Goal: Task Accomplishment & Management: Manage account settings

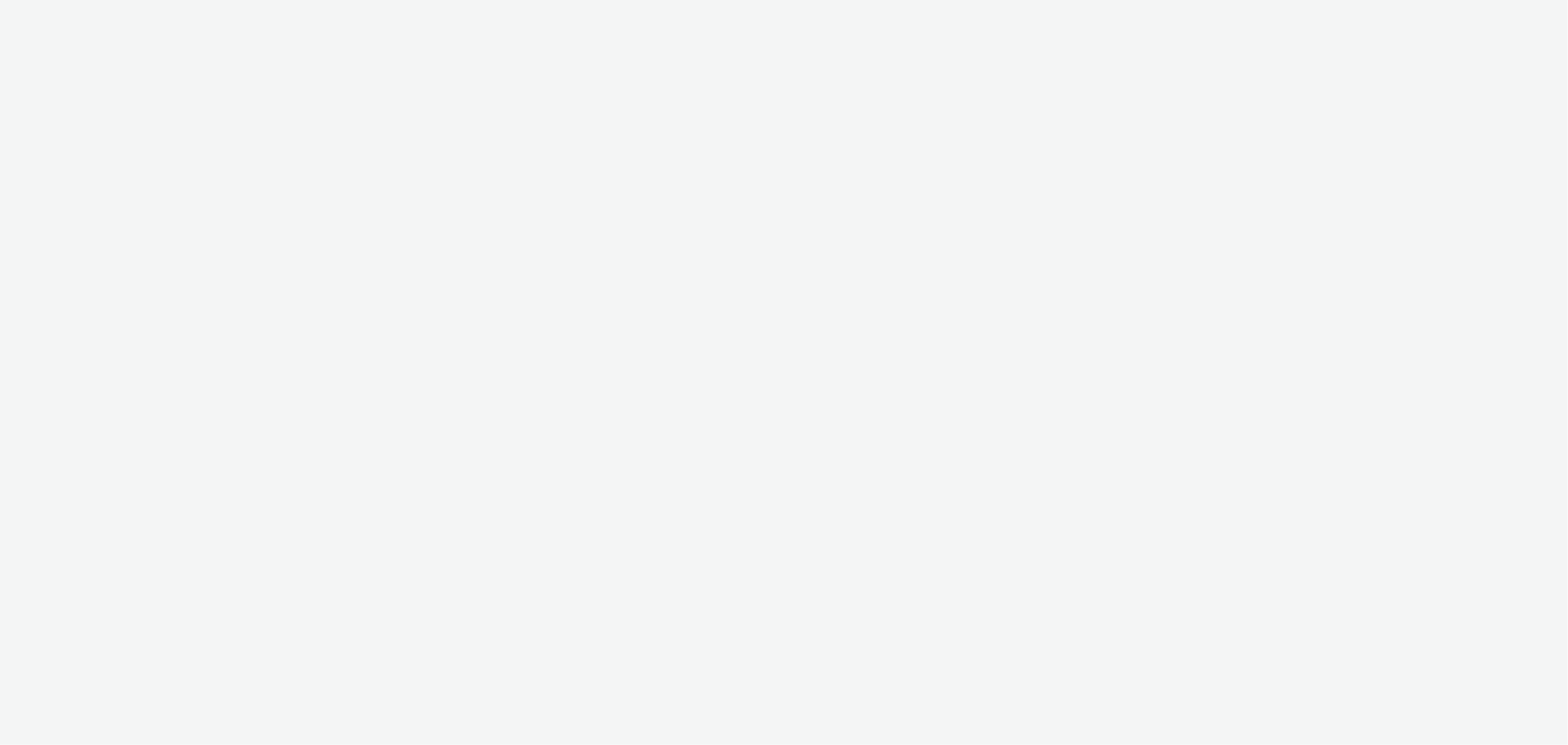
select select "ac009755-aa48-4799-8050-7a339a378eb8"
select select "79162ed7-0017-4339-93b0-3399b708648f"
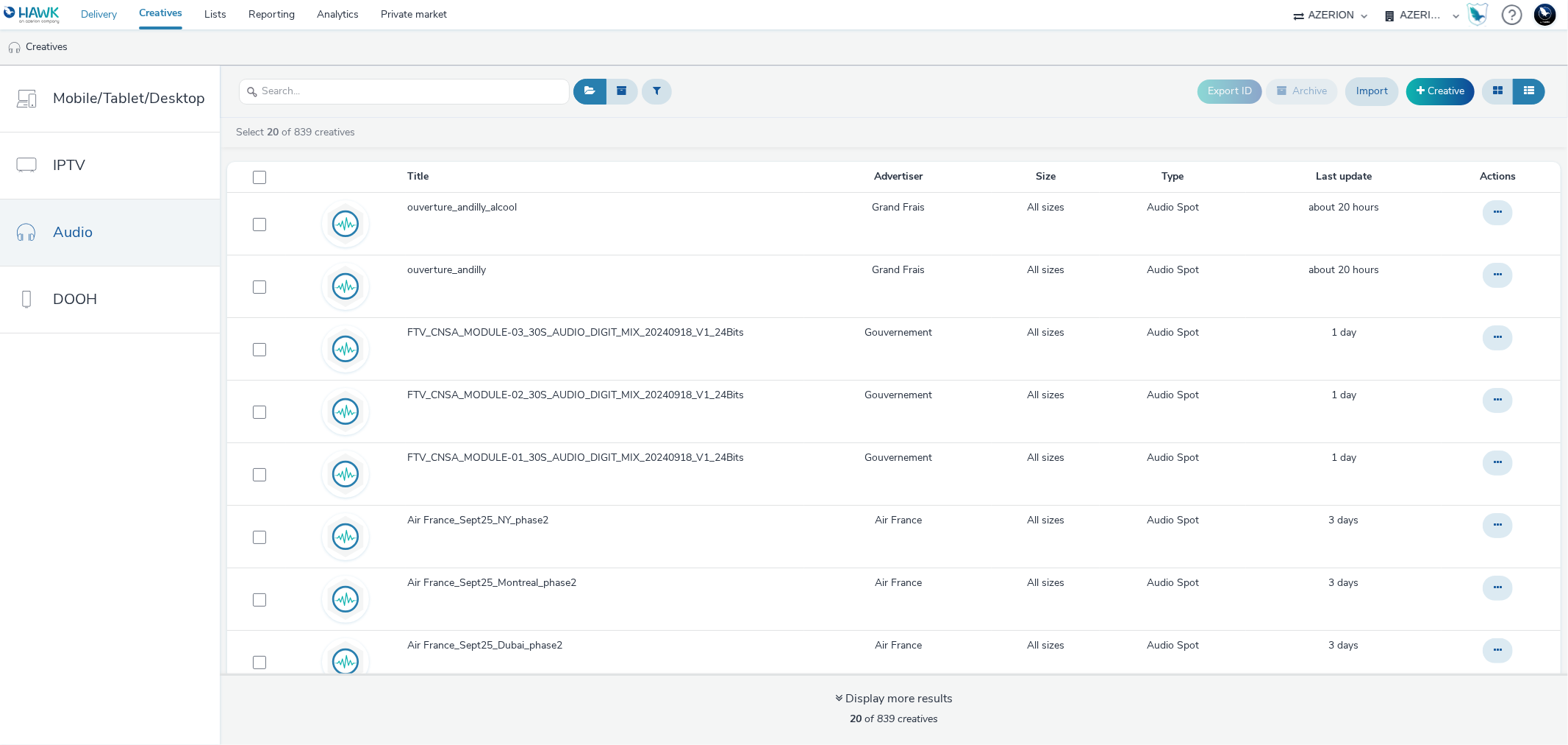
click at [100, 16] on link "Delivery" at bounding box center [98, 14] width 58 height 29
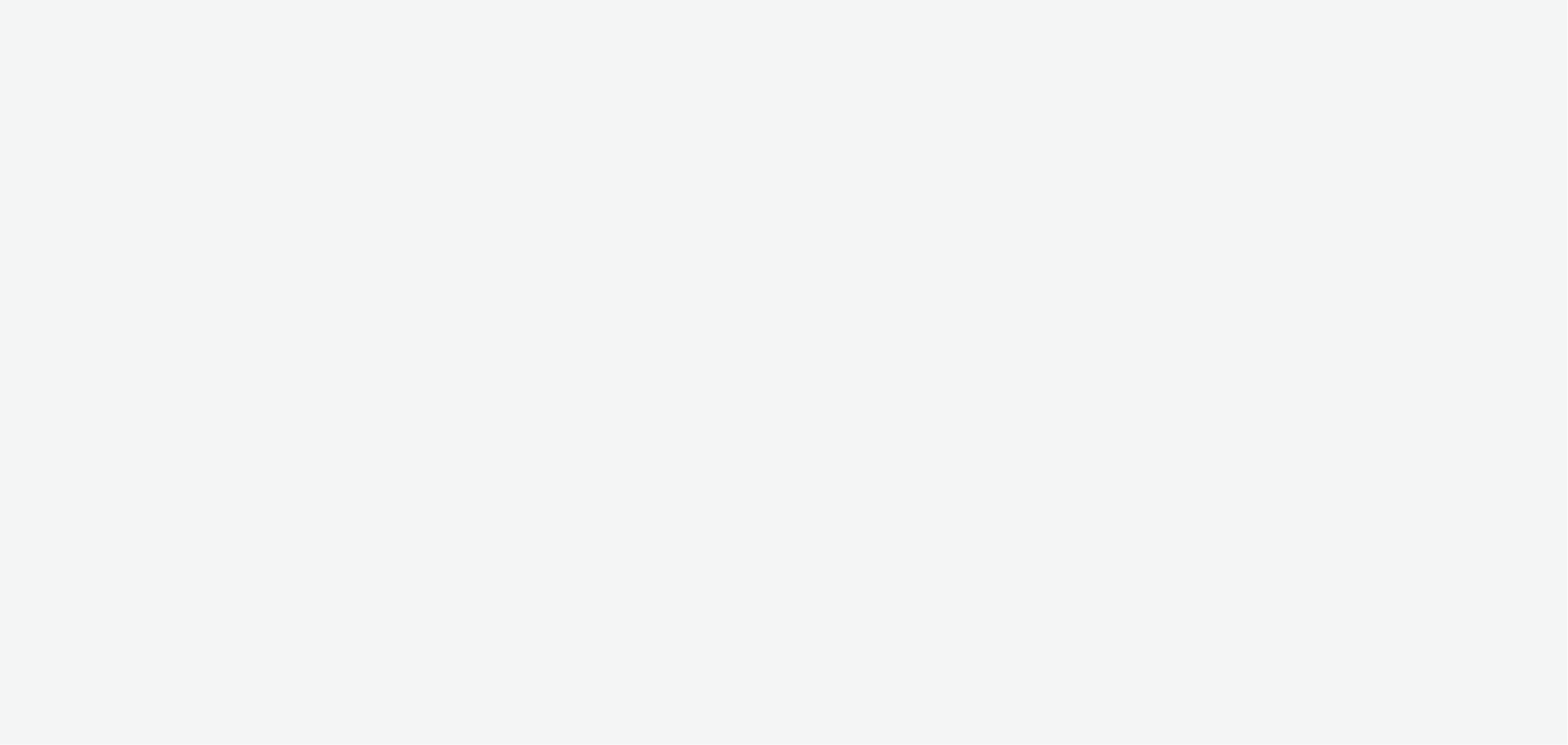
select select "440da4fd-3060-4a41-ba81-8784f925740e"
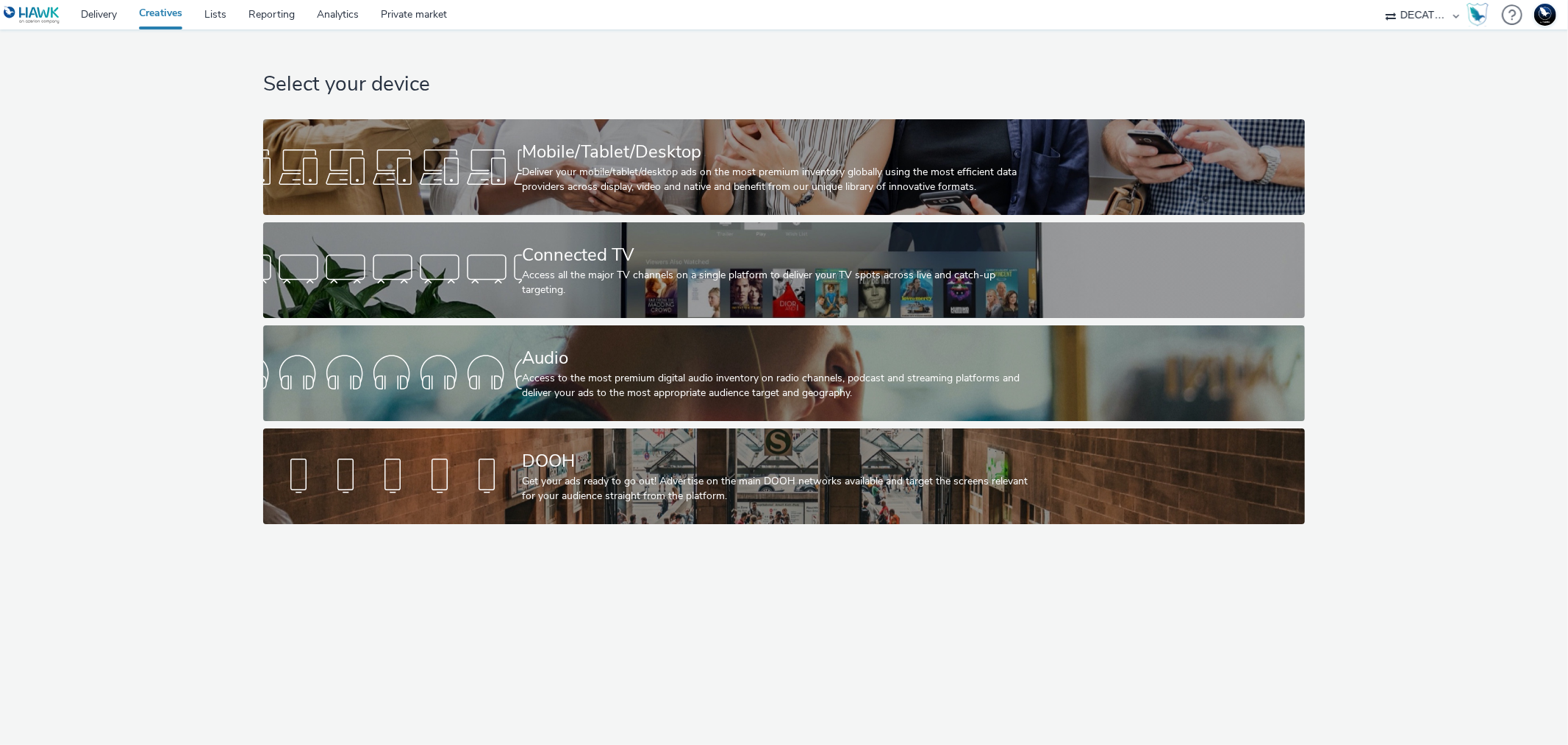
click at [1165, 667] on div "Select your device Mobile/Tablet/Desktop Deliver your mobile/tablet/desktop ads…" at bounding box center [784, 387] width 1568 height 716
click at [1410, 10] on select "75 Media A8 Media Group ABI Media Abkom AB Abovo Ace & Tate Ad-on Media Nordic …" at bounding box center [1423, 14] width 88 height 29
click at [102, 21] on link "Delivery" at bounding box center [98, 14] width 58 height 29
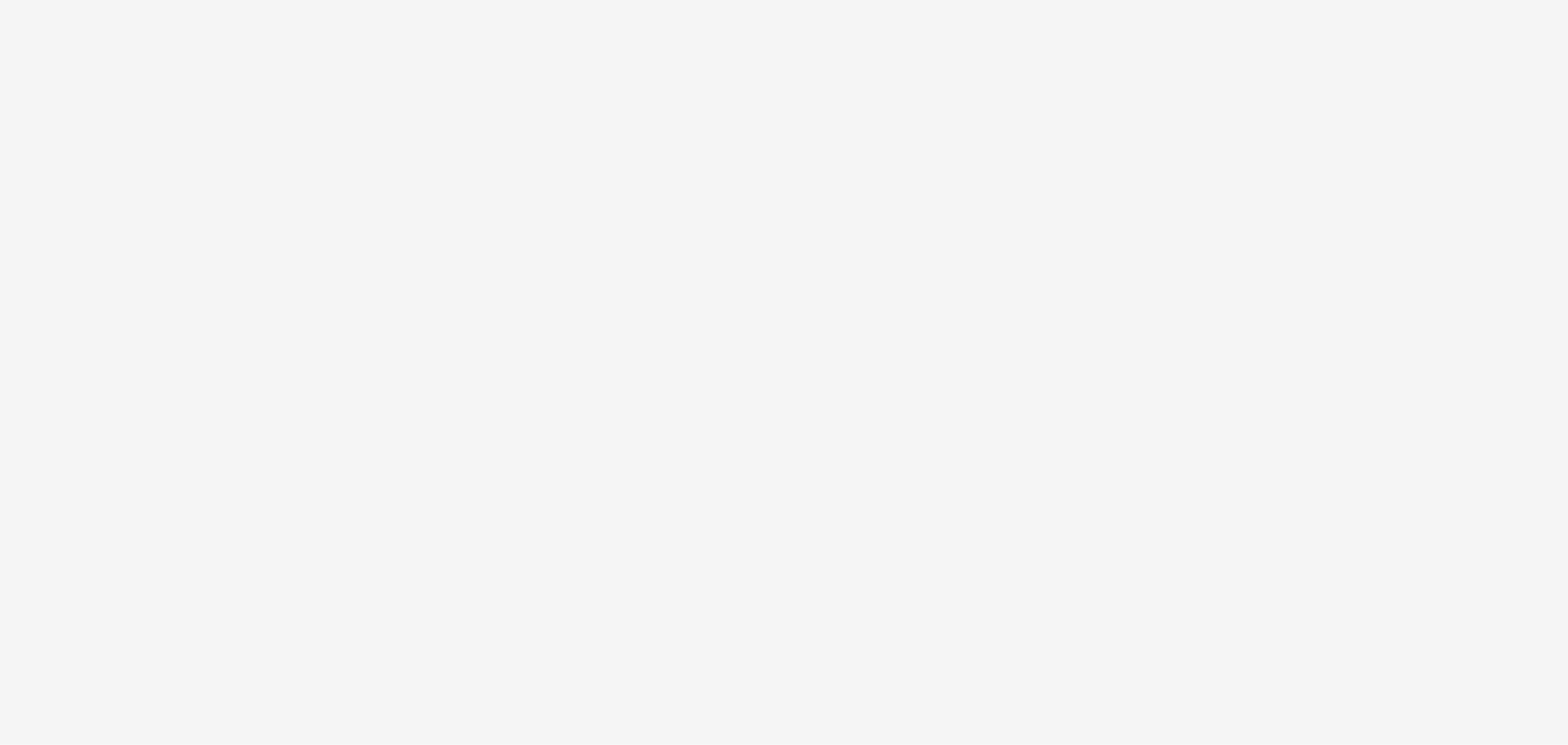
select select "440da4fd-3060-4a41-ba81-8784f925740e"
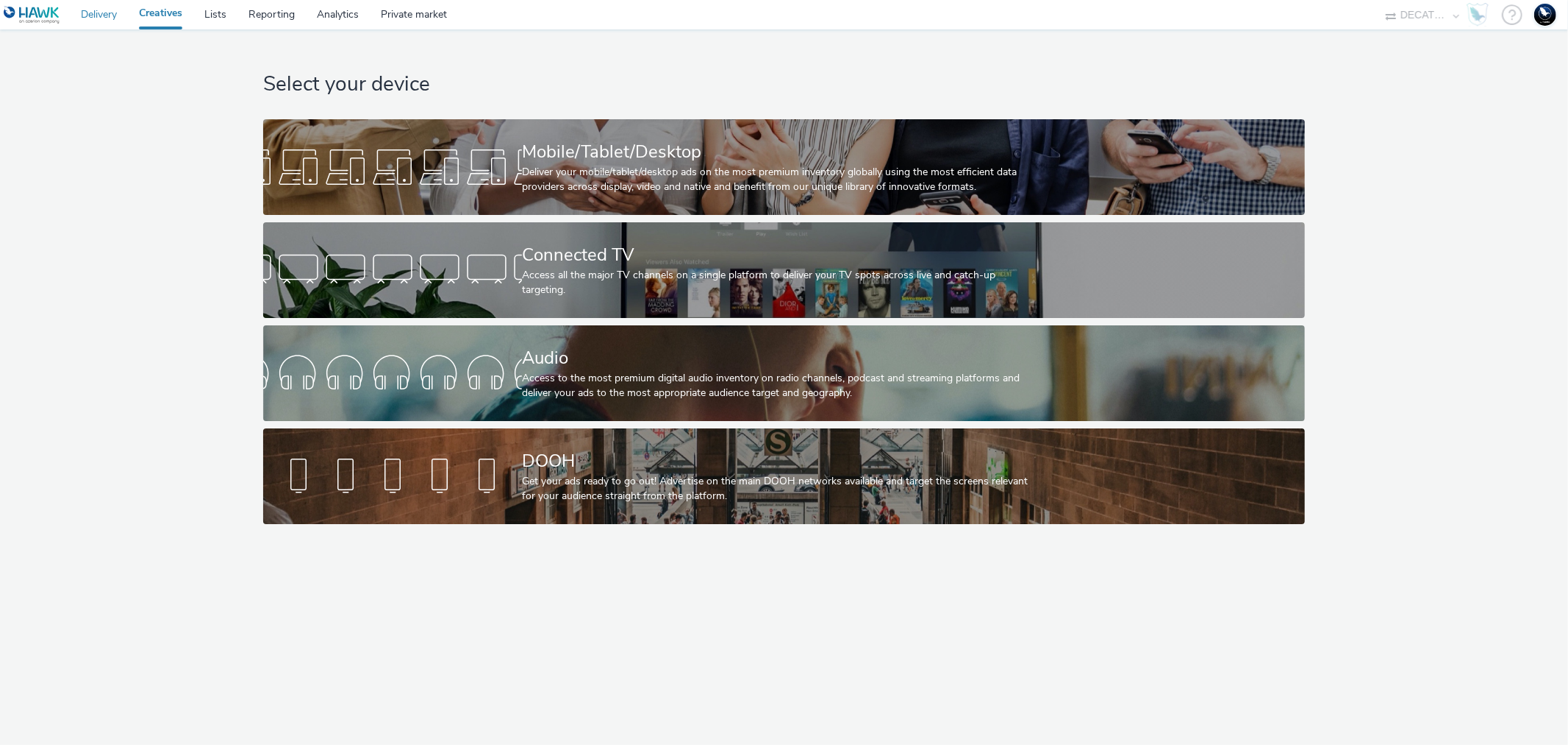
click at [103, 14] on link "Delivery" at bounding box center [98, 14] width 58 height 29
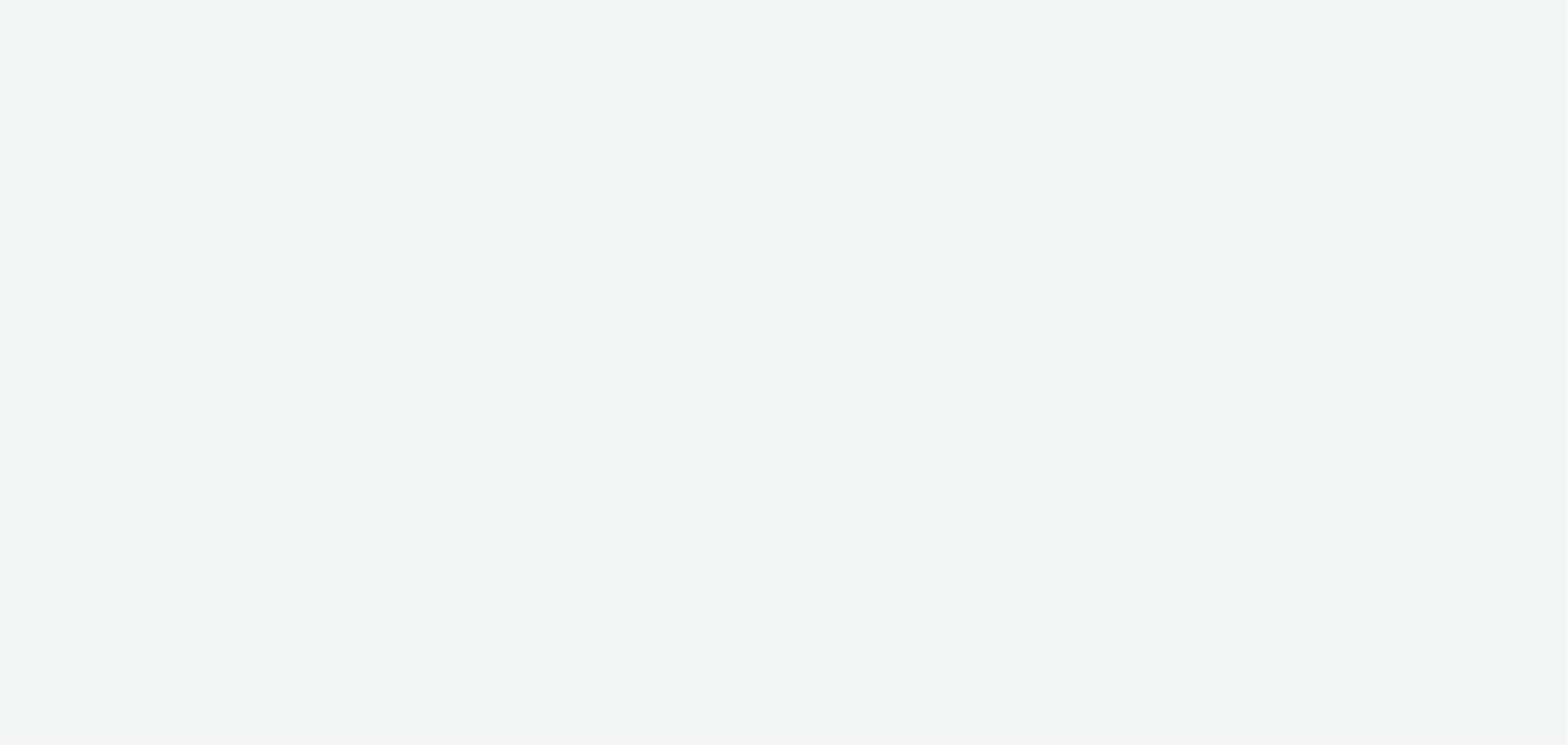
select select "11a7df10-284f-415c-b52a-427acf4c31ae"
select select "23ac11bc-76f7-45aa-bb6e-913a84dd47ea"
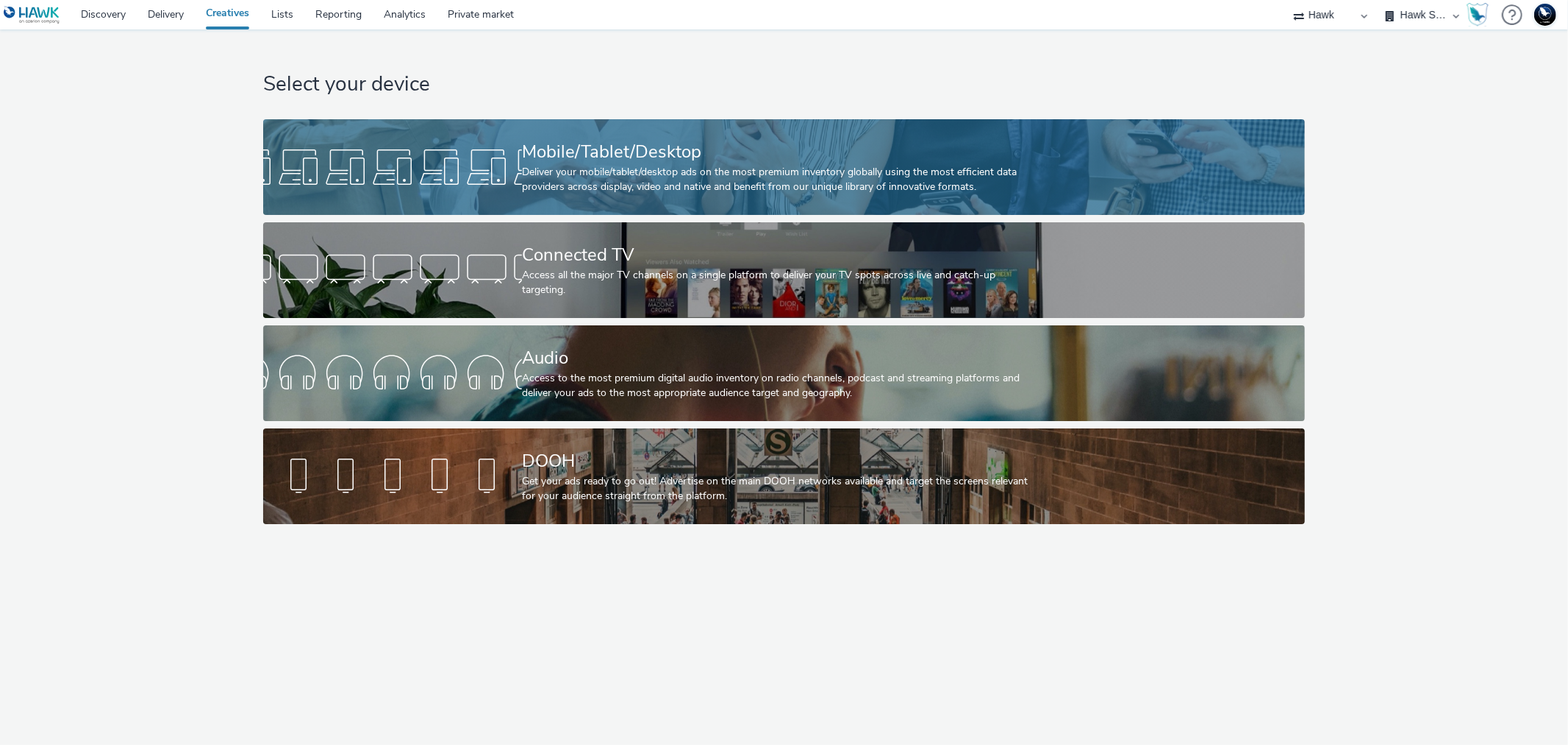
click at [480, 163] on div at bounding box center [393, 167] width 259 height 47
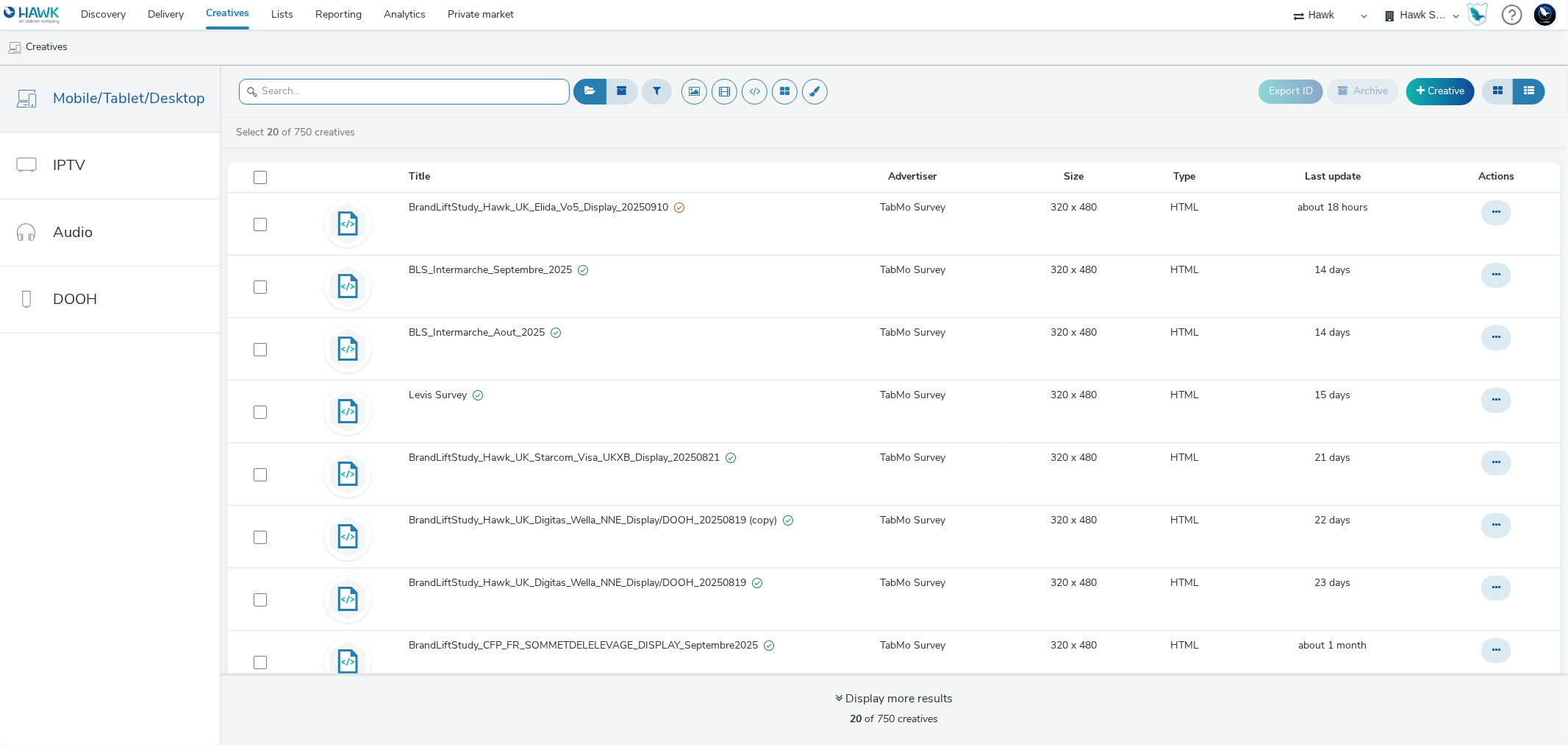
click at [319, 91] on input "text" at bounding box center [404, 91] width 331 height 26
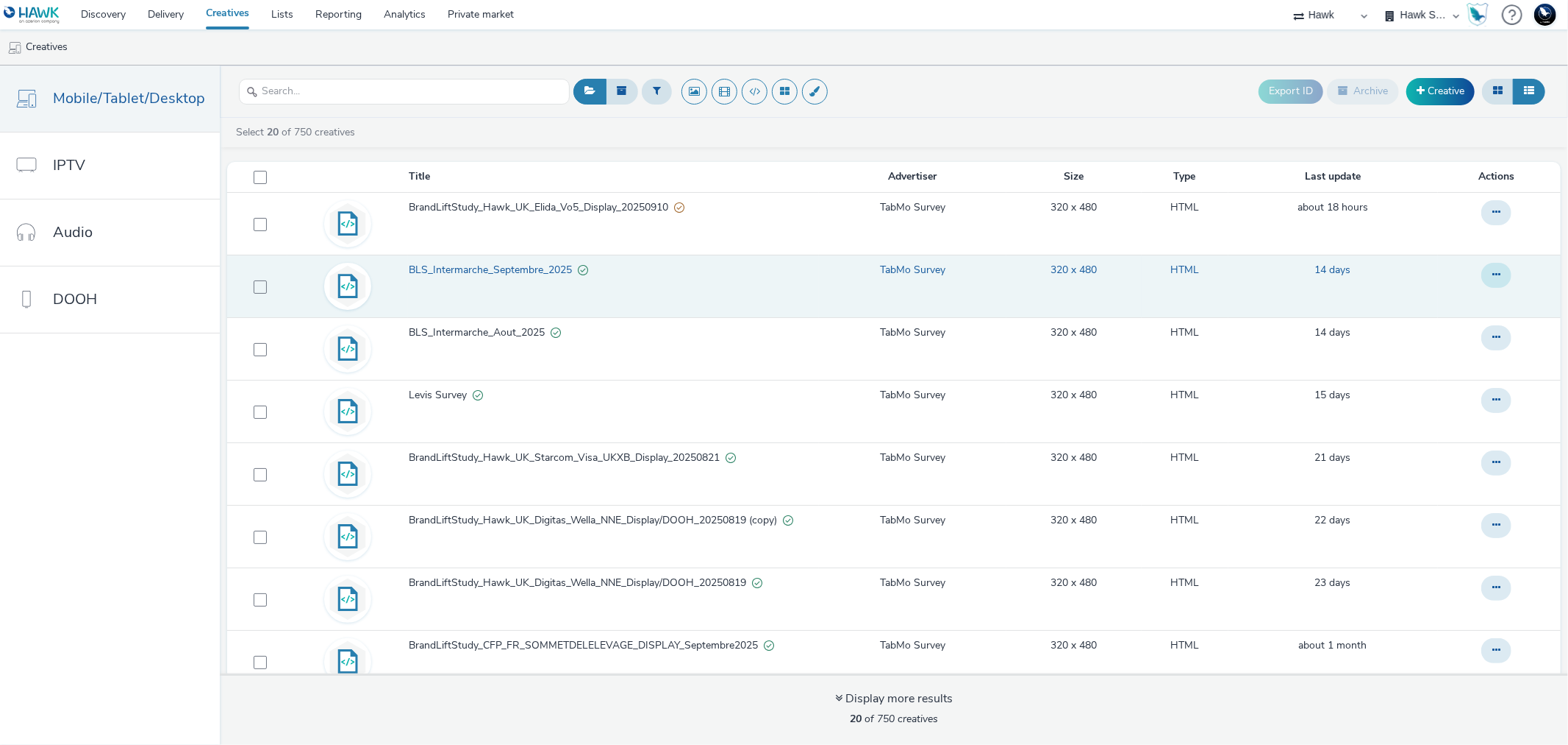
click at [1493, 270] on icon at bounding box center [1497, 274] width 9 height 10
click at [1444, 335] on link "Duplicate" at bounding box center [1457, 334] width 110 height 29
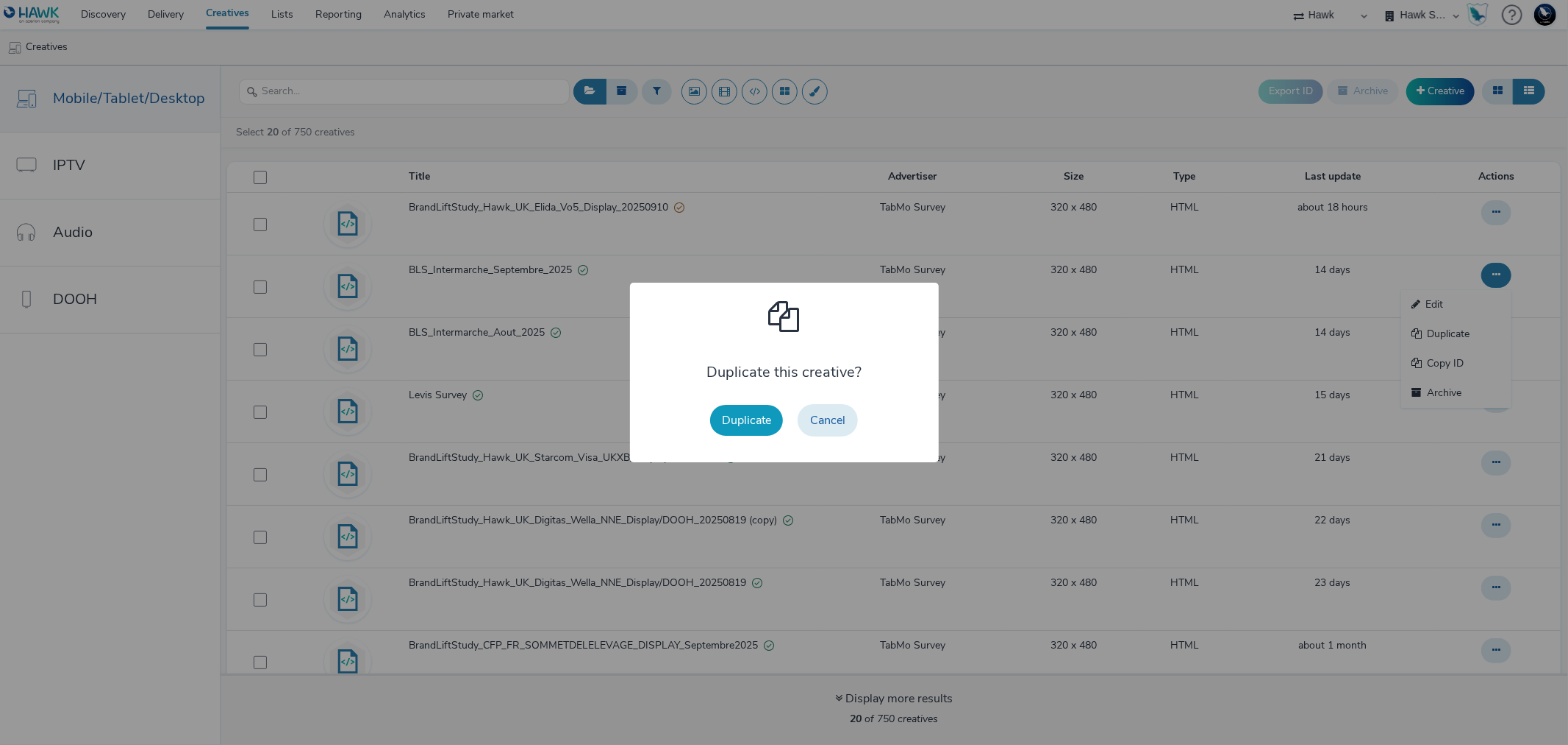
click at [751, 428] on button "Duplicate" at bounding box center [746, 420] width 73 height 30
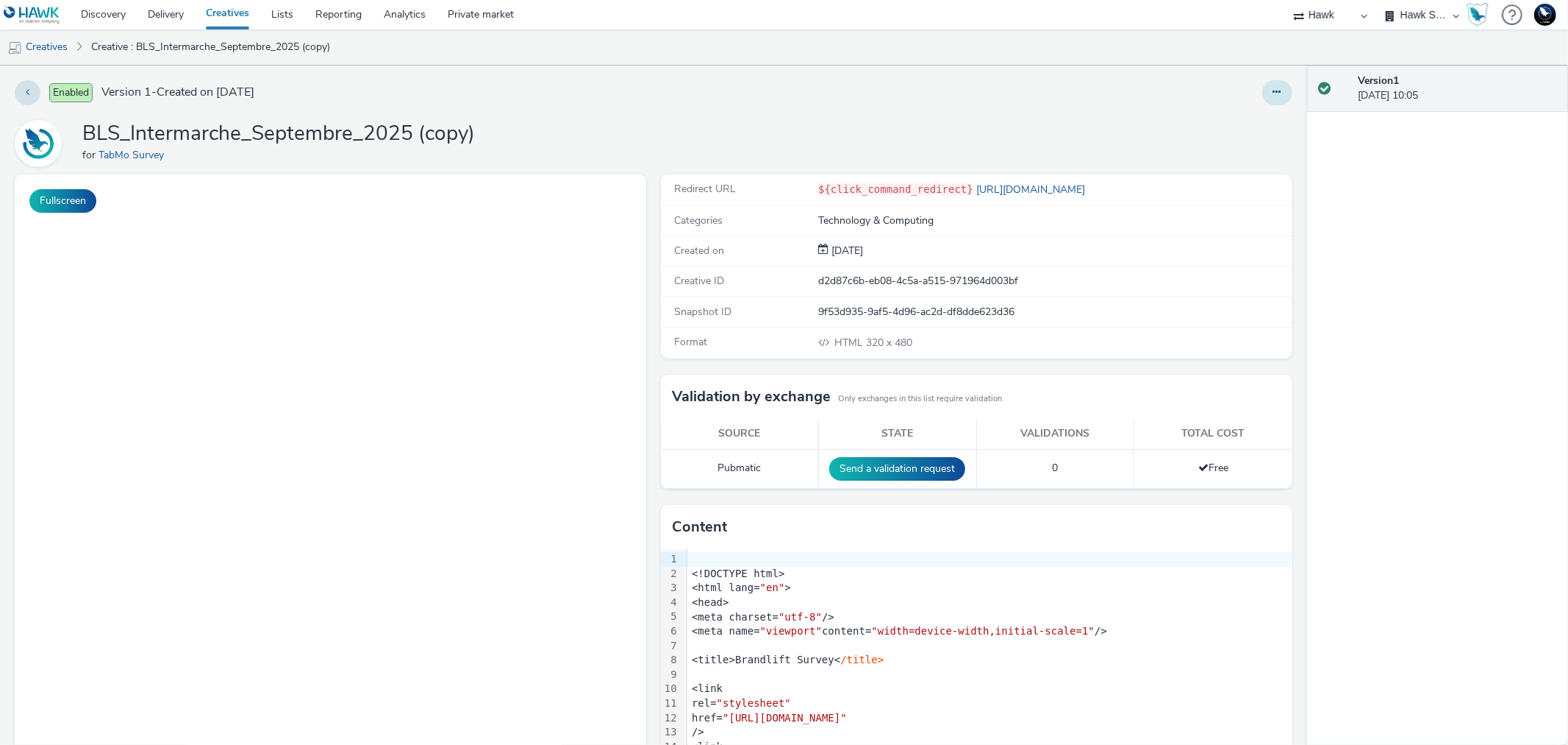
click at [1273, 88] on icon at bounding box center [1277, 91] width 9 height 10
click at [1227, 120] on link "Edit" at bounding box center [1237, 122] width 110 height 29
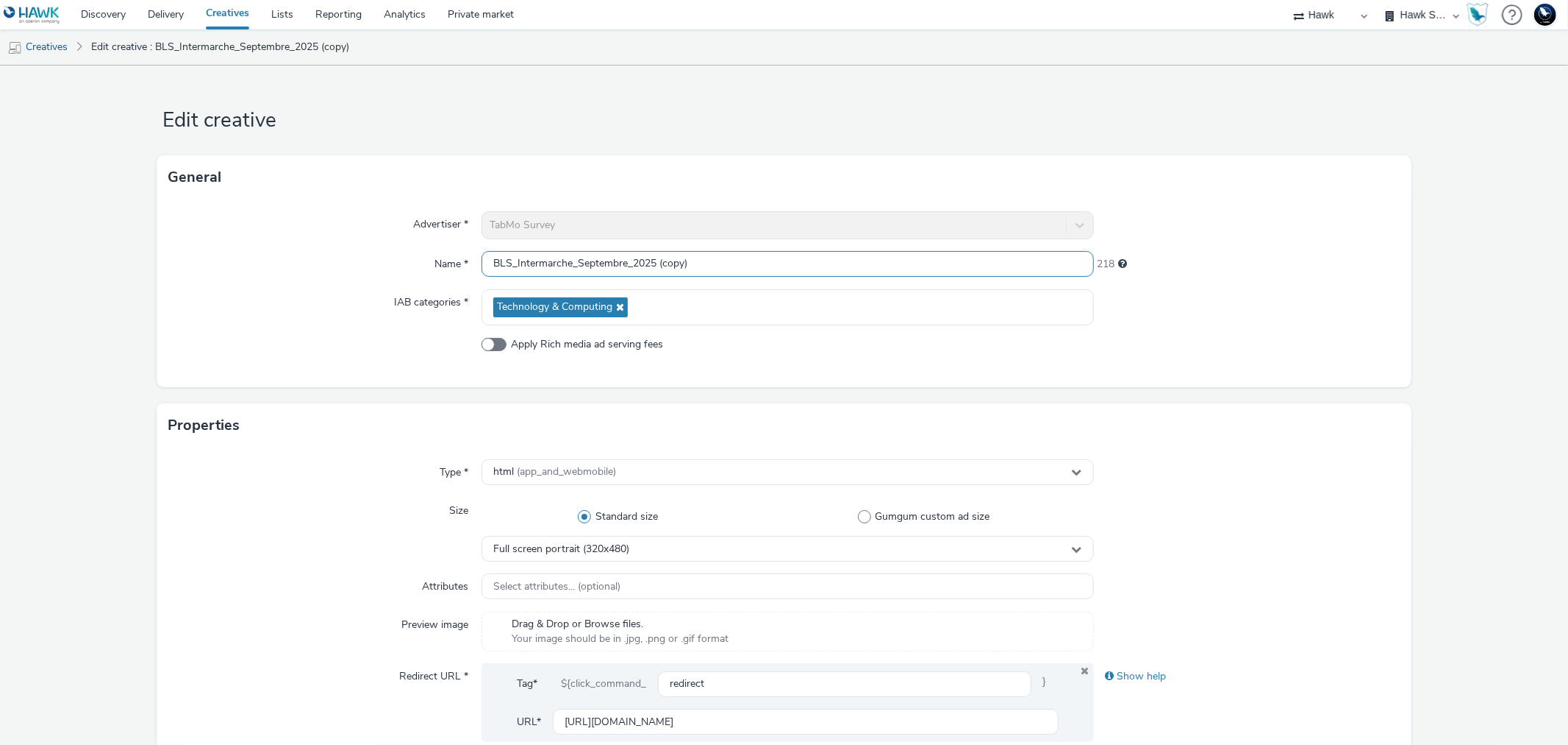
scroll to position [1, 0]
drag, startPoint x: 513, startPoint y: 266, endPoint x: 725, endPoint y: 275, distance: 212.2
click at [725, 275] on input "BLS_Intermarche_Septembre_2025 (copy)" at bounding box center [786, 264] width 611 height 26
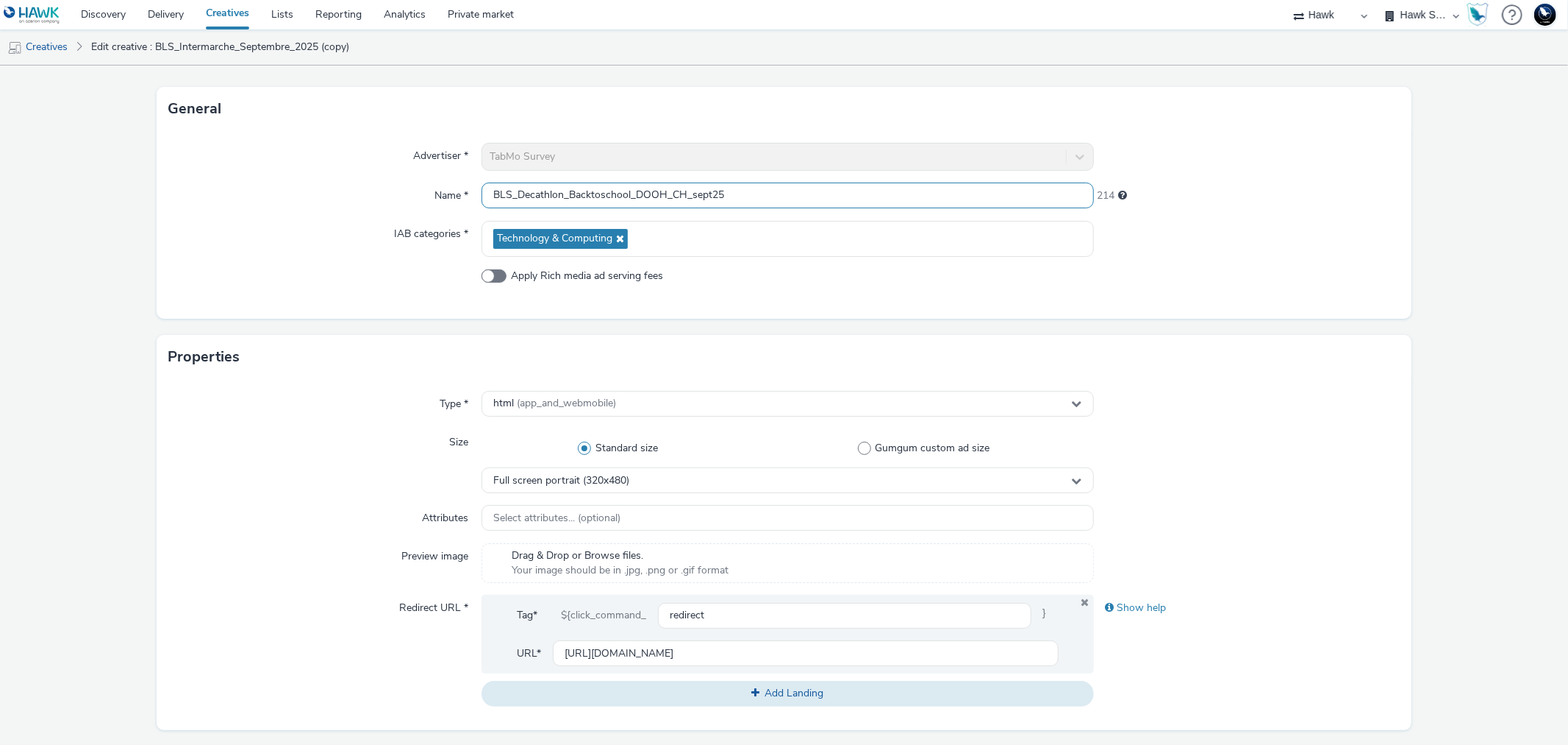
type input "BLS_Decathlon_Backtoschool_DOOH_CH_sept25"
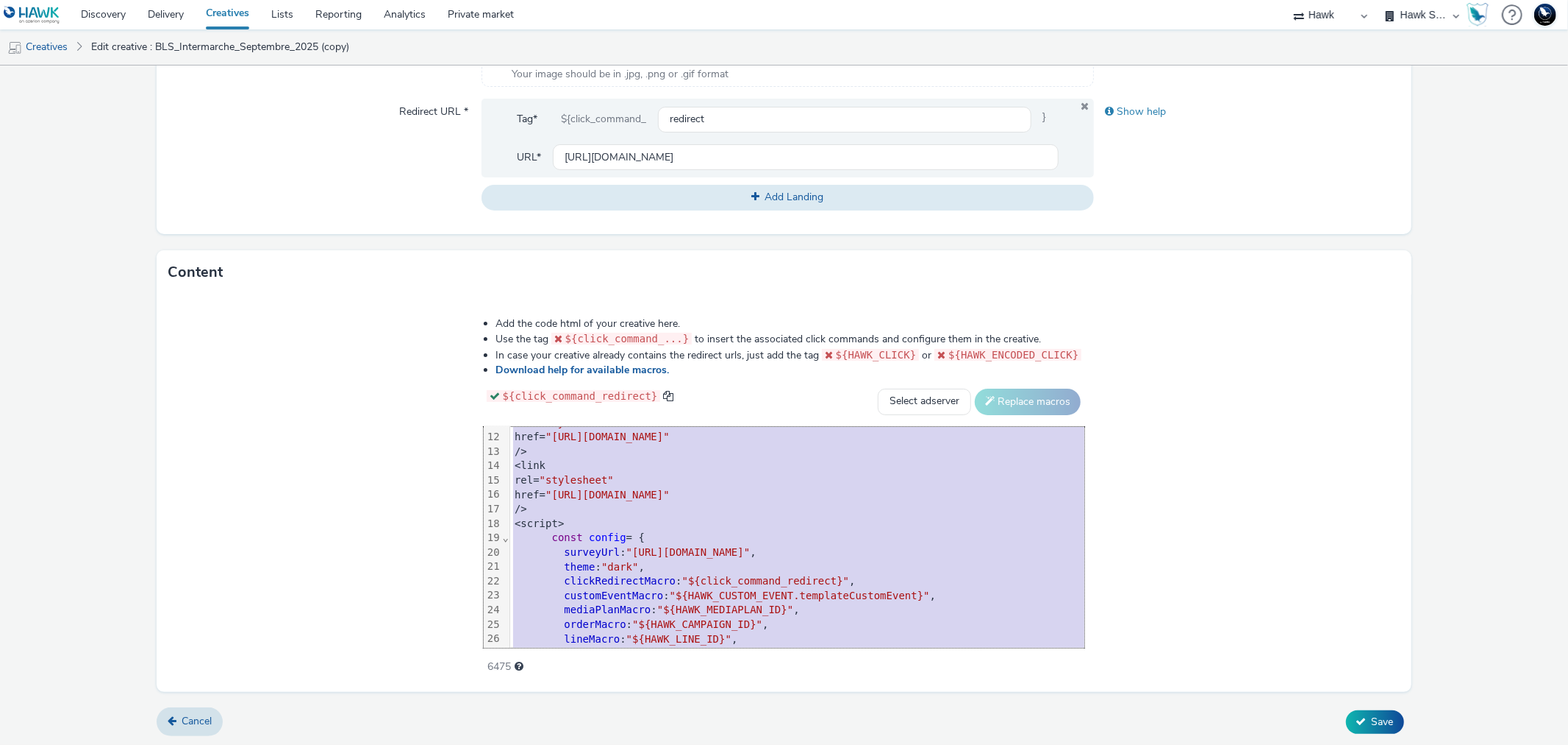
scroll to position [447, 0]
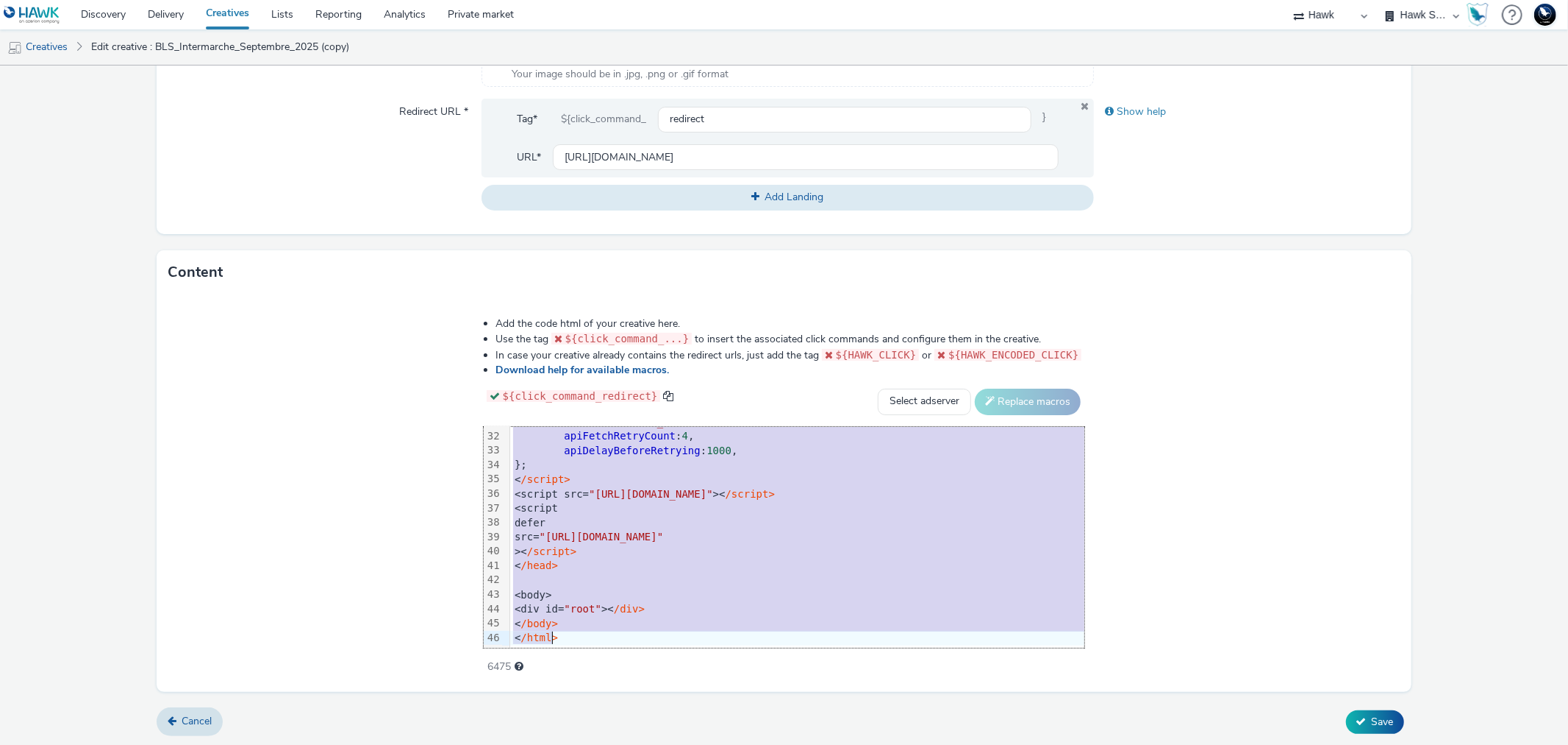
drag, startPoint x: 420, startPoint y: 437, endPoint x: 535, endPoint y: 783, distance: 364.6
click at [535, 744] on html "Discovery Delivery Creatives Lists Reporting Analytics Private market 75 Media …" at bounding box center [784, 372] width 1568 height 745
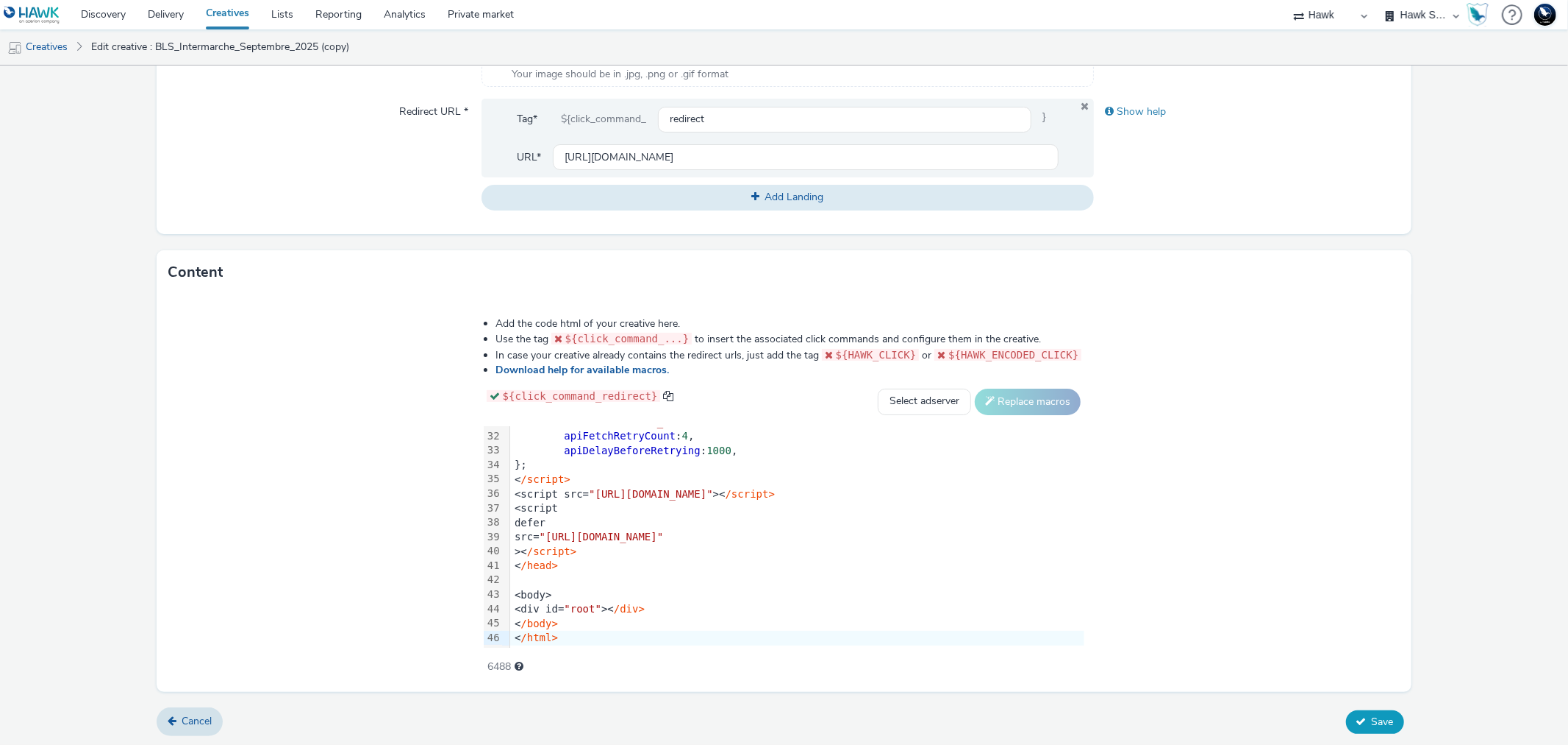
click at [1357, 718] on icon at bounding box center [1362, 720] width 10 height 10
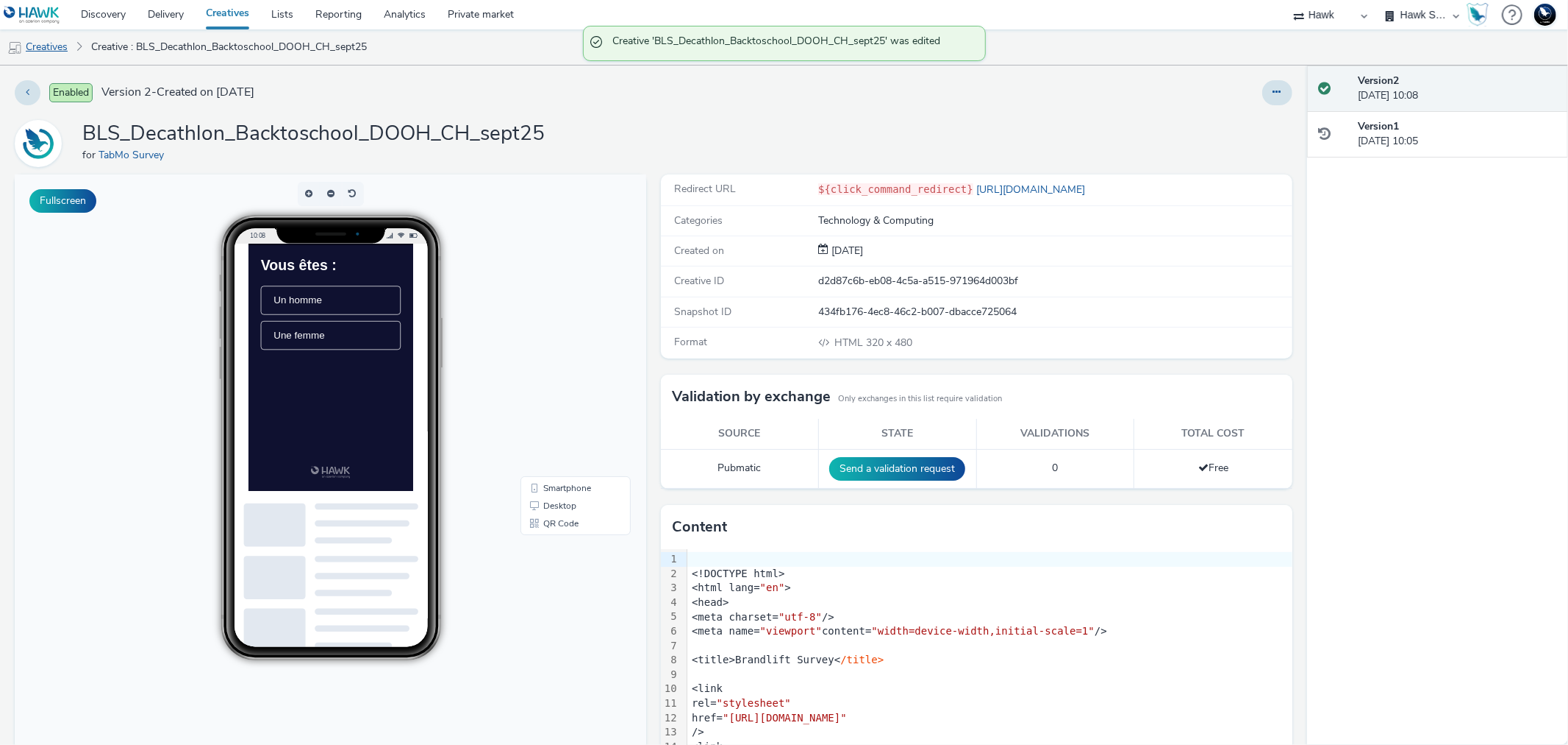
click at [61, 47] on link "Creatives" at bounding box center [37, 47] width 75 height 35
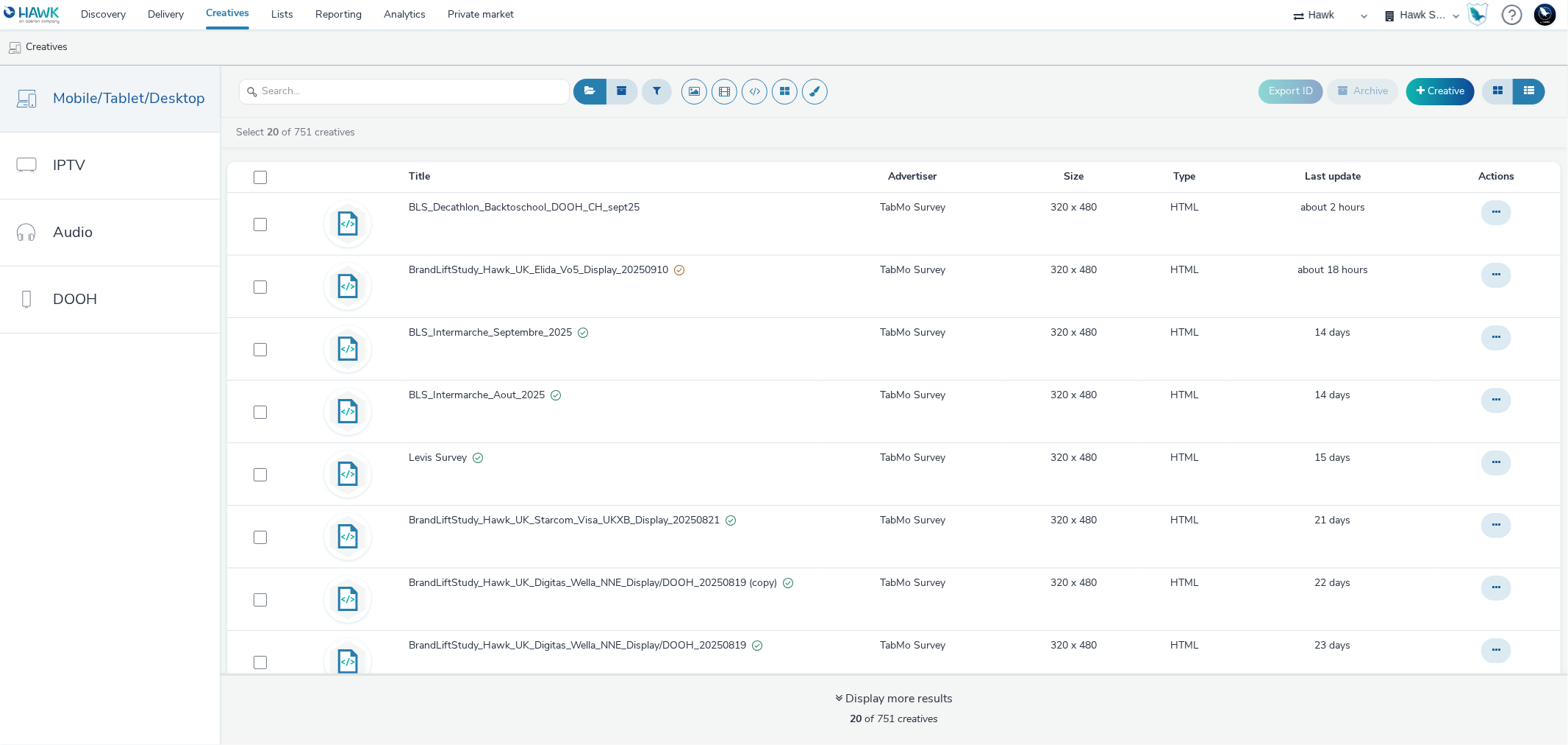
click at [1316, 20] on select "75 Media A8 Media Group ABI Media Abkom AB Abovo Ace & Tate Ad-on Media Nordic …" at bounding box center [1330, 14] width 88 height 29
select select "440da4fd-3060-4a41-ba81-8784f925740e"
click at [1375, 0] on select "75 Media A8 Media Group ABI Media Abkom AB Abovo Ace & Tate Ad-on Media Nordic …" at bounding box center [1330, 14] width 88 height 29
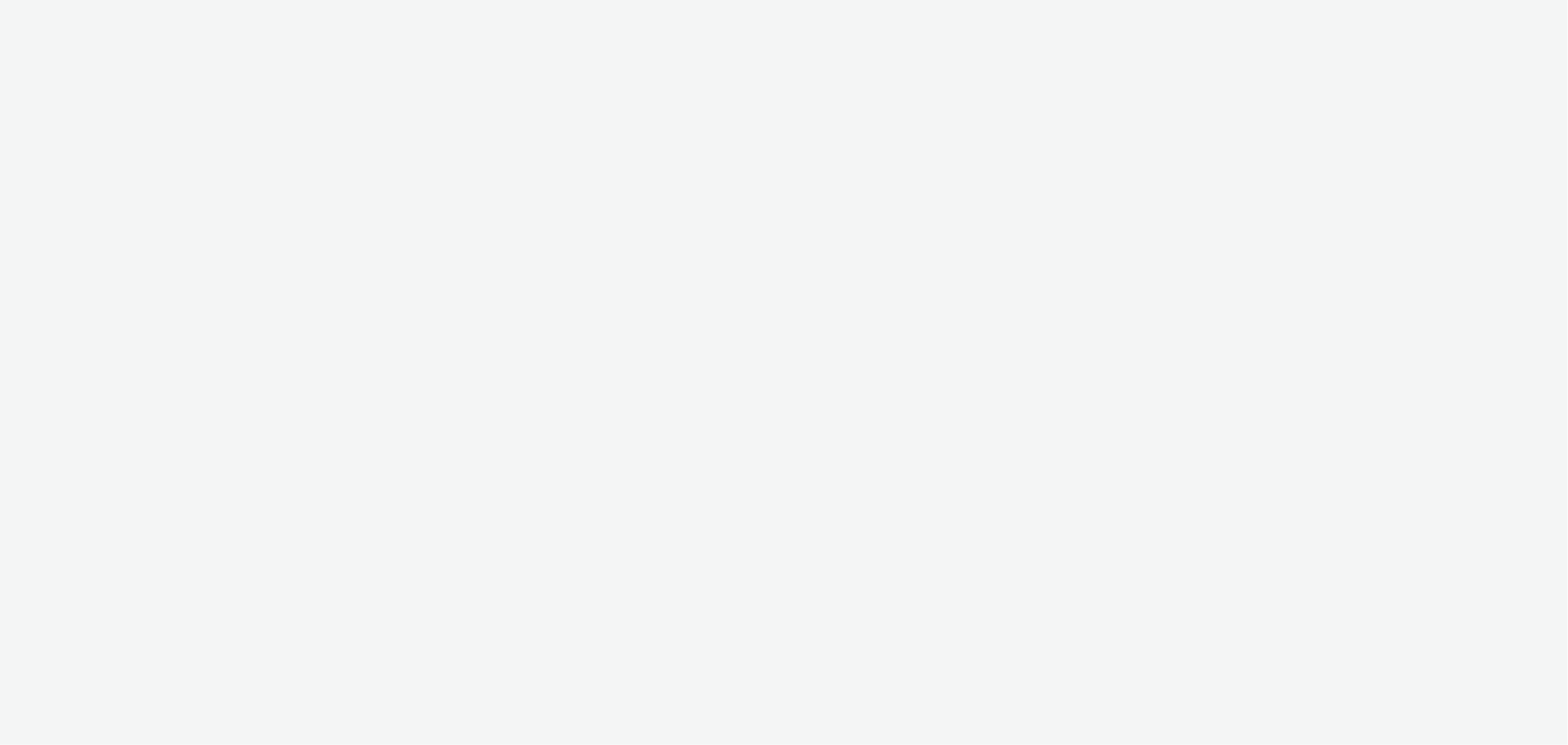
select select "440da4fd-3060-4a41-ba81-8784f925740e"
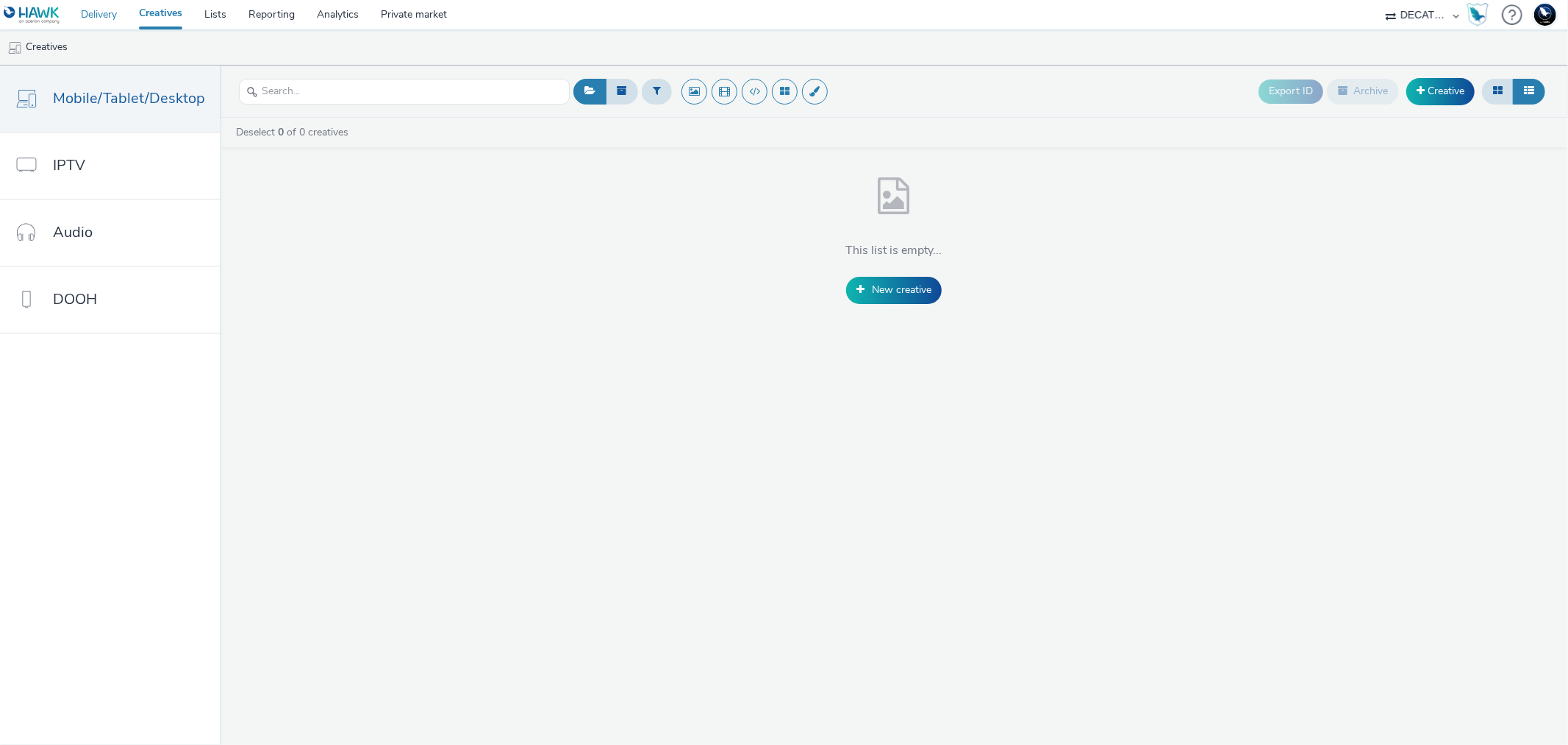
click at [106, 16] on link "Delivery" at bounding box center [98, 14] width 58 height 29
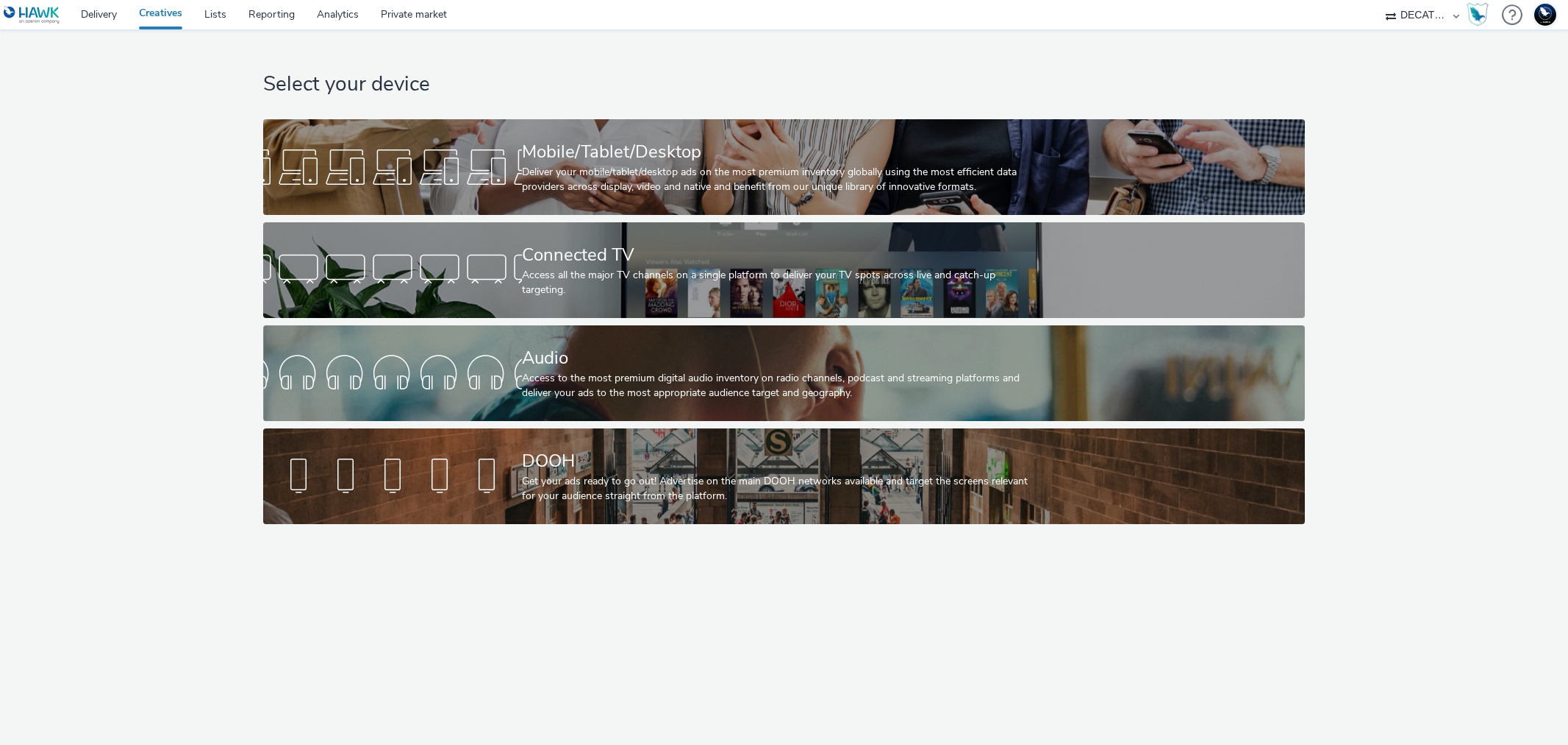
select select "440da4fd-3060-4a41-ba81-8784f925740e"
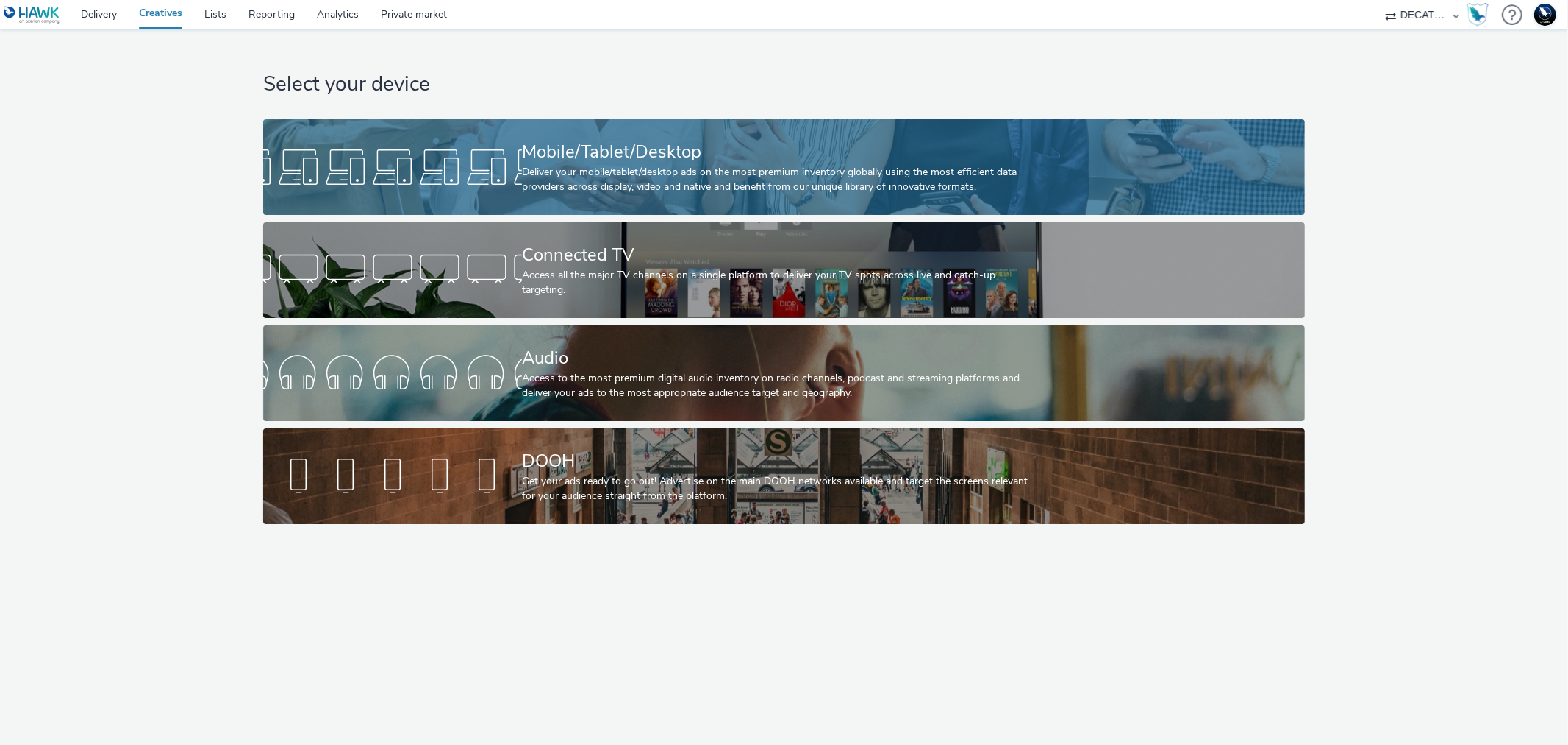
click at [638, 186] on div "Deliver your mobile/tablet/desktop ads on the most premium inventory globally u…" at bounding box center [781, 180] width 518 height 30
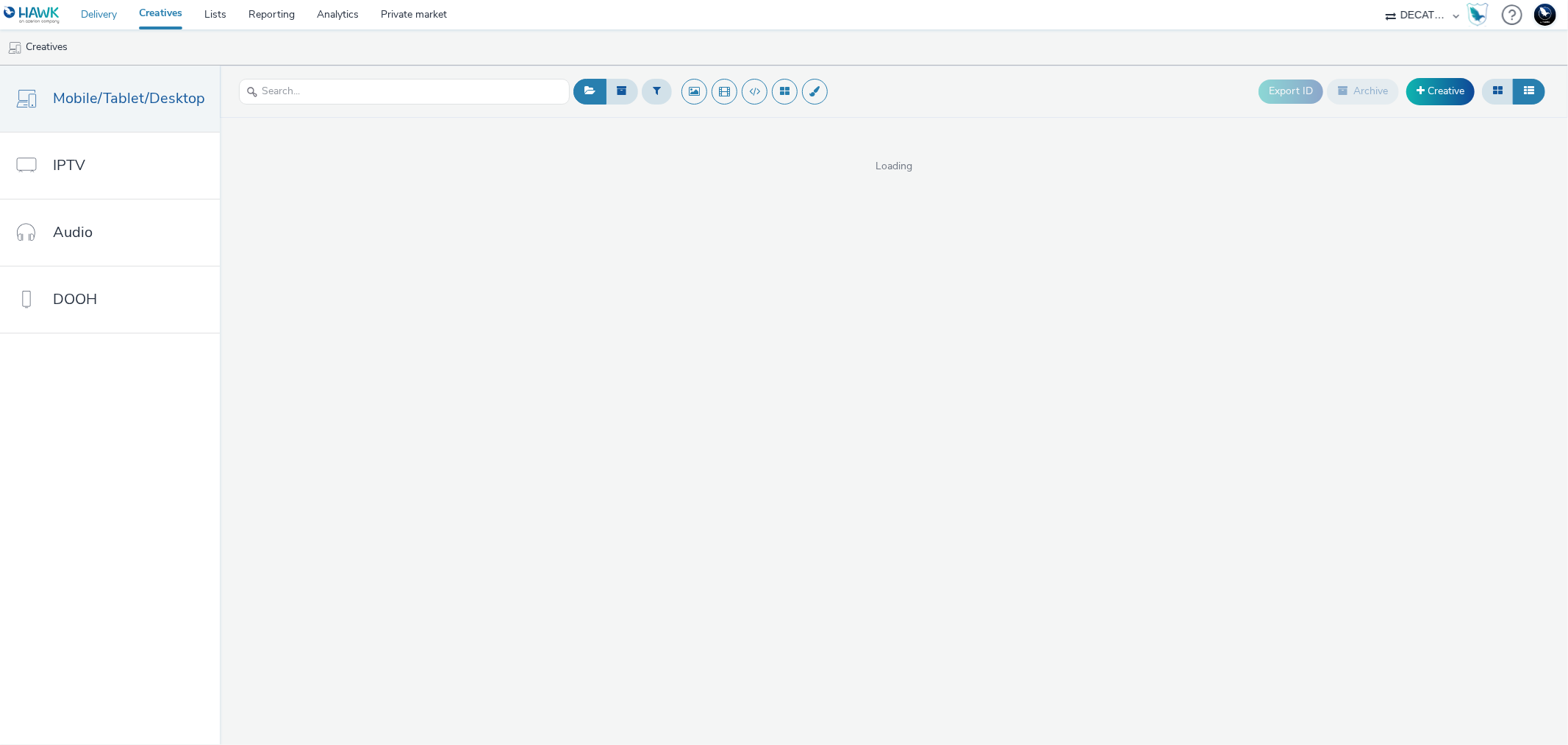
click at [106, 18] on link "Delivery" at bounding box center [98, 14] width 58 height 29
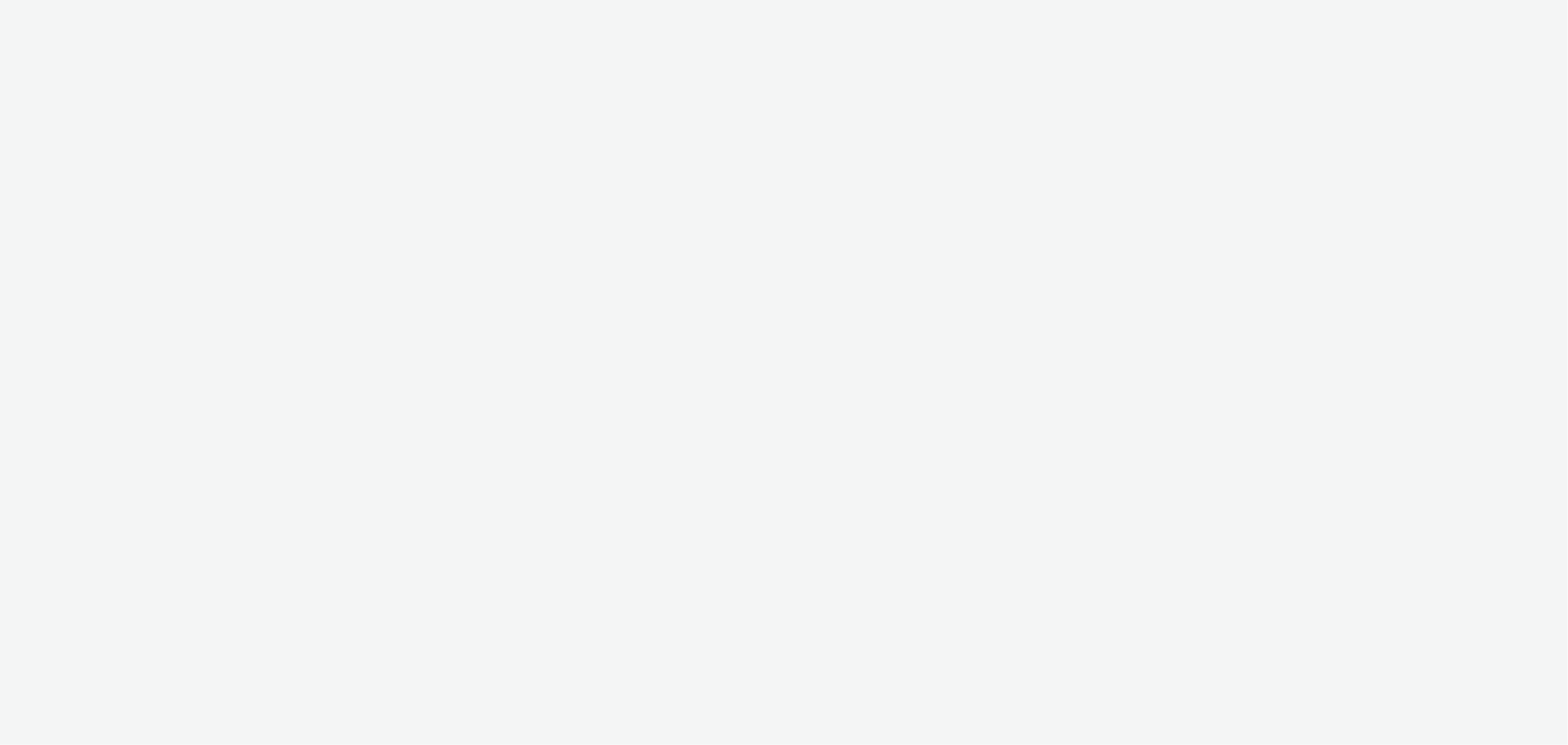
click at [219, 14] on div at bounding box center [784, 372] width 1568 height 745
select select "440da4fd-3060-4a41-ba81-8784f925740e"
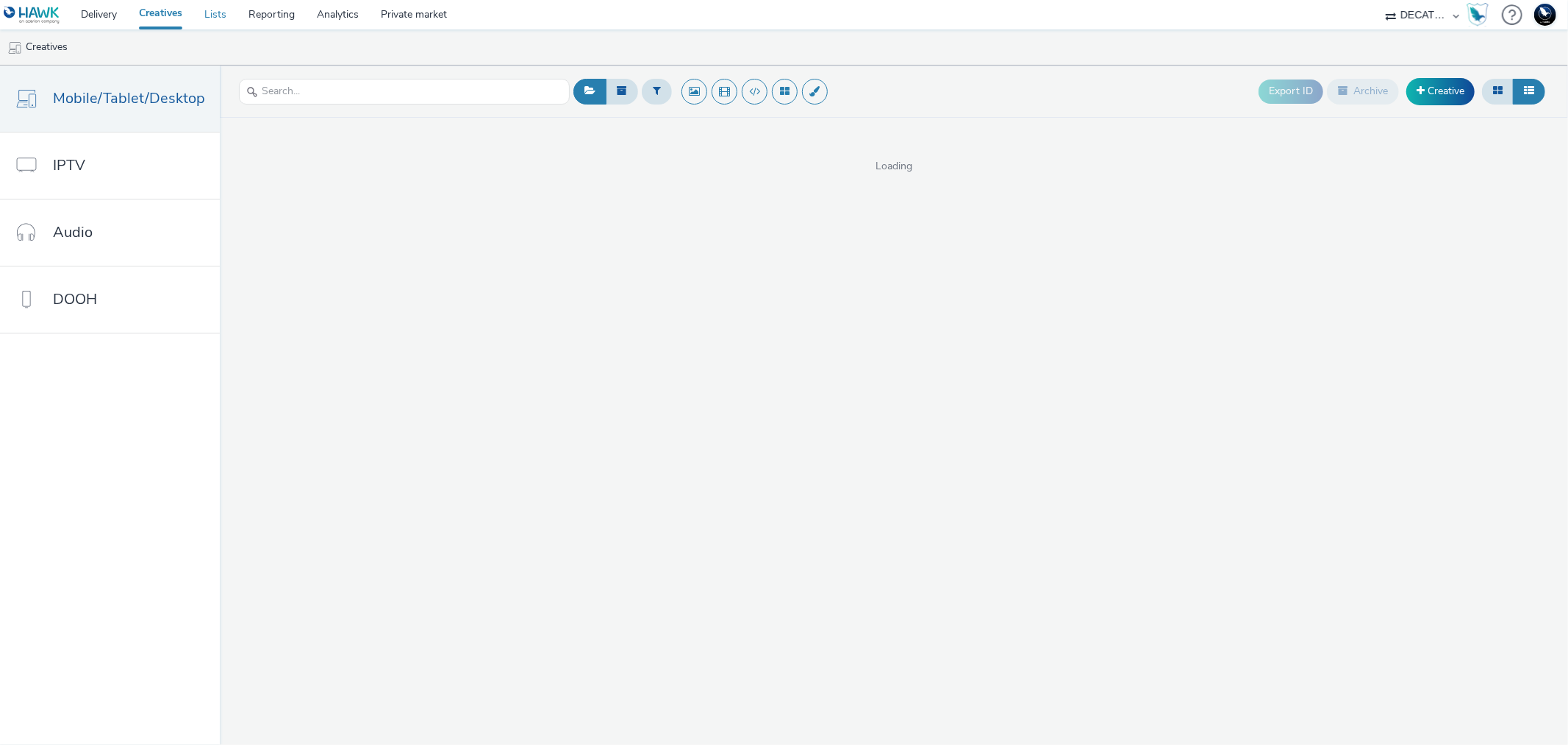
click at [214, 14] on link "Lists" at bounding box center [215, 14] width 44 height 29
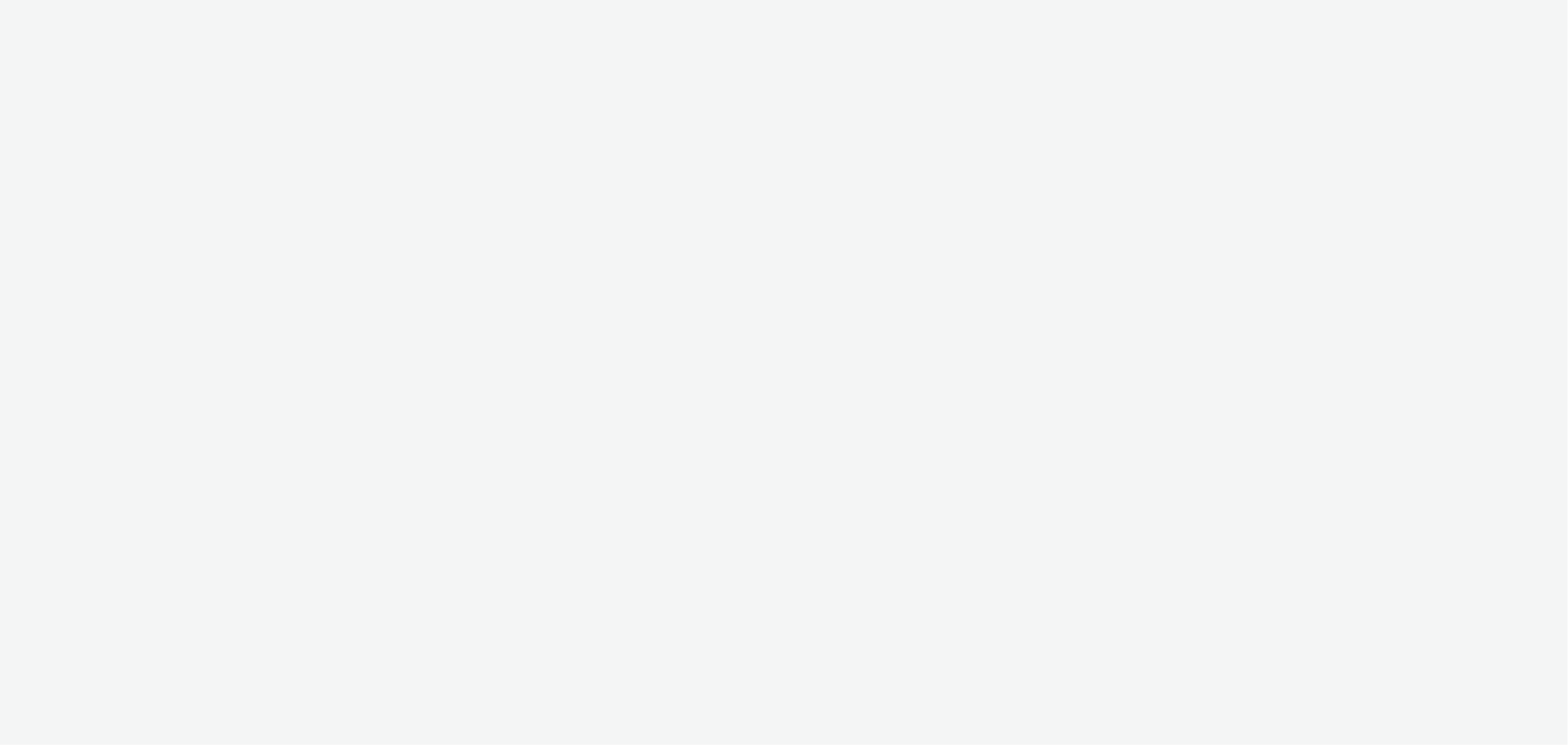
select select "440da4fd-3060-4a41-ba81-8784f925740e"
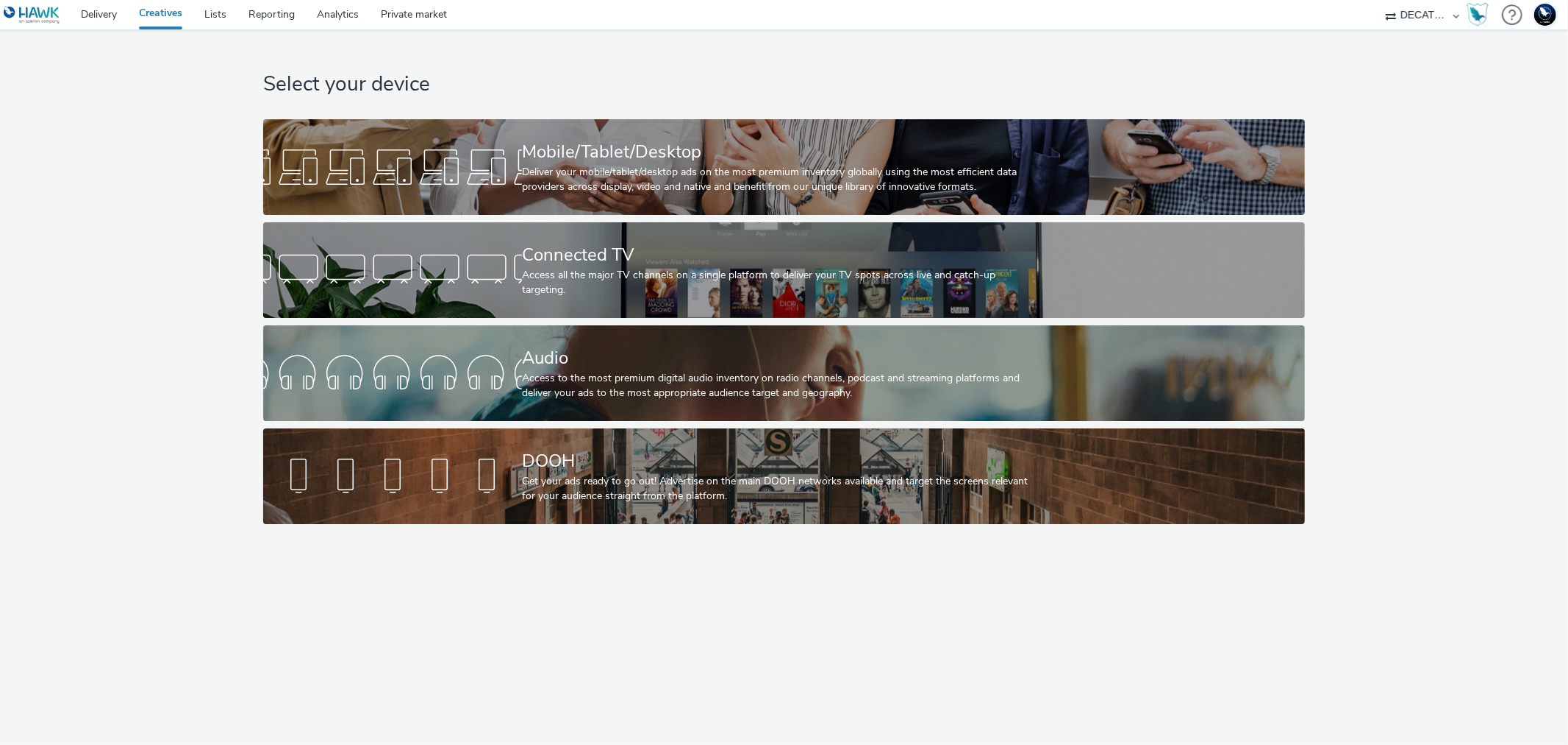
click at [1412, 9] on select "75 Media A8 Media Group ABI Media Abkom AB Abovo Ace & [PERSON_NAME] Ad-on Medi…" at bounding box center [1423, 14] width 88 height 29
click at [1148, 62] on div "Select your device Mobile/Tablet/Desktop Deliver your mobile/tablet/desktop ads…" at bounding box center [784, 280] width 1053 height 501
click at [97, 14] on link "Delivery" at bounding box center [98, 14] width 58 height 29
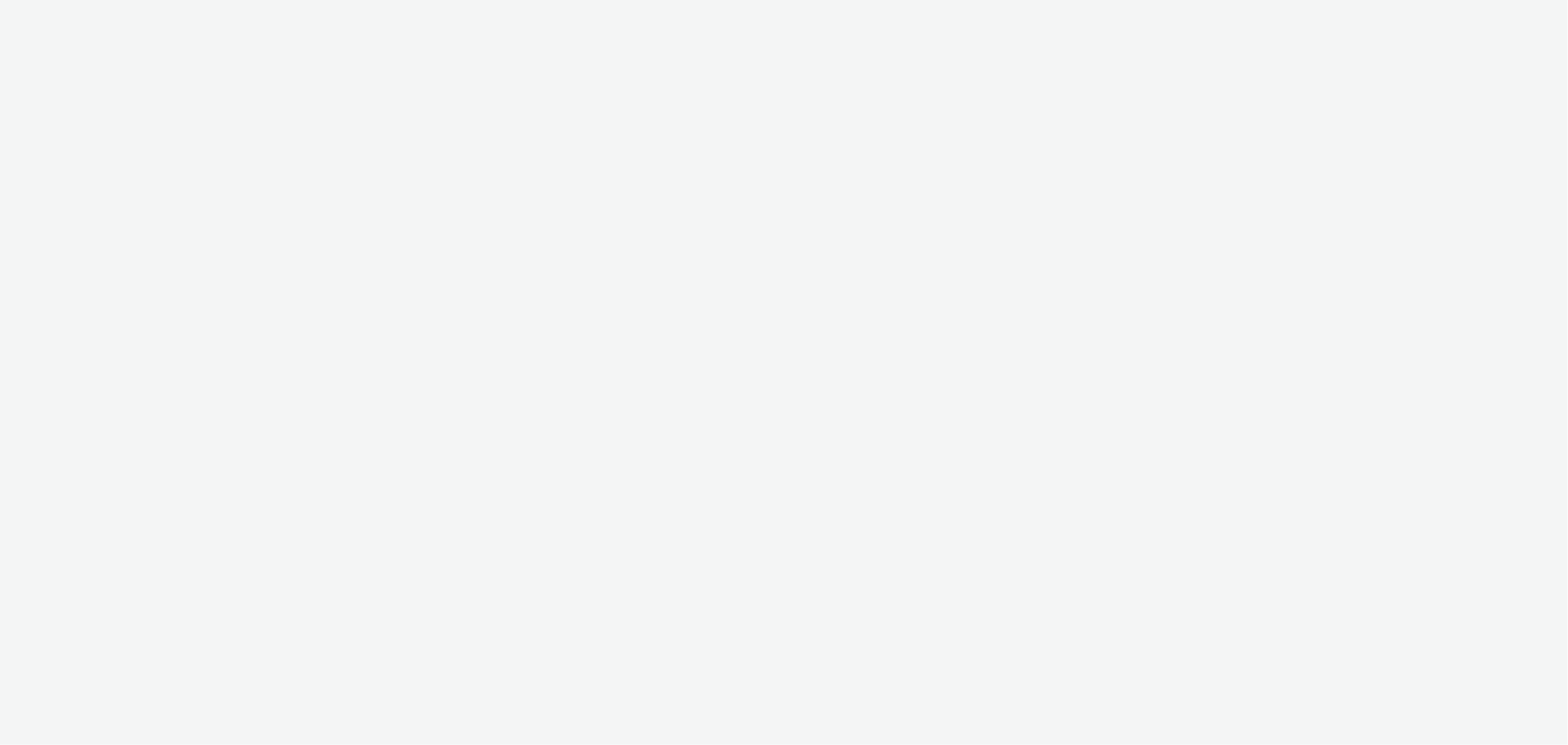
select select "11a7df10-284f-415c-b52a-427acf4c31ae"
select select "23ac11bc-76f7-45aa-bb6e-913a84dd47ea"
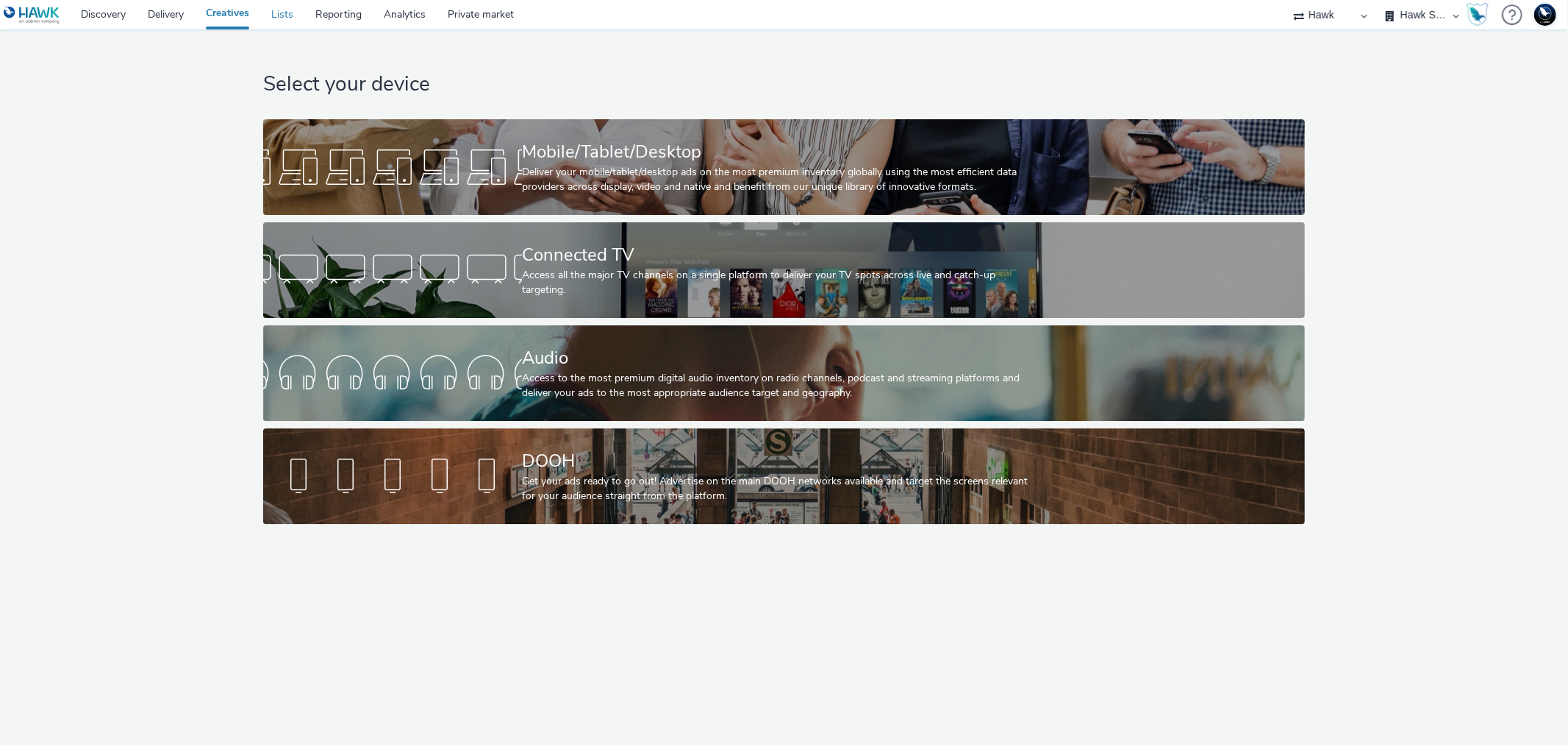
click at [288, 13] on link "Lists" at bounding box center [282, 14] width 44 height 29
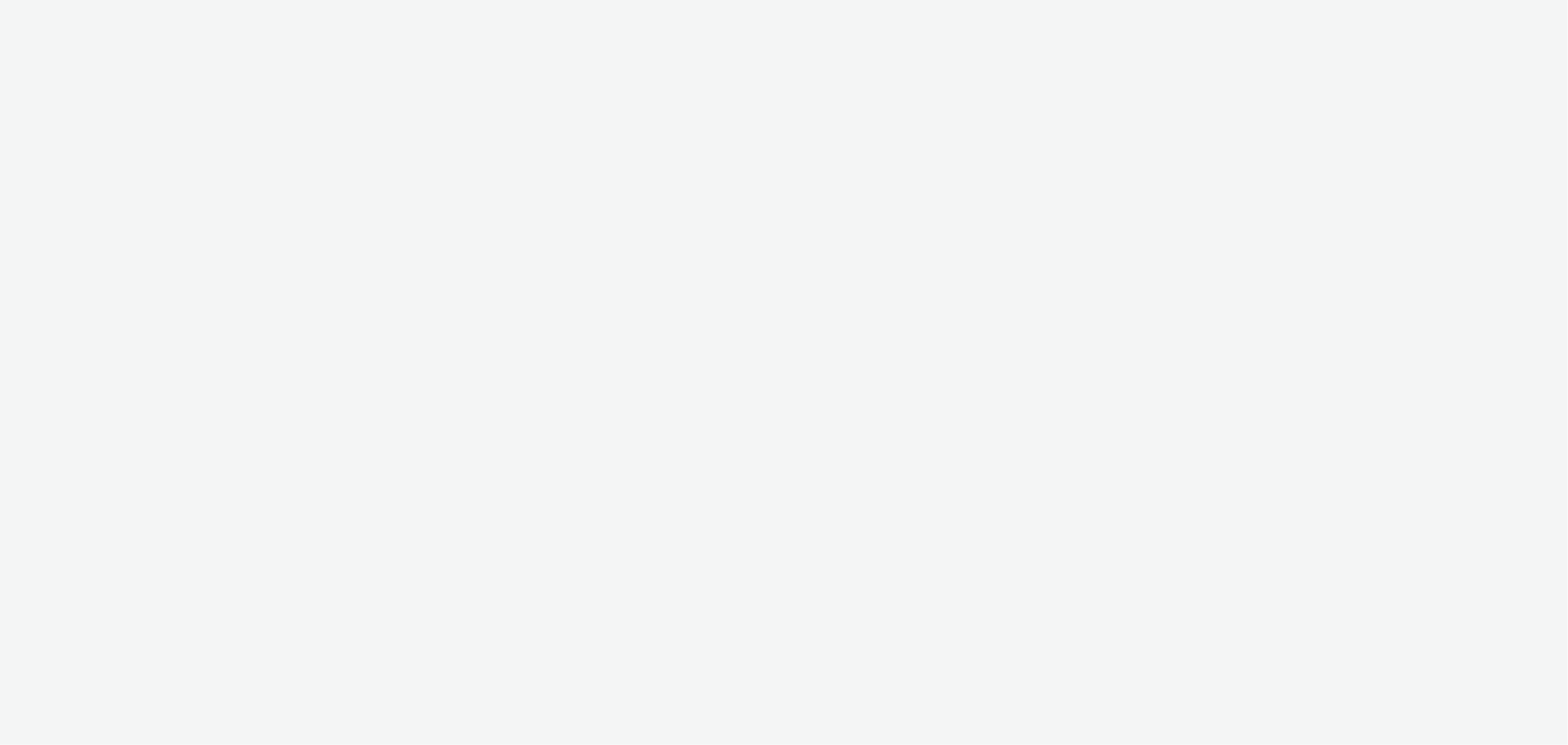
select select "9387901d-a129-43df-b0ef-f9e7dbeb676e"
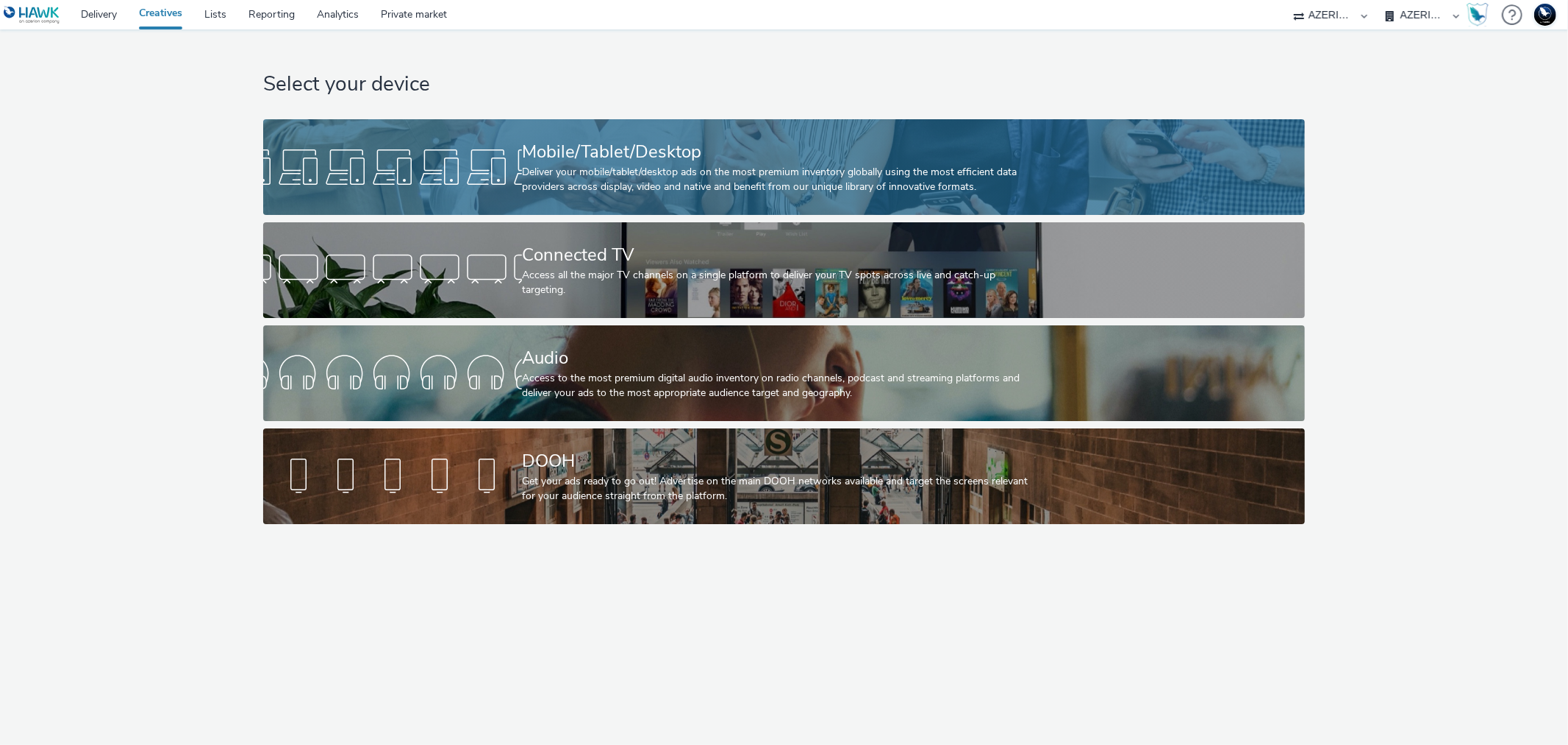
click at [685, 125] on div "Mobile/Tablet/Desktop Deliver your mobile/tablet/desktop ads on the most premiu…" at bounding box center [781, 167] width 518 height 96
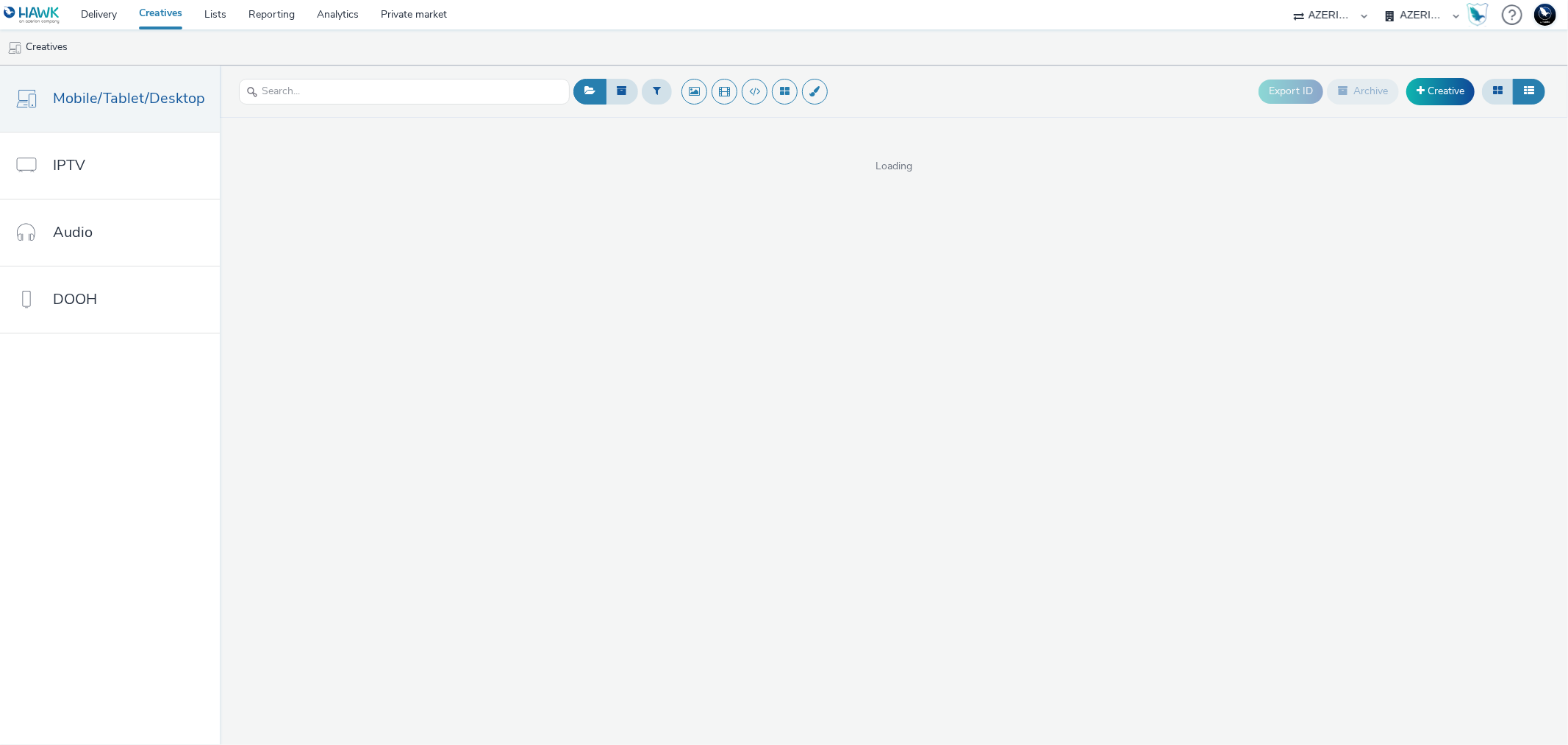
click at [1419, 11] on select "AZERION [GEOGRAPHIC_DATA] AZERION SURVEY FRANCE AZERION SURVEY GERMANY AZERION …" at bounding box center [1423, 14] width 88 height 29
click at [1432, 225] on div "Export ID Archive Creative Loading" at bounding box center [894, 405] width 1348 height 679
click at [1348, 5] on select "75 Media A8 Media Group ABI Media Abkom AB Abovo Ace & [PERSON_NAME] Ad-on Medi…" at bounding box center [1330, 14] width 88 height 29
click at [1287, 0] on select "75 Media A8 Media Group ABI Media Abkom AB Abovo Ace & [PERSON_NAME] Ad-on Medi…" at bounding box center [1330, 14] width 88 height 29
click at [1420, 23] on select "AZERION [GEOGRAPHIC_DATA] AZERION SURVEY FRANCE AZERION SURVEY GERMANY AZERION …" at bounding box center [1423, 14] width 88 height 29
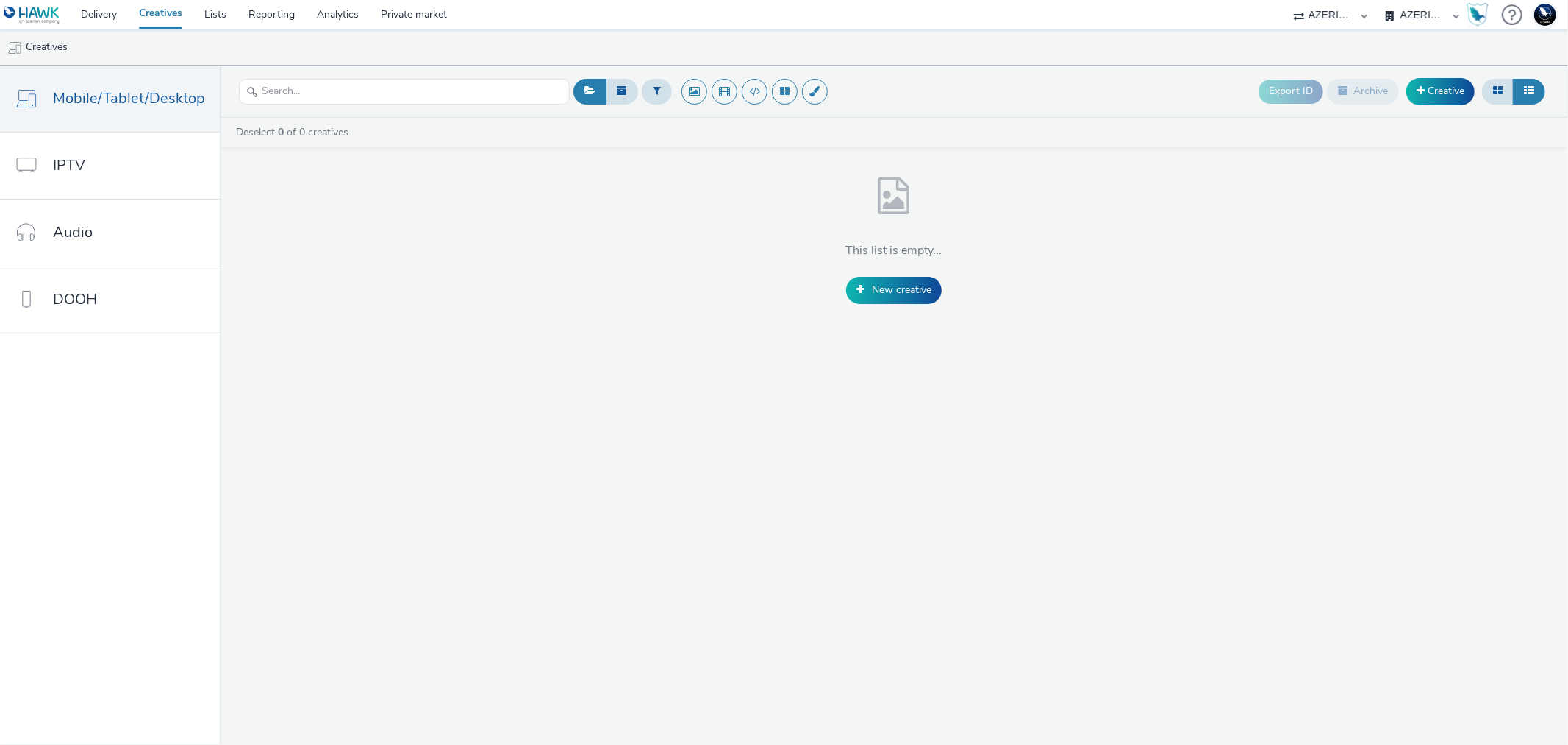
select select "47d90c6b-4628-495b-b1d1-cf96ef71660b"
click at [1379, 0] on select "AZERION [GEOGRAPHIC_DATA] AZERION SURVEY FRANCE AZERION SURVEY GERMANY AZERION …" at bounding box center [1423, 14] width 88 height 29
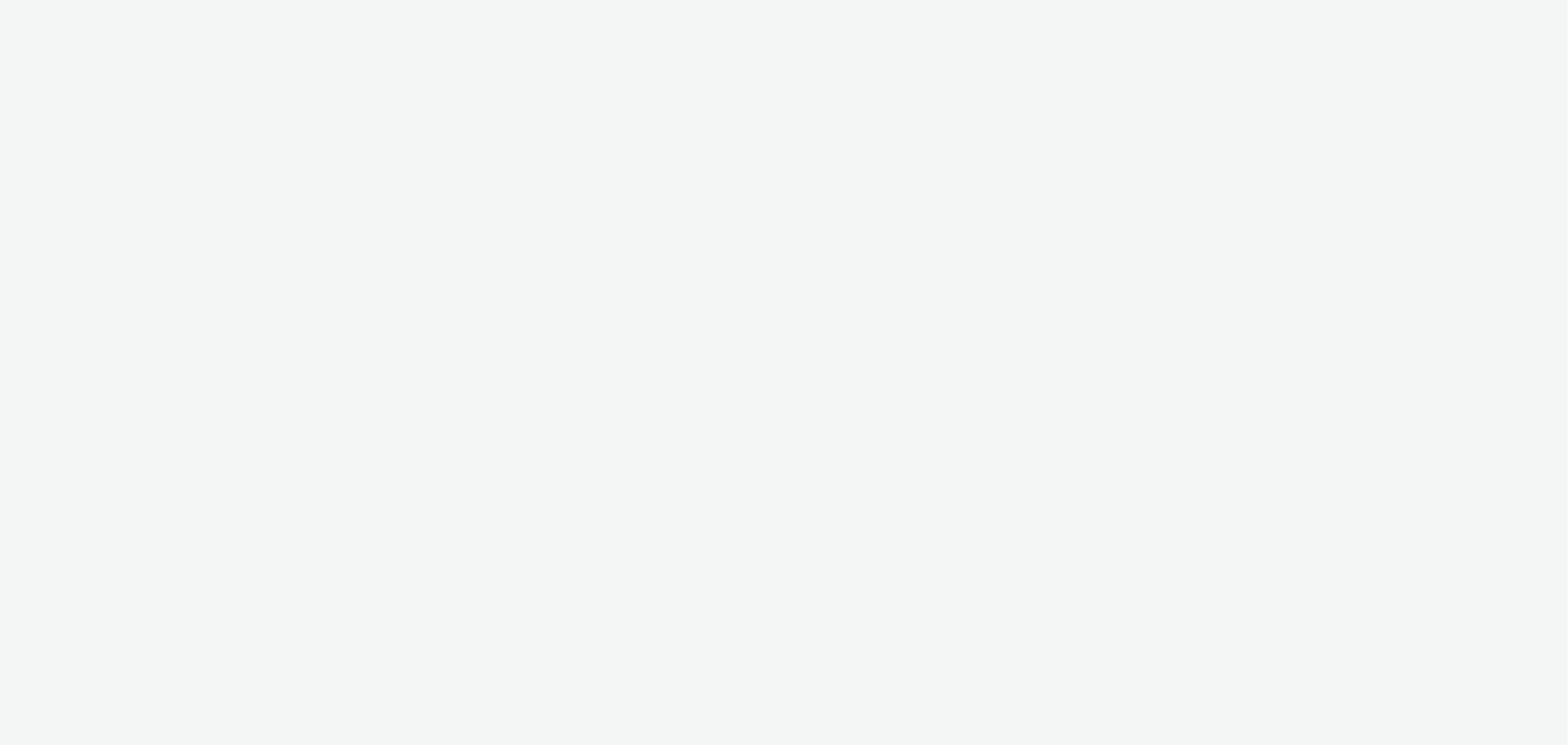
select select "9387901d-a129-43df-b0ef-f9e7dbeb676e"
select select "47d90c6b-4628-495b-b1d1-cf96ef71660b"
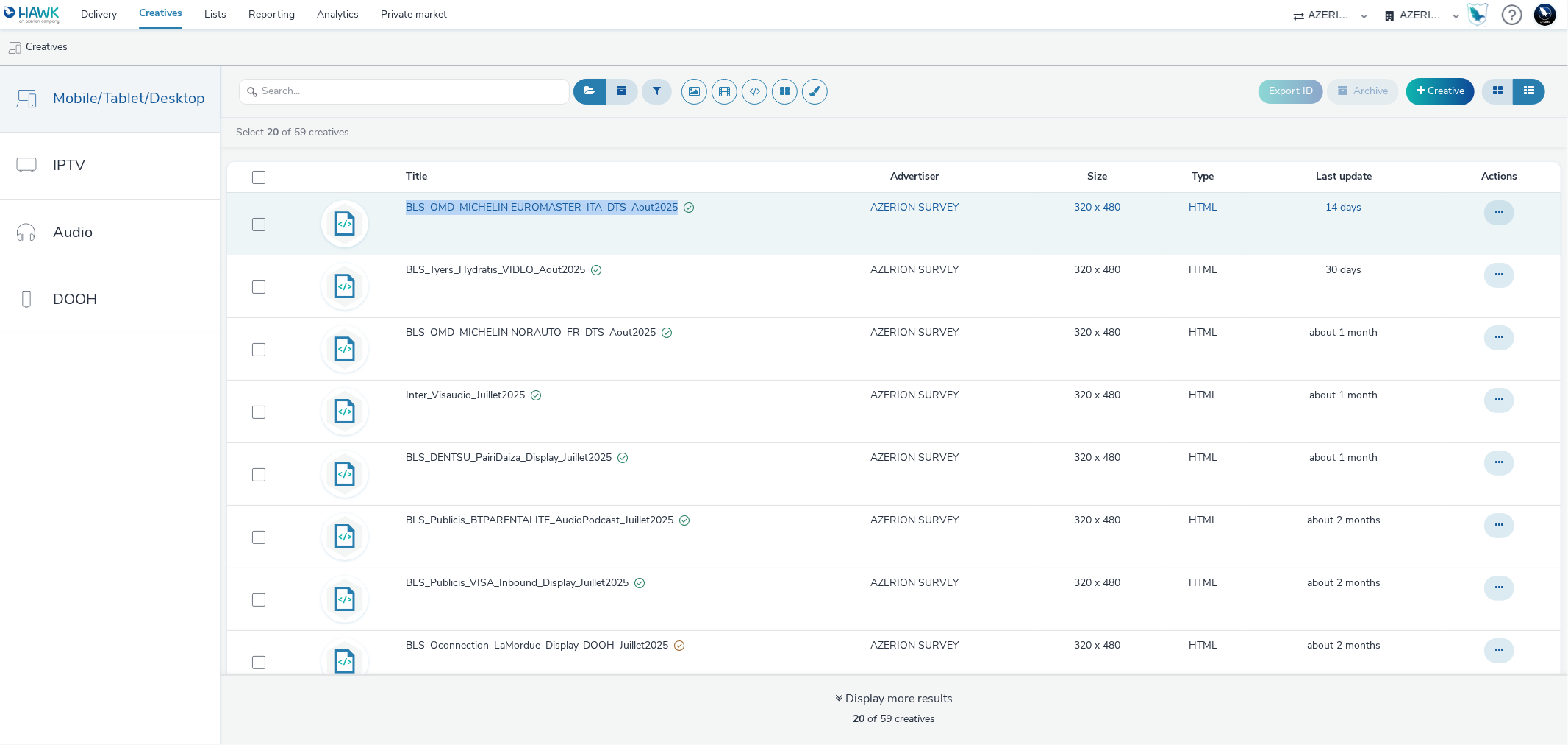
drag, startPoint x: 398, startPoint y: 205, endPoint x: 669, endPoint y: 212, distance: 271.1
click at [669, 212] on td "BLS_OMD_MICHELIN EUROMASTER_ITA_DTS_Aout2025" at bounding box center [599, 224] width 391 height 63
copy span "BLS_OMD_MICHELIN EUROMASTER_ITA_DTS_Aout2025"
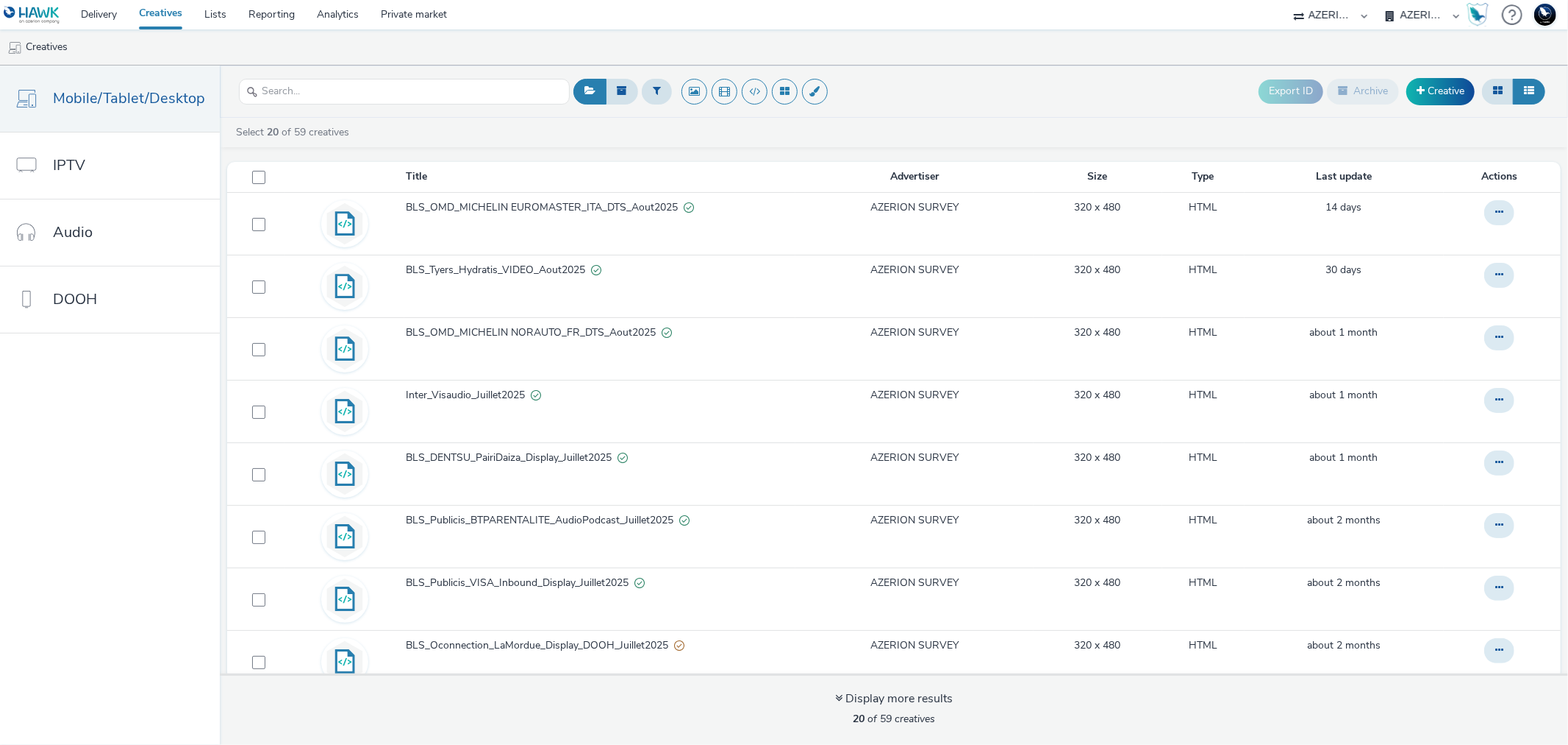
click at [952, 49] on ul "Creatives" at bounding box center [784, 47] width 1568 height 35
click at [1329, 15] on select "75 Media A8 Media Group ABI Media Abkom AB Abovo Ace & Tate Ad-on Media Nordic …" at bounding box center [1330, 14] width 88 height 29
select select "11a7df10-284f-415c-b52a-427acf4c31ae"
click at [1287, 0] on select "75 Media A8 Media Group ABI Media Abkom AB Abovo Ace & Tate Ad-on Media Nordic …" at bounding box center [1330, 14] width 88 height 29
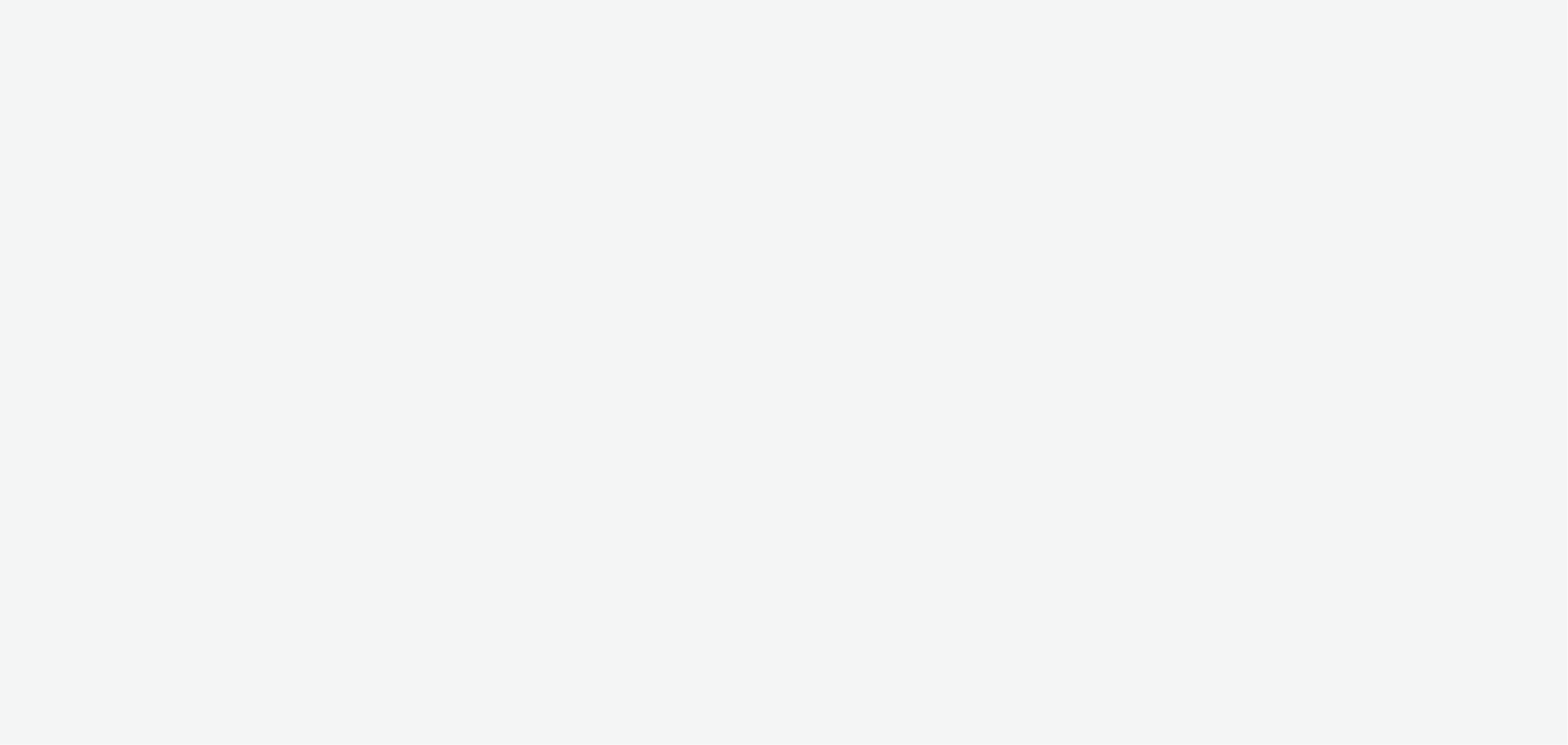
select select "11a7df10-284f-415c-b52a-427acf4c31ae"
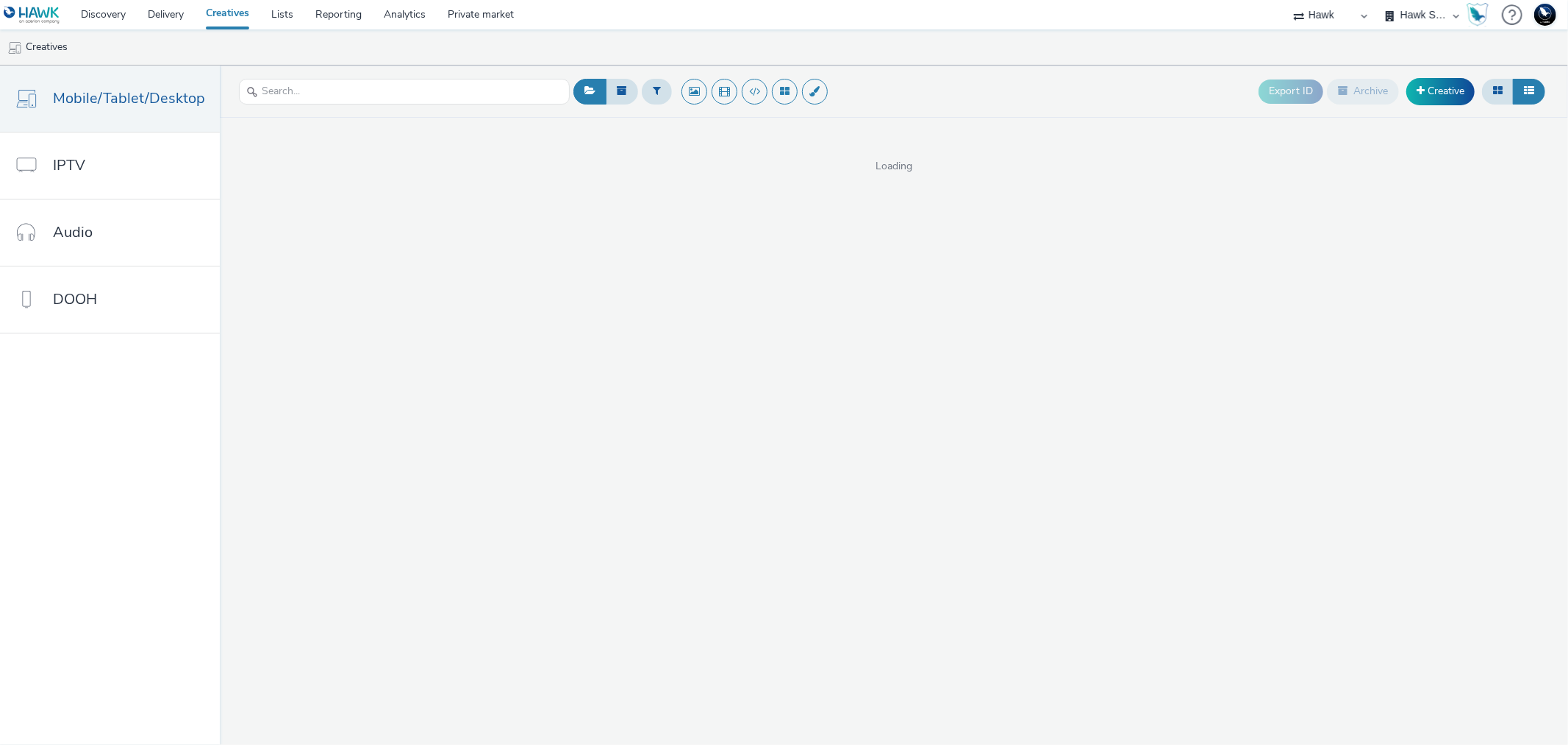
select select "23ac11bc-76f7-45aa-bb6e-913a84dd47ea"
click at [1379, 0] on select "Hawk Hawk - Etude Conso Hawk Survey Hawk Survey - Etude Editeurs Hawk Survey - …" at bounding box center [1423, 14] width 88 height 29
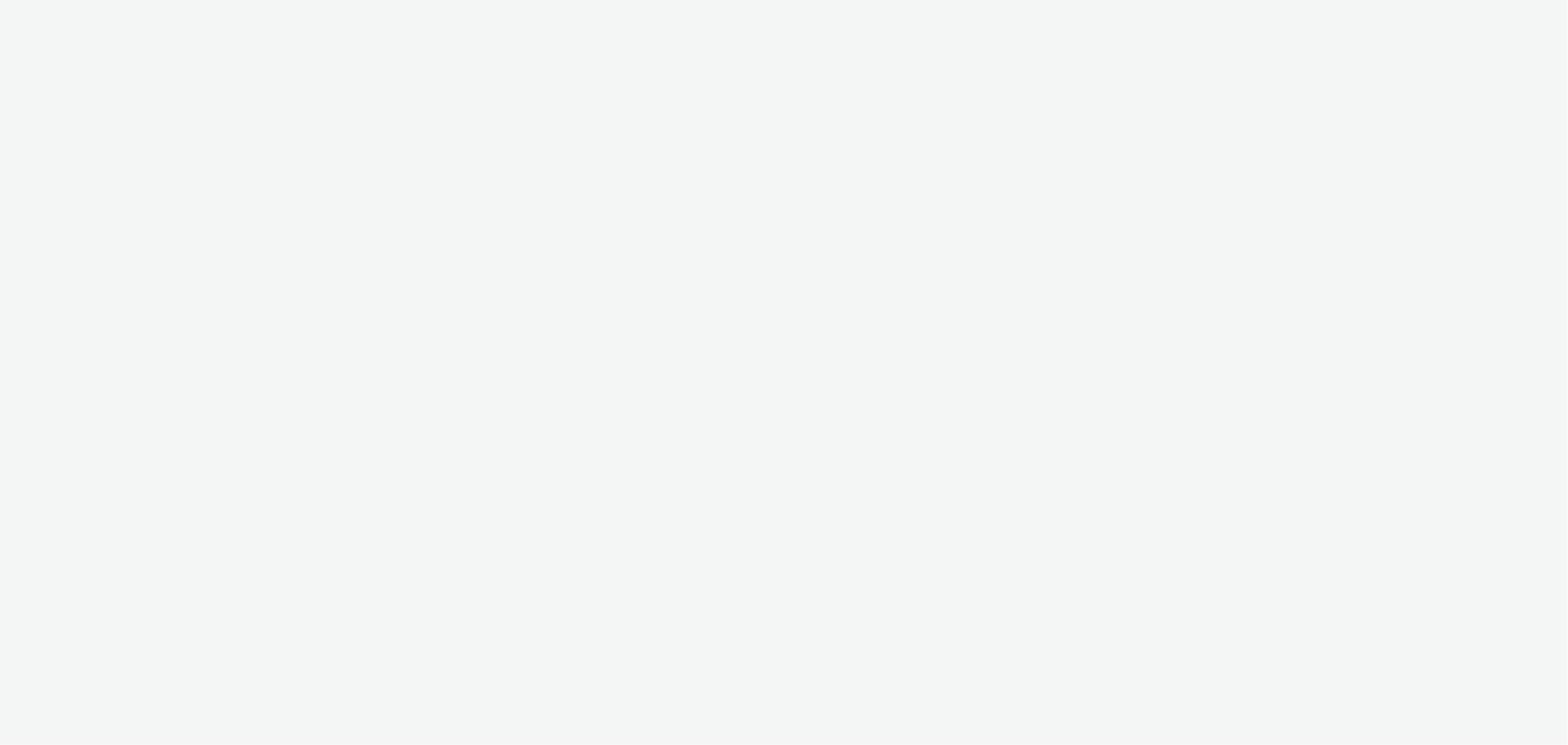
select select "11a7df10-284f-415c-b52a-427acf4c31ae"
select select "23ac11bc-76f7-45aa-bb6e-913a84dd47ea"
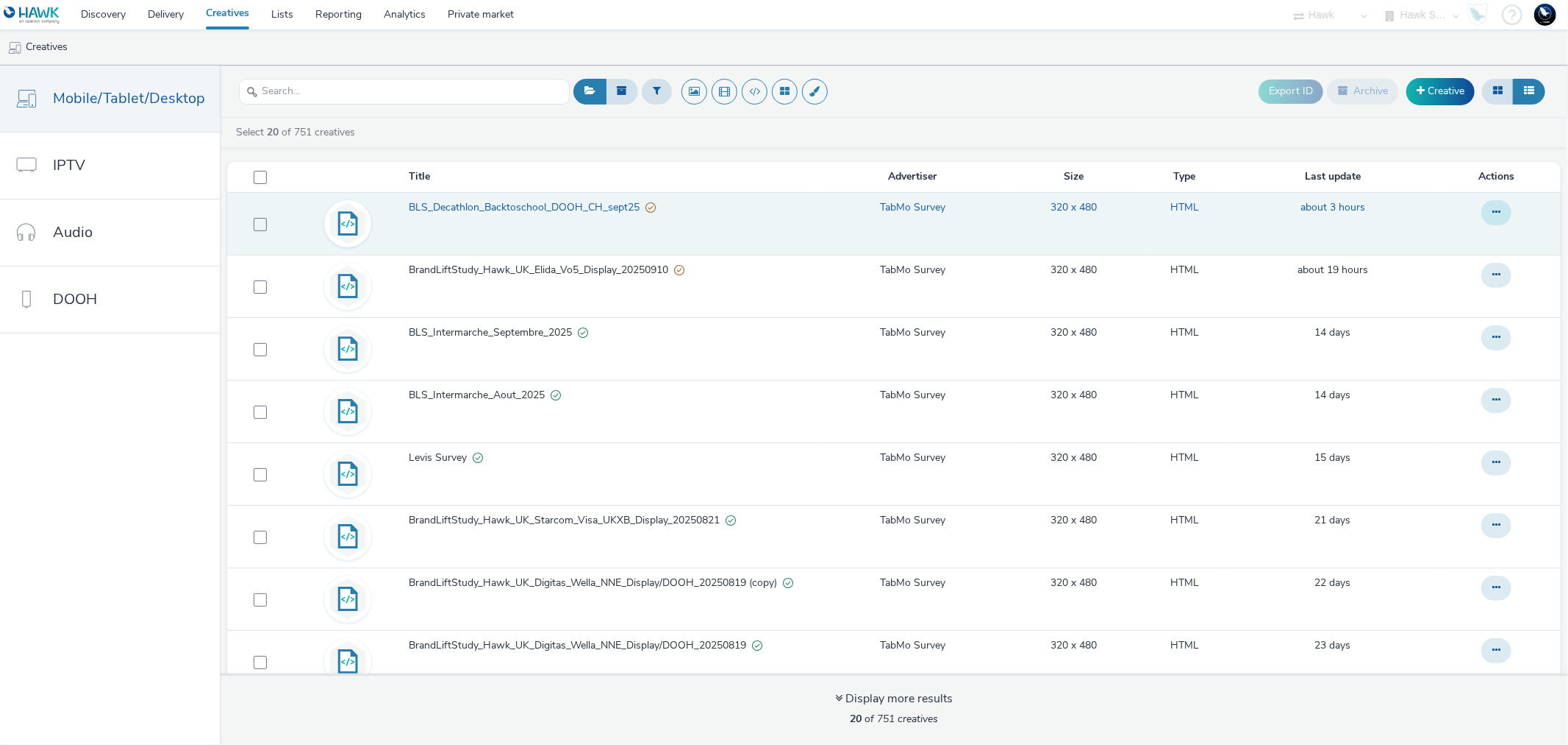
click at [1493, 214] on icon at bounding box center [1497, 211] width 9 height 10
click at [1431, 266] on link "Duplicate" at bounding box center [1457, 271] width 110 height 29
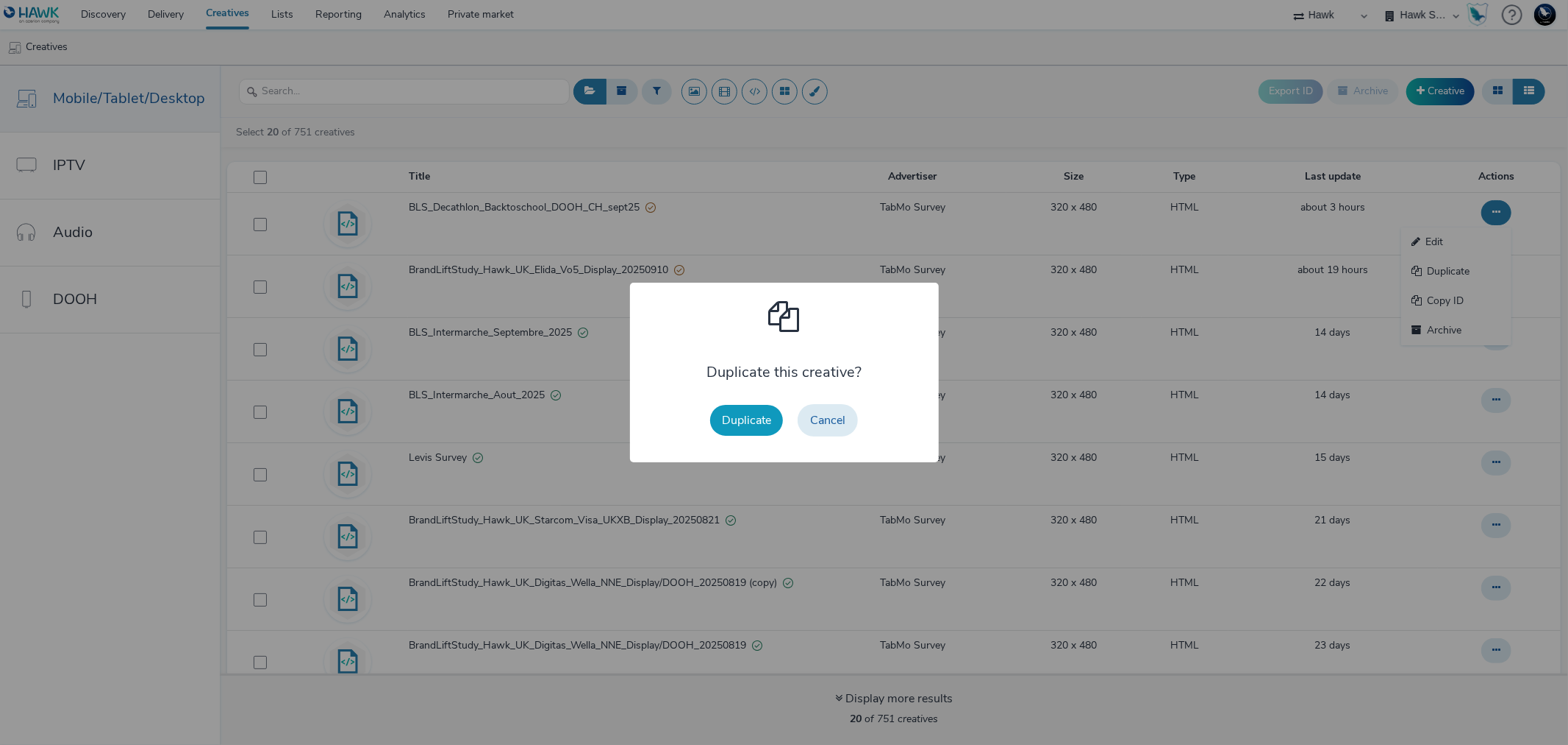
click at [741, 423] on button "Duplicate" at bounding box center [746, 420] width 73 height 30
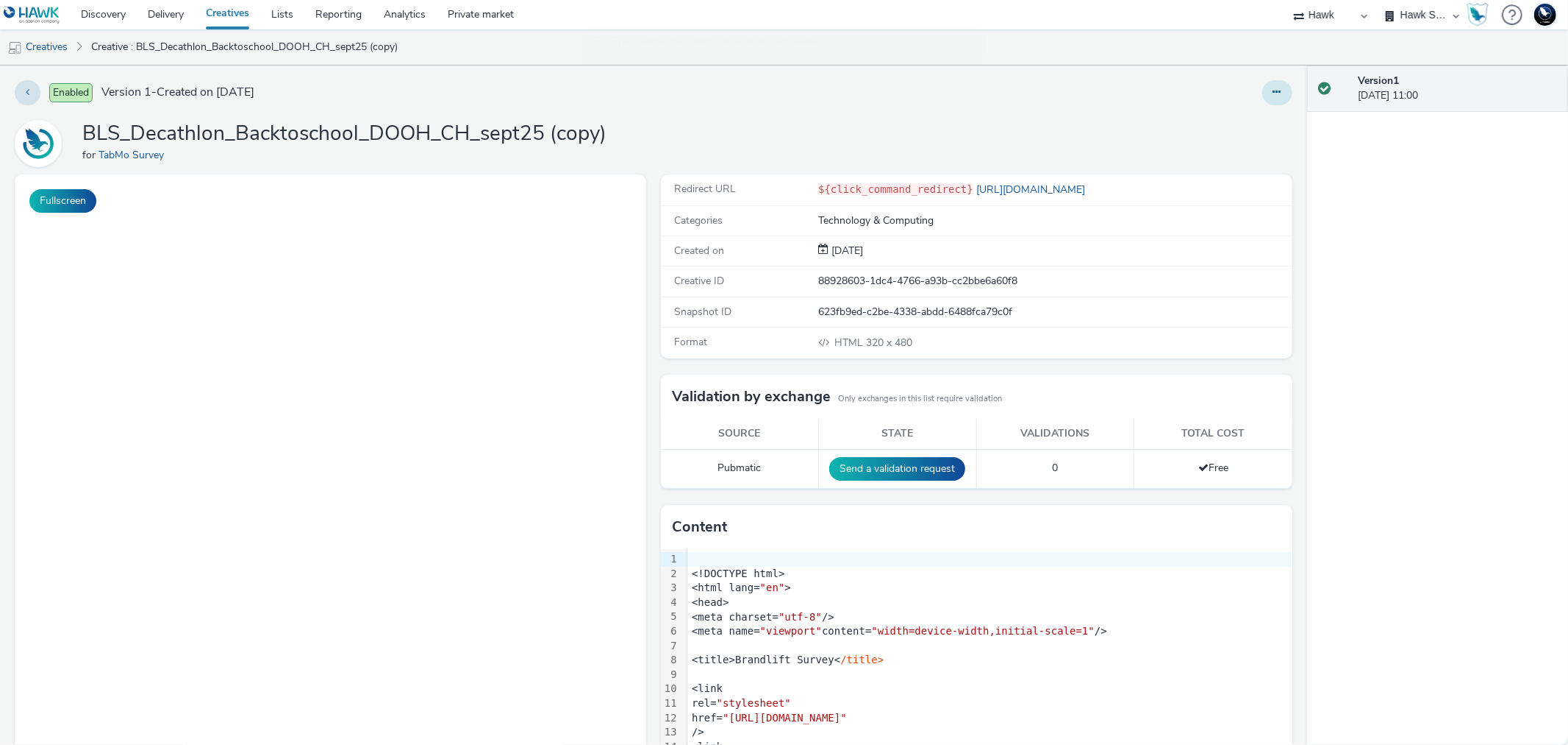
click at [1273, 91] on icon at bounding box center [1277, 91] width 9 height 10
click at [1226, 118] on link "Edit" at bounding box center [1237, 122] width 110 height 29
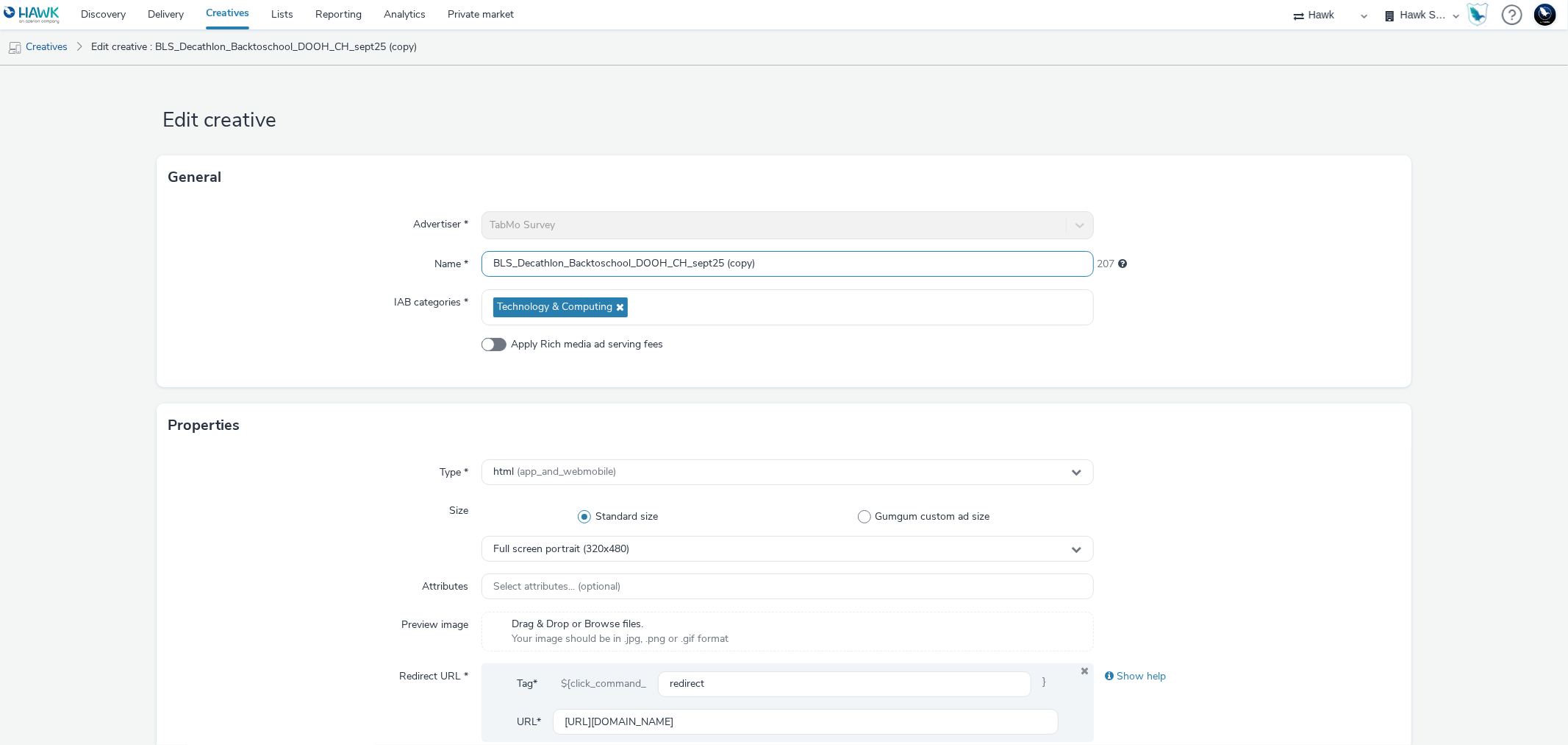
drag, startPoint x: 514, startPoint y: 263, endPoint x: 881, endPoint y: 267, distance: 367.0
click at [881, 267] on input "BLS_Decathlon_Backtoschool_DOOH_CH_sept25 (copy)" at bounding box center [786, 264] width 611 height 26
paste input "BLS_OMD_MICHELIN EUROMASTER_ITA_DTS_Aout2025"
drag, startPoint x: 825, startPoint y: 263, endPoint x: 602, endPoint y: 258, distance: 223.1
click at [602, 258] on input "BLS_SommetdelElevage_BLS_OMD_MICHELIN EUROMASTER_ITA_DTS_Aout2025" at bounding box center [786, 264] width 611 height 26
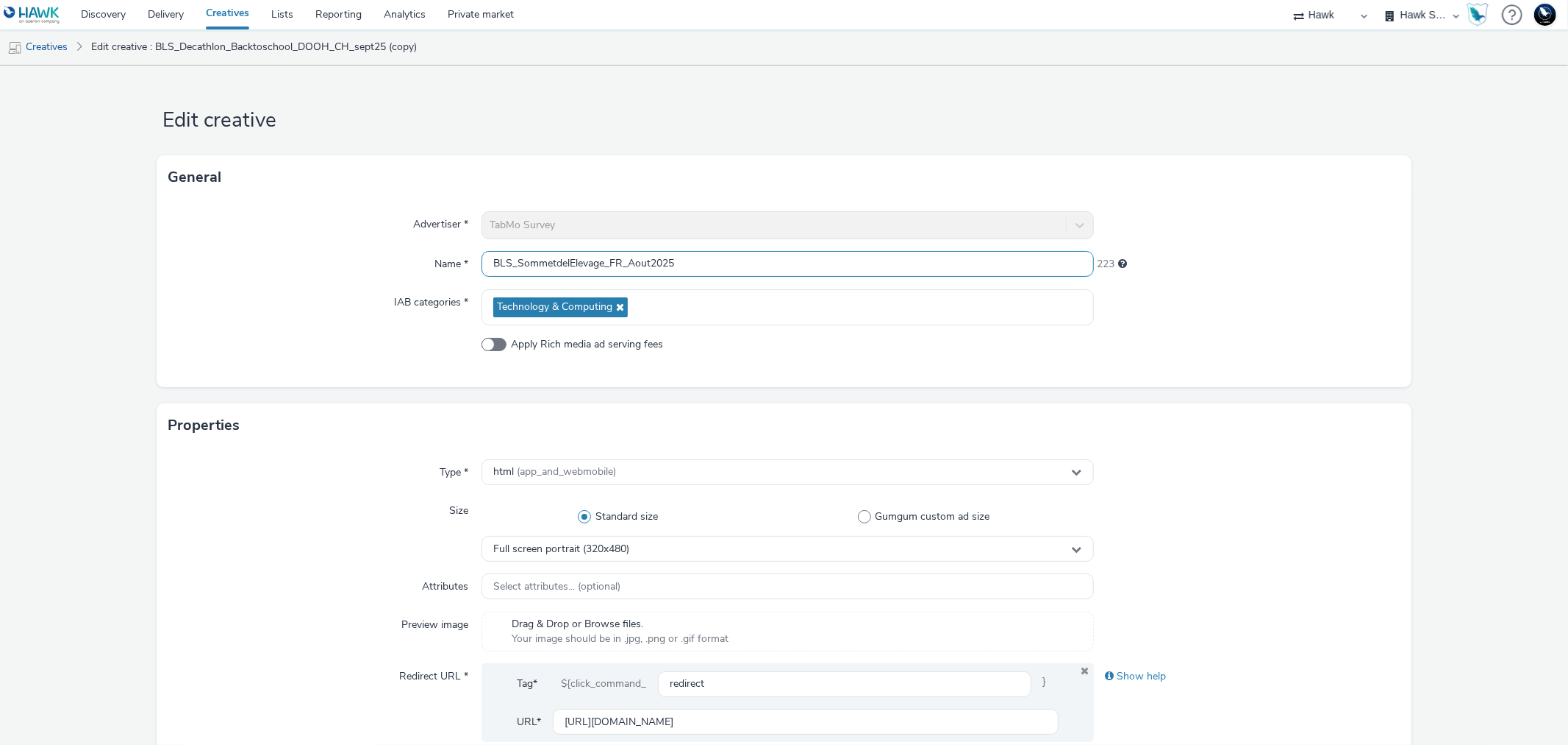
click at [648, 267] on input "BLS_SommetdelElevage_FR_Aout2025" at bounding box center [786, 264] width 611 height 26
click at [513, 264] on input "BLS_SommetdelElevage_FR_sept2025" at bounding box center [786, 264] width 611 height 26
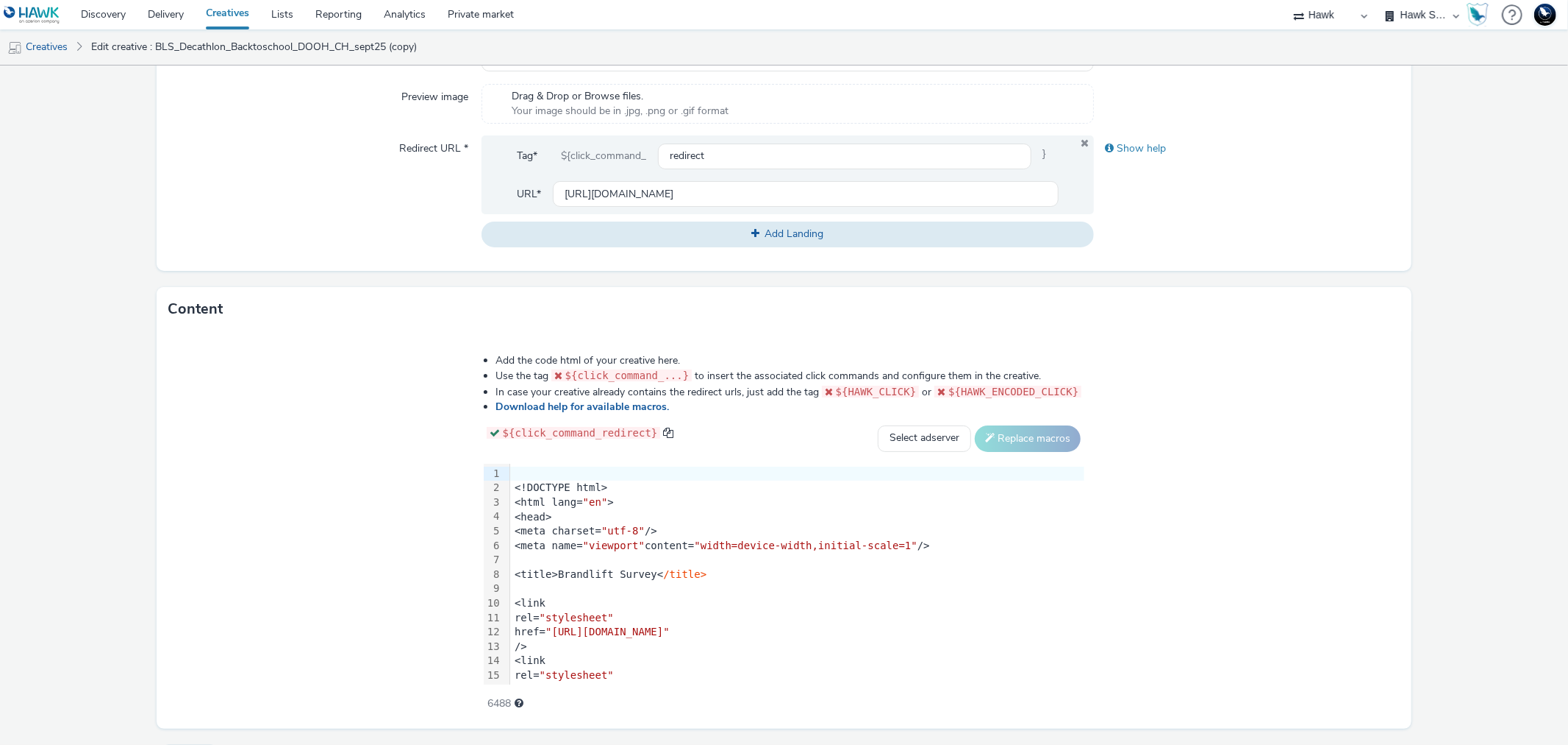
scroll to position [564, 0]
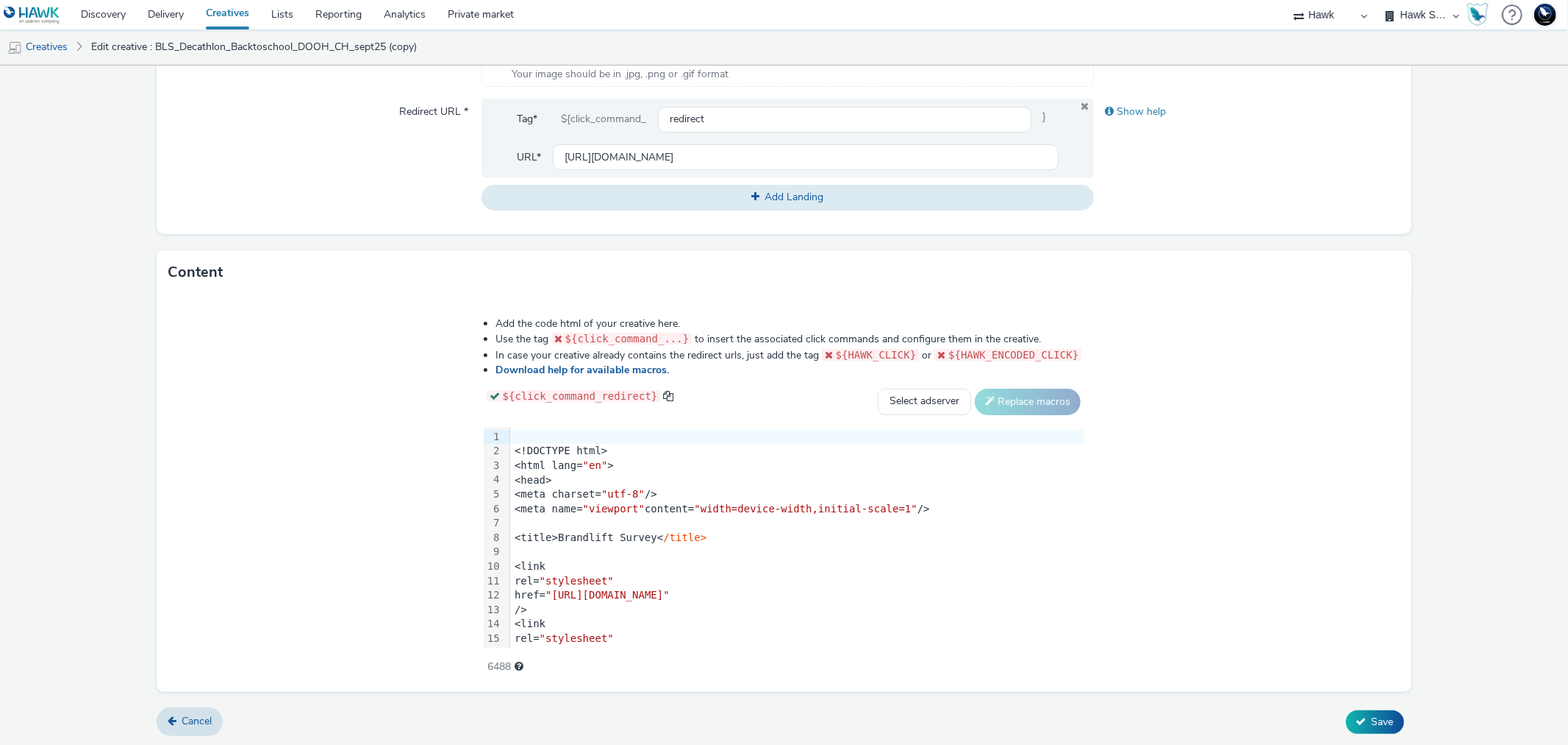
type input "BLS_Self_SommetdelElevage_FR_sept2025"
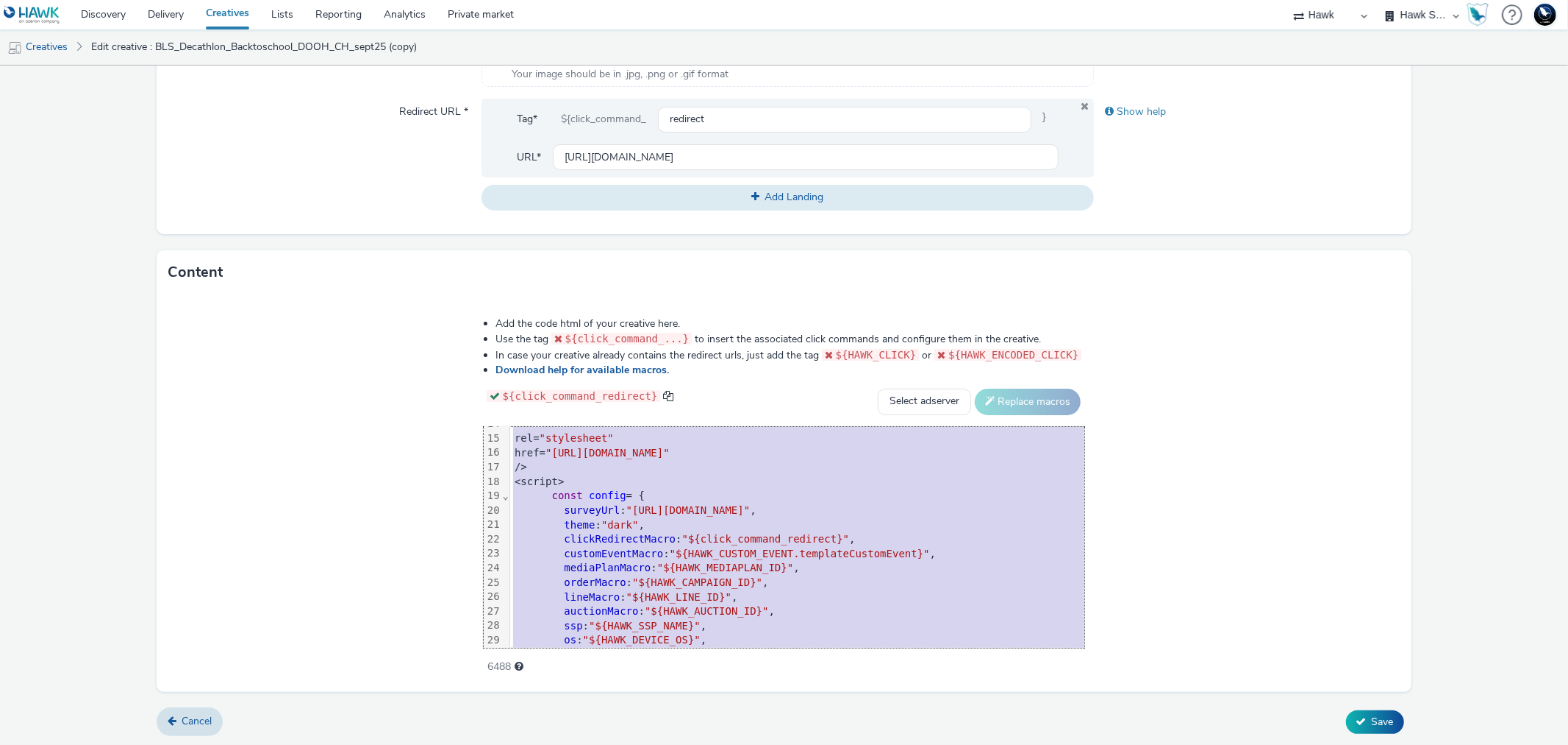
scroll to position [0, 0]
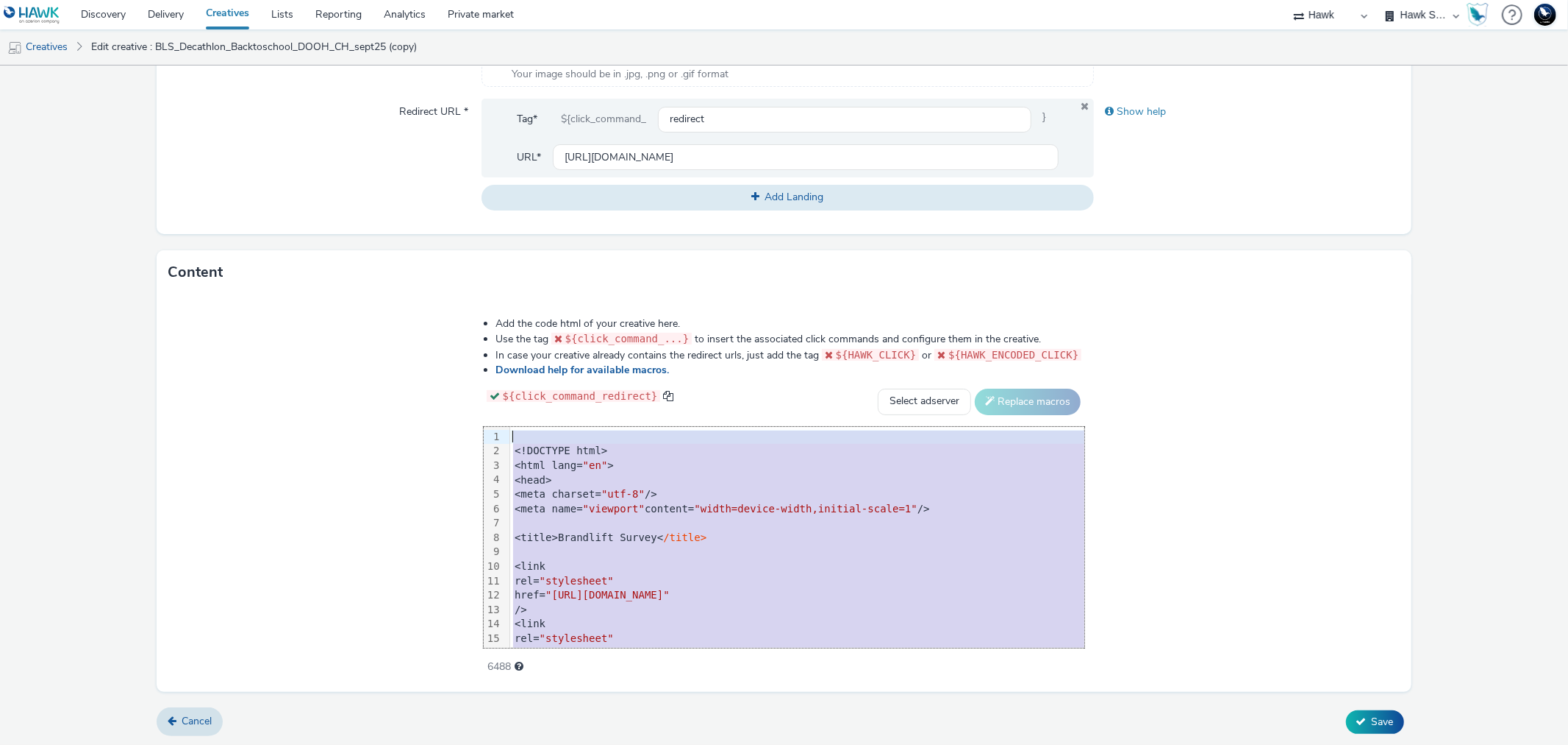
drag, startPoint x: 514, startPoint y: 637, endPoint x: 357, endPoint y: 181, distance: 482.3
click at [357, 181] on form "Edit creative General Advertiser * TabMo Survey Name * BLS_Self_SommetdelElevag…" at bounding box center [784, 124] width 1568 height 1245
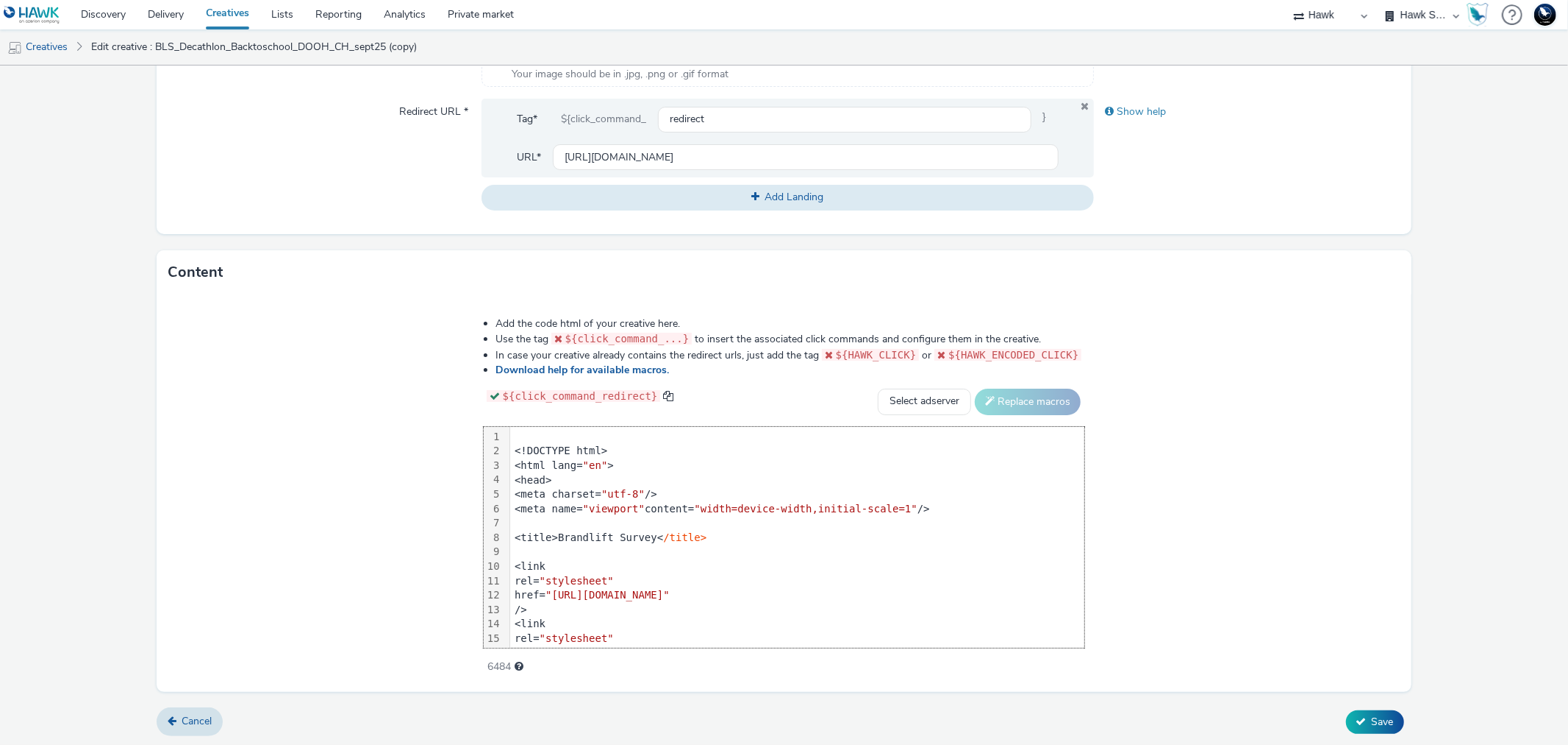
scroll to position [446, 0]
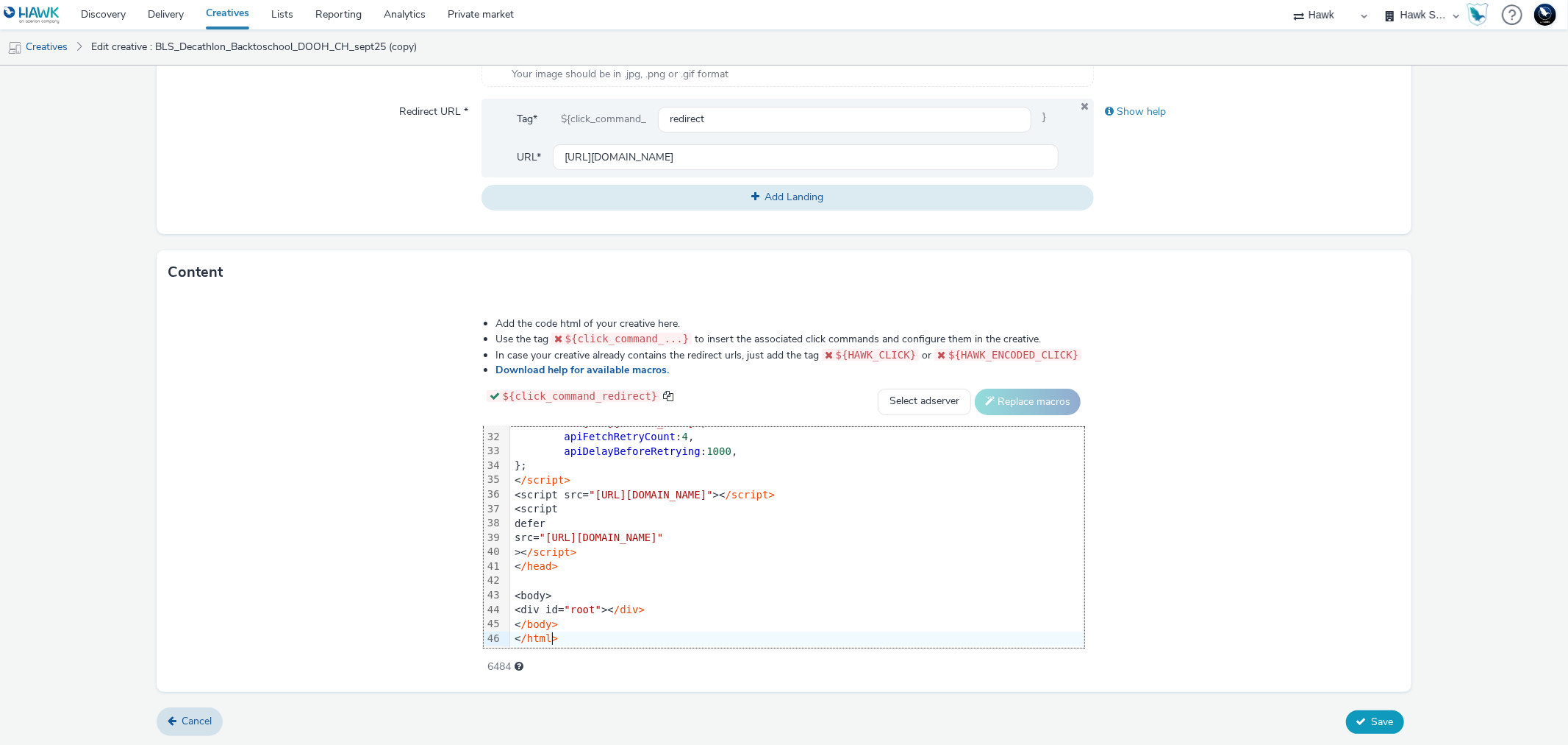
click at [1359, 719] on button "Save" at bounding box center [1375, 721] width 58 height 24
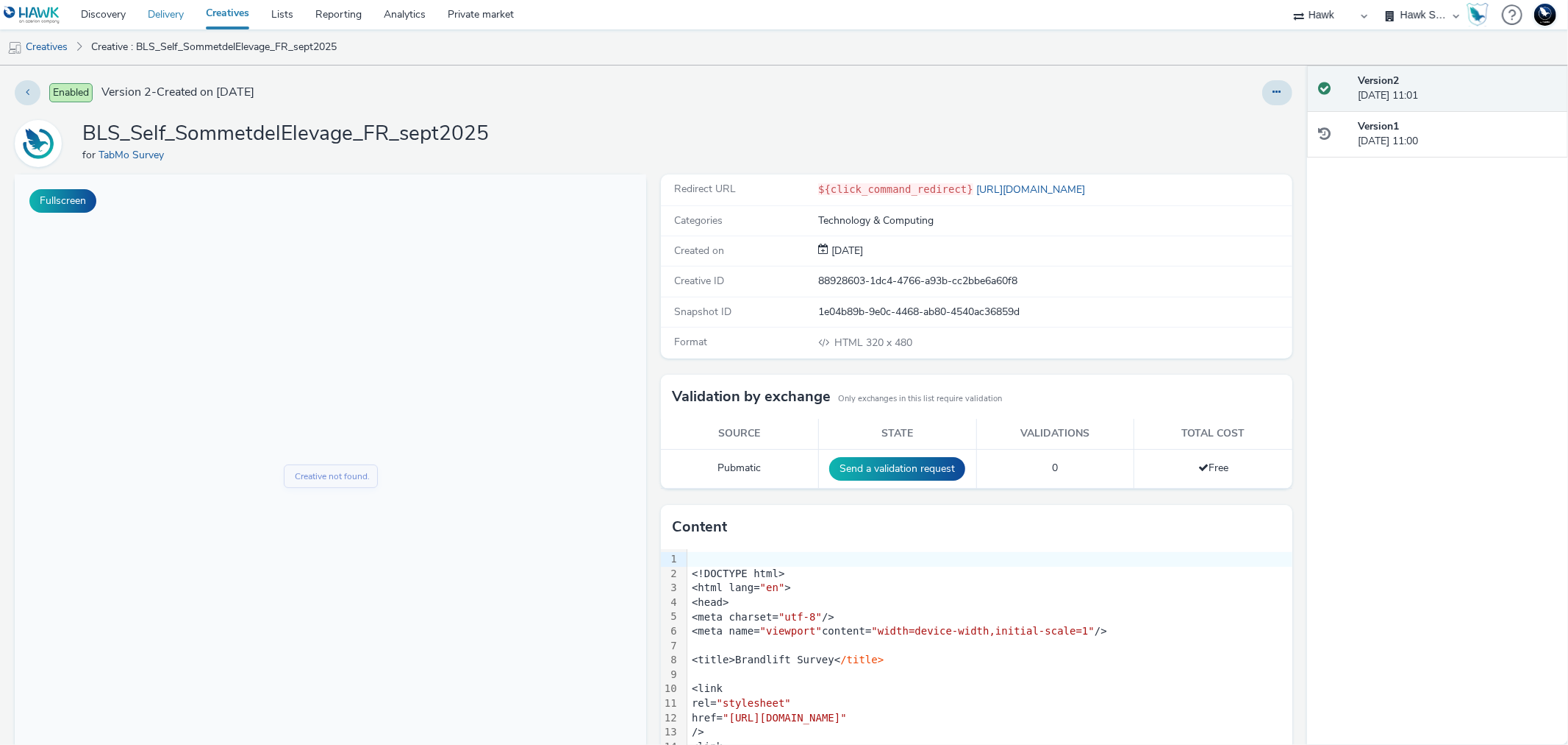
click at [180, 10] on link "Delivery" at bounding box center [165, 14] width 58 height 29
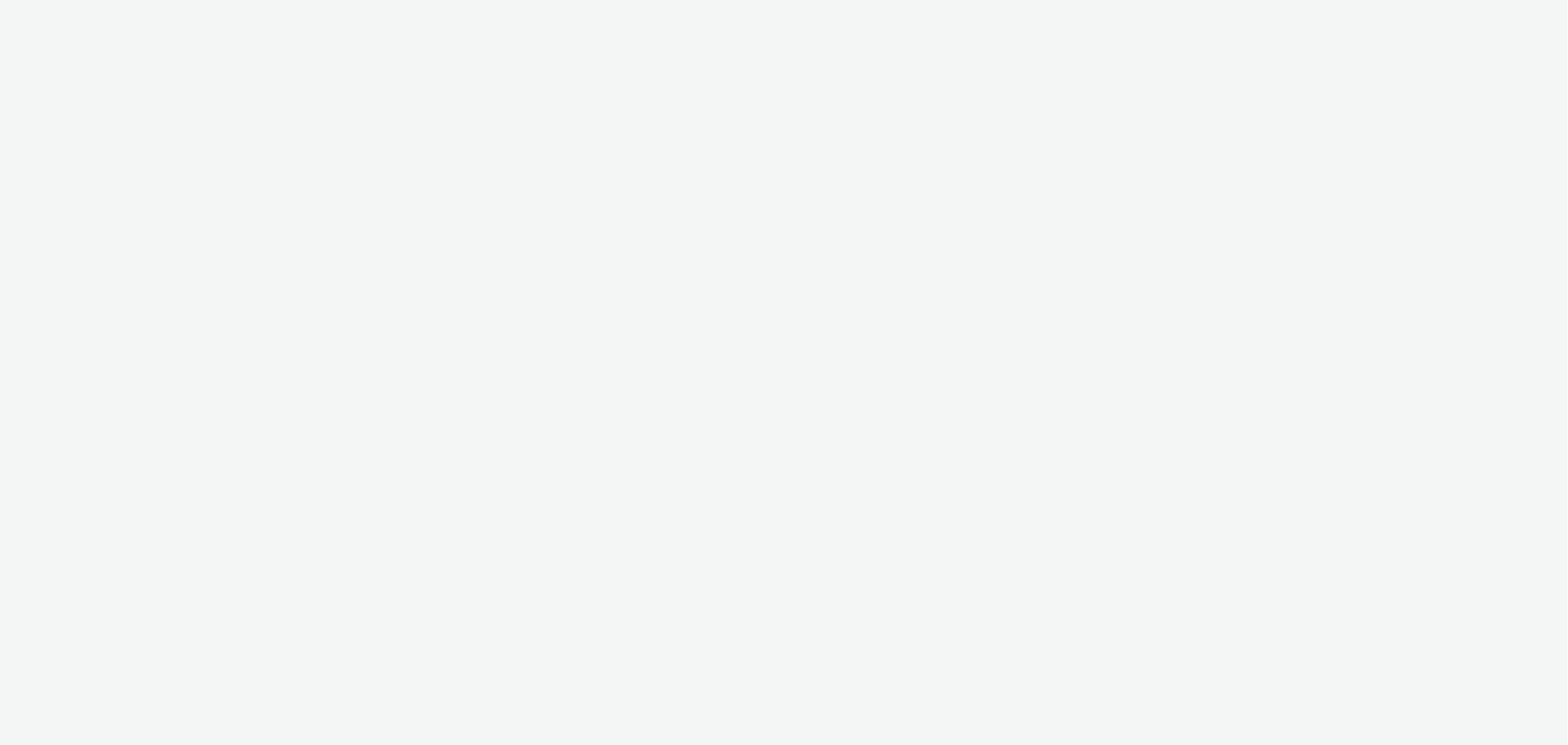
select select "75b174c6-9315-47a7-a76b-2e04f3523f79"
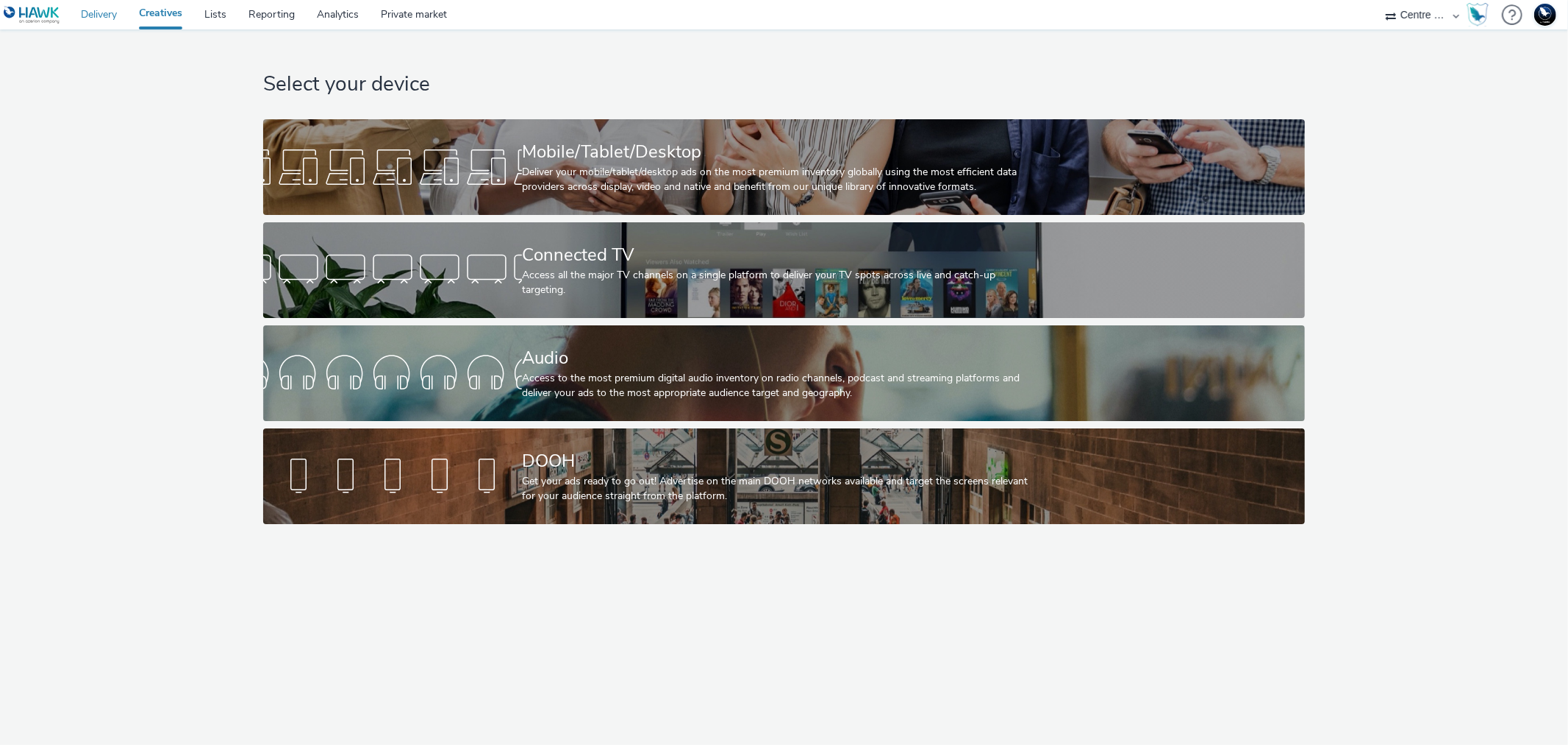
click at [96, 14] on link "Delivery" at bounding box center [98, 14] width 58 height 29
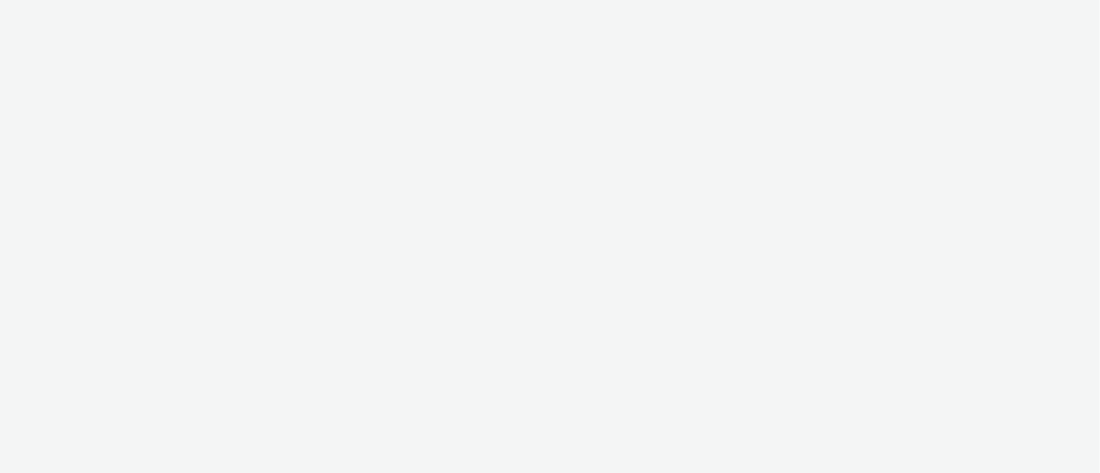
select select "11a7df10-284f-415c-b52a-427acf4c31ae"
select select "23ac11bc-76f7-45aa-bb6e-913a84dd47ea"
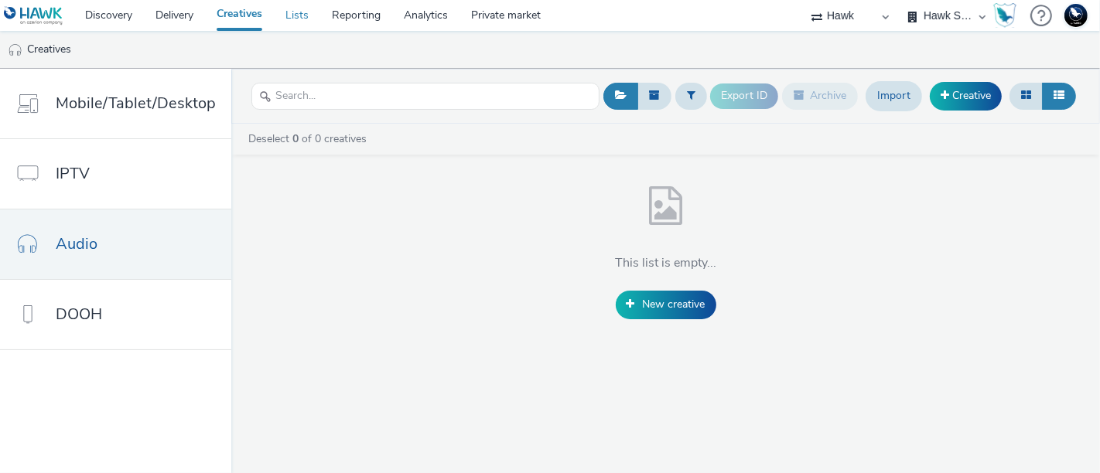
click at [302, 15] on link "Lists" at bounding box center [297, 15] width 46 height 31
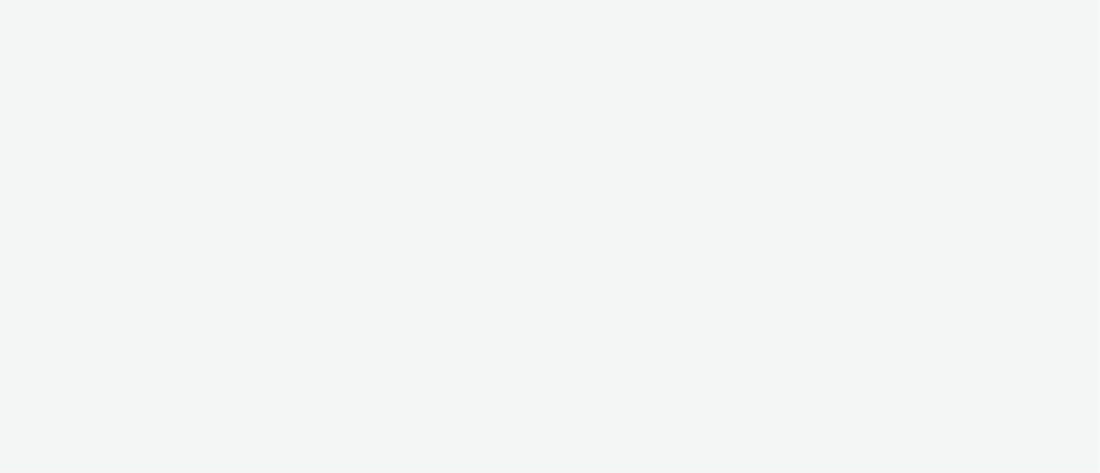
select select "11a7df10-284f-415c-b52a-427acf4c31ae"
select select "23ac11bc-76f7-45aa-bb6e-913a84dd47ea"
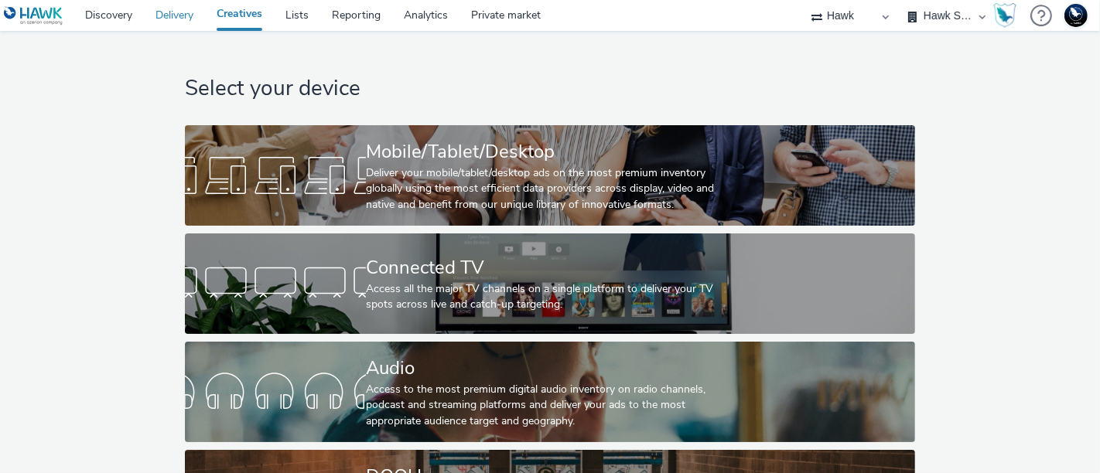
click at [155, 19] on link "Delivery" at bounding box center [174, 15] width 61 height 31
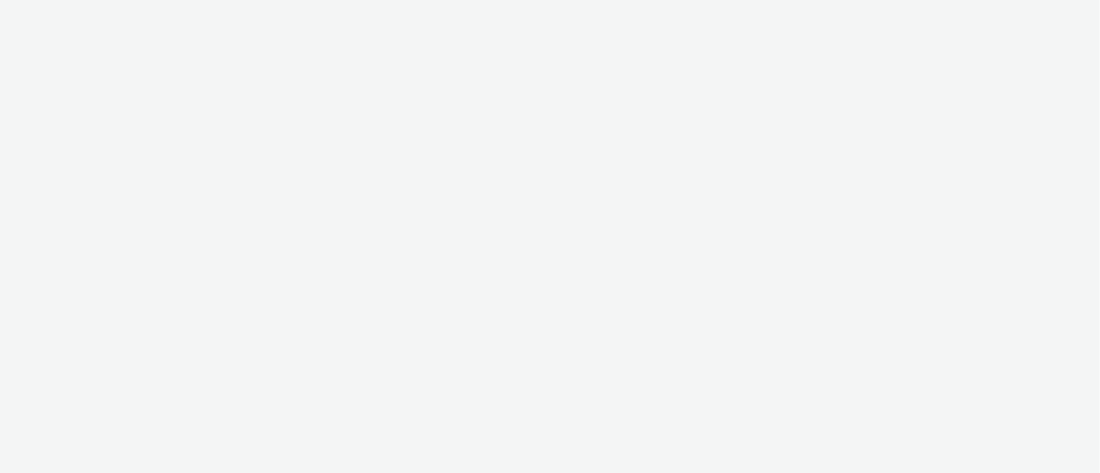
select select "11a7df10-284f-415c-b52a-427acf4c31ae"
select select "23ac11bc-76f7-45aa-bb6e-913a84dd47ea"
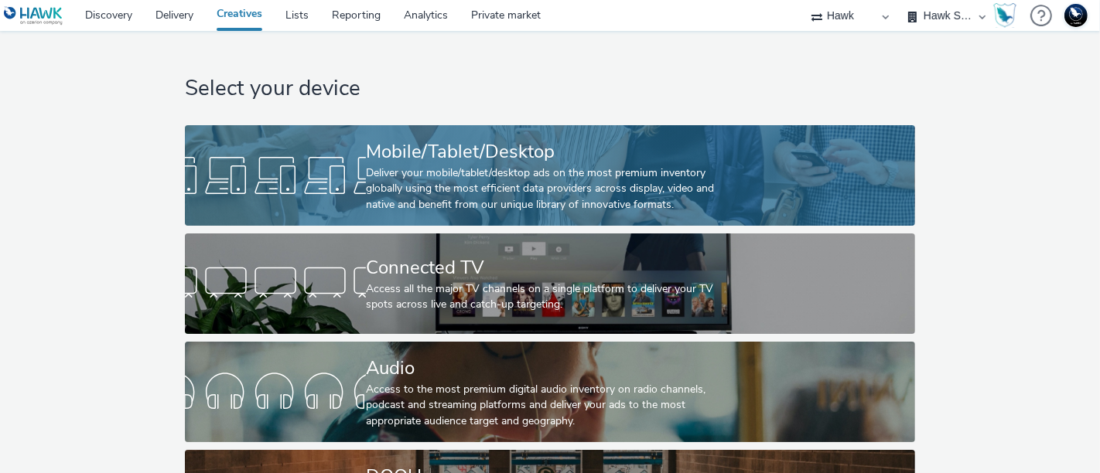
click at [392, 193] on div "Deliver your mobile/tablet/desktop ads on the most premium inventory globally u…" at bounding box center [547, 188] width 362 height 47
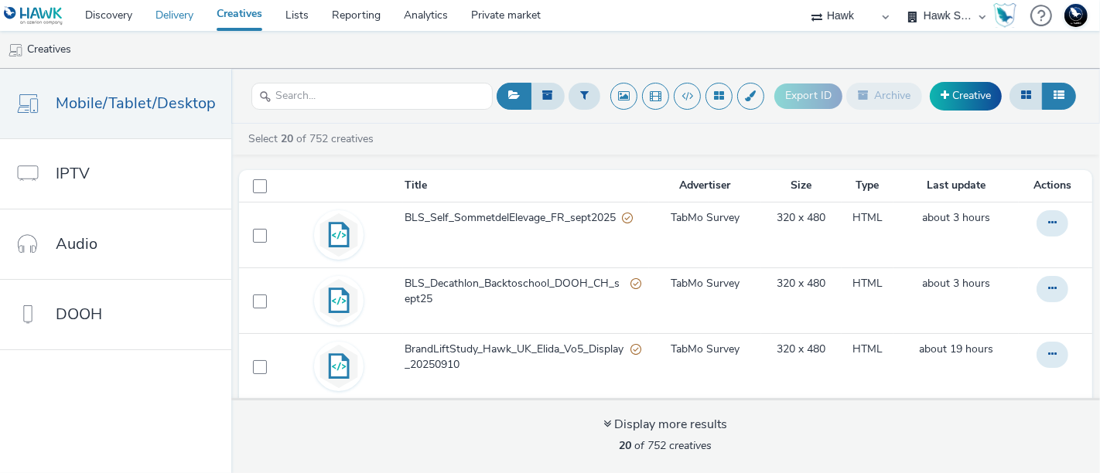
click at [178, 15] on link "Delivery" at bounding box center [174, 15] width 61 height 31
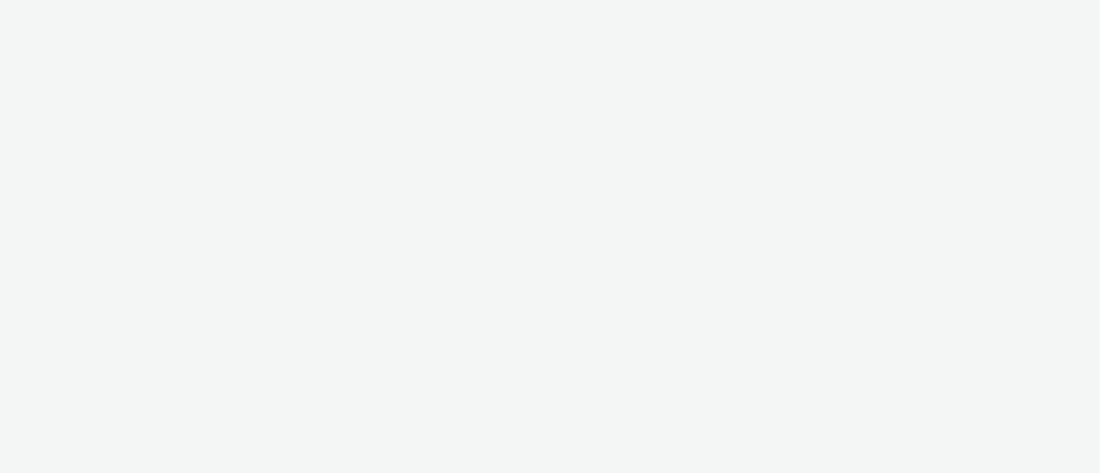
select select "11a7df10-284f-415c-b52a-427acf4c31ae"
select select "23ac11bc-76f7-45aa-bb6e-913a84dd47ea"
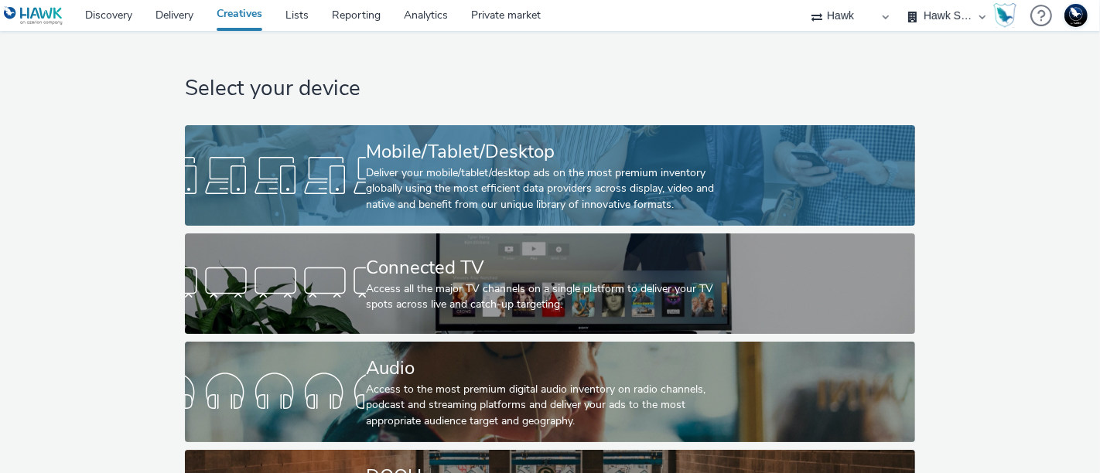
click at [455, 182] on div "Deliver your mobile/tablet/desktop ads on the most premium inventory globally u…" at bounding box center [547, 188] width 362 height 47
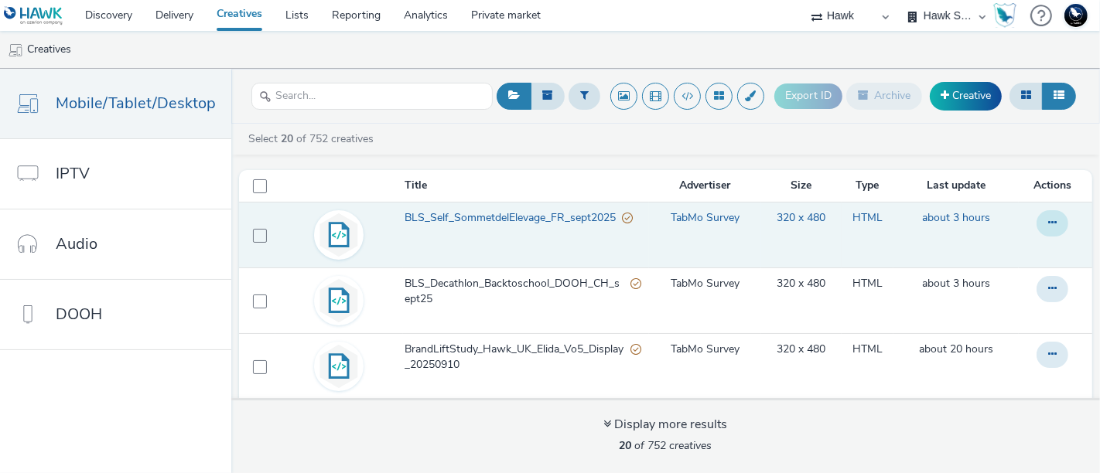
click at [1036, 218] on button at bounding box center [1052, 223] width 32 height 26
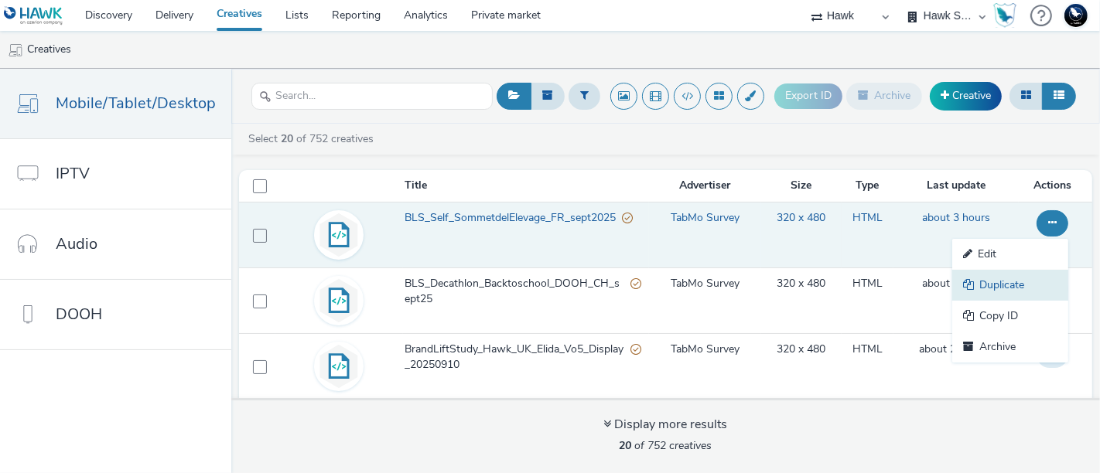
click at [995, 284] on link "Duplicate" at bounding box center [1010, 285] width 116 height 31
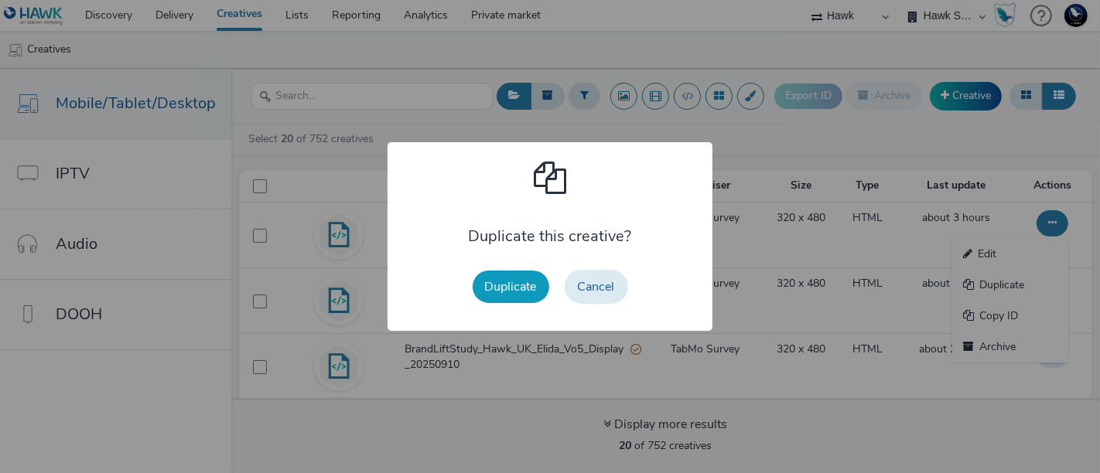
click at [517, 291] on button "Duplicate" at bounding box center [510, 287] width 77 height 32
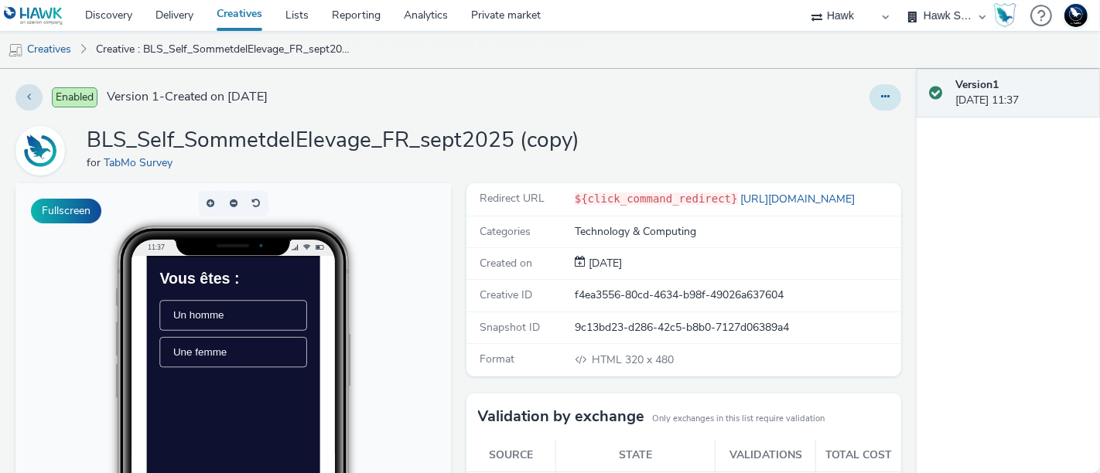
click at [877, 90] on button at bounding box center [885, 97] width 32 height 26
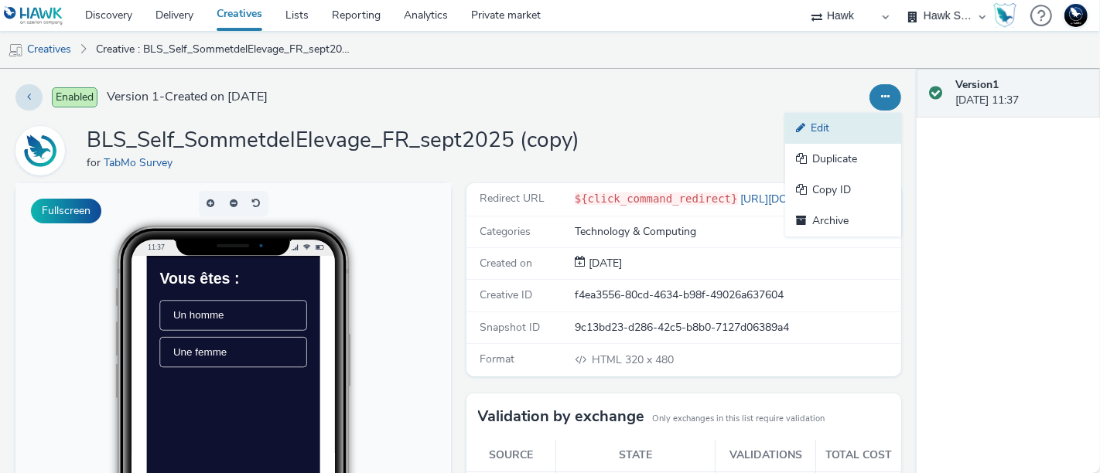
click at [831, 127] on link "Edit" at bounding box center [843, 128] width 116 height 31
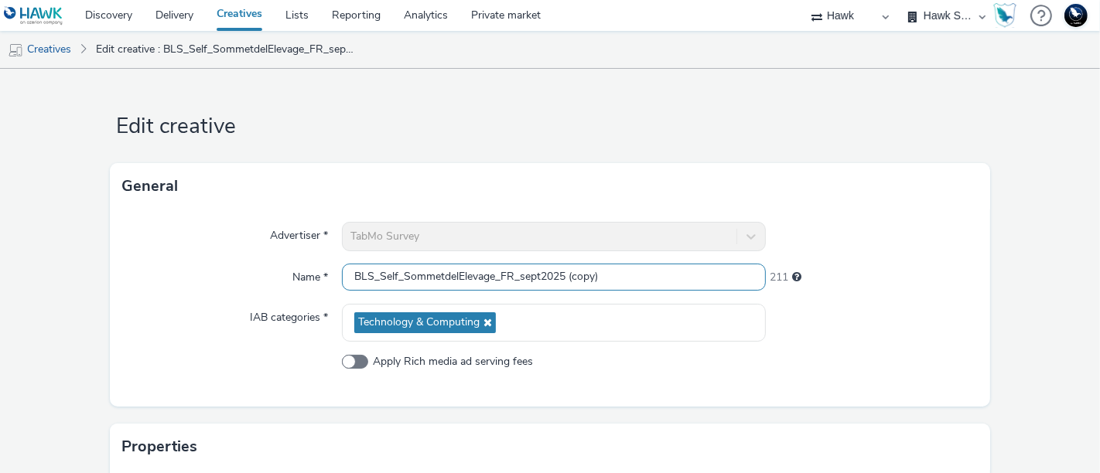
click at [397, 268] on input "BLS_Self_SommetdelElevage_FR_sept2025 (copy)" at bounding box center [554, 277] width 424 height 27
click at [393, 279] on input "BLS_Self_SommetdelElevage_FR_sept2025 (copy)" at bounding box center [554, 277] width 424 height 27
drag, startPoint x: 545, startPoint y: 279, endPoint x: 455, endPoint y: 282, distance: 89.8
click at [455, 282] on input "BLS_SNCFRESEAU_SommetdelElevage_FR_sept2025 (copy)" at bounding box center [554, 277] width 424 height 27
drag, startPoint x: 573, startPoint y: 277, endPoint x: 686, endPoint y: 275, distance: 112.9
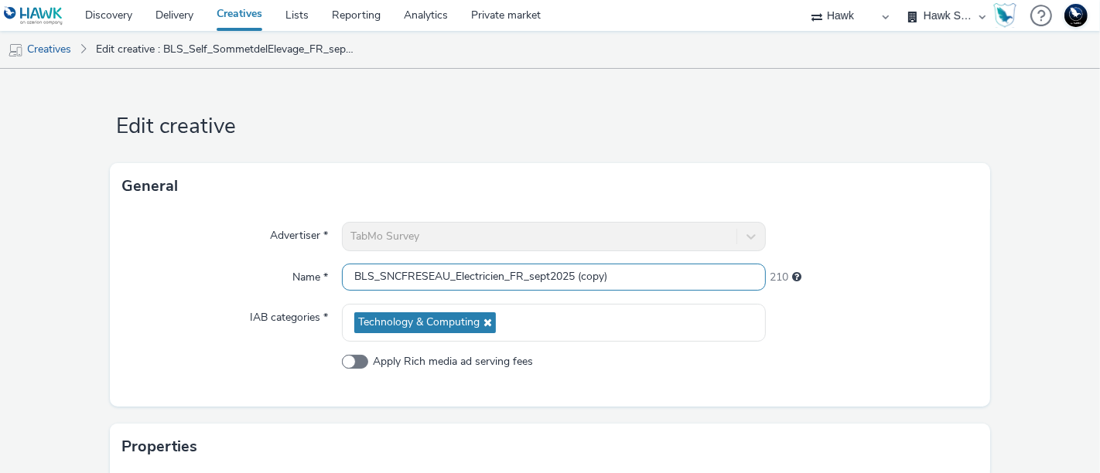
click at [686, 275] on input "BLS_SNCFRESEAU_Electricien_FR_sept2025 (copy)" at bounding box center [554, 277] width 424 height 27
click at [505, 278] on input "BLS_SNCFRESEAU_Electricien_FR_sept2025" at bounding box center [554, 277] width 424 height 27
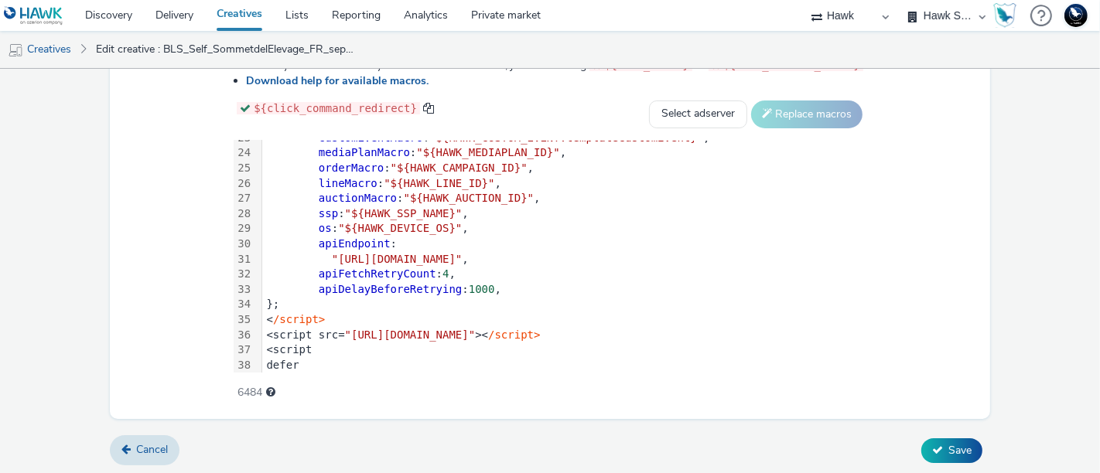
scroll to position [484, 0]
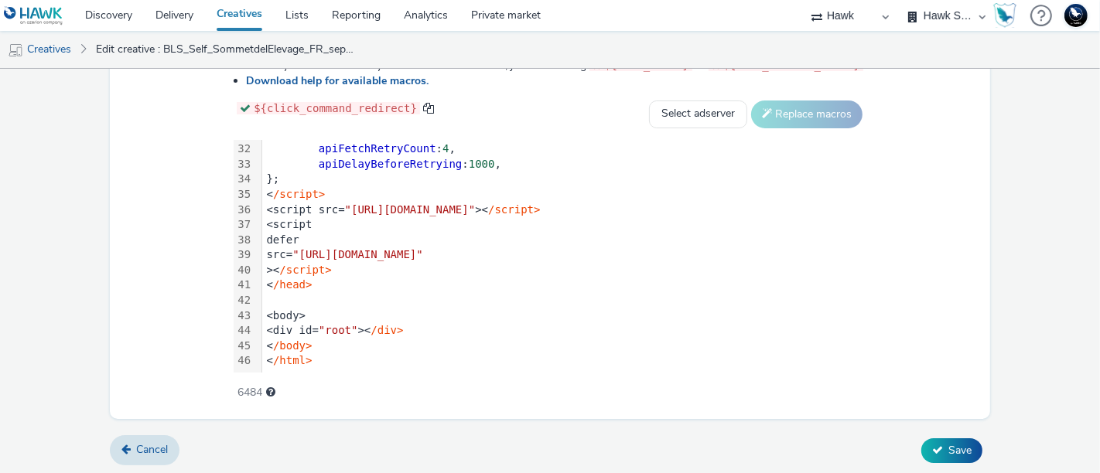
type input "BLS_SNCFRESEAU_Electricien_FR_sept2025"
click at [370, 324] on span "/div>" at bounding box center [386, 330] width 32 height 12
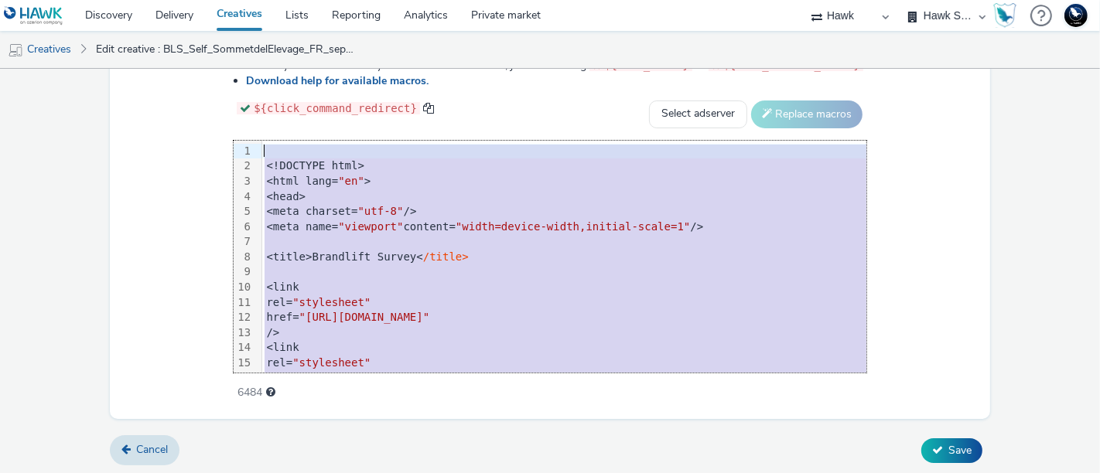
drag, startPoint x: 251, startPoint y: 317, endPoint x: 96, endPoint y: -101, distance: 445.6
click at [96, 0] on html "Discovery Delivery Creatives Lists Reporting Analytics Private market 75 Media …" at bounding box center [550, 236] width 1100 height 473
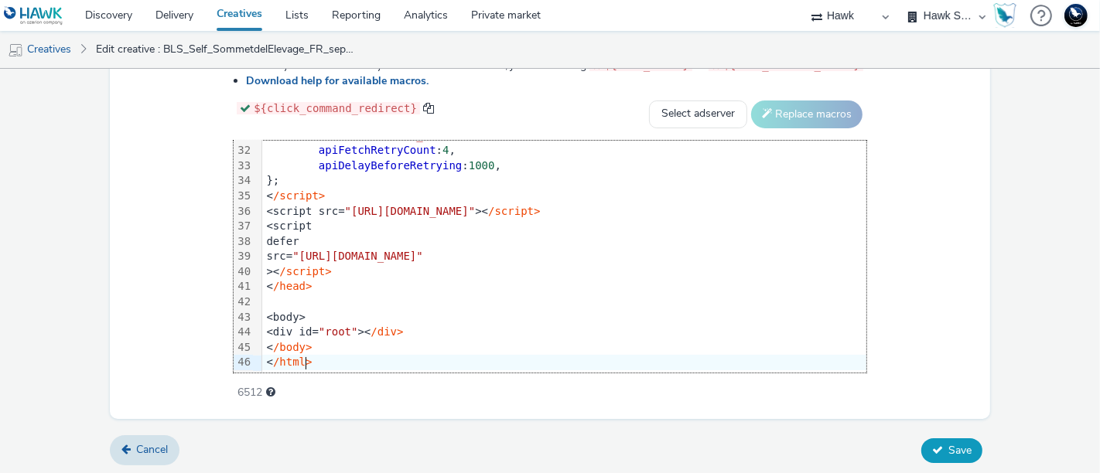
click at [943, 455] on button "Save" at bounding box center [951, 450] width 61 height 25
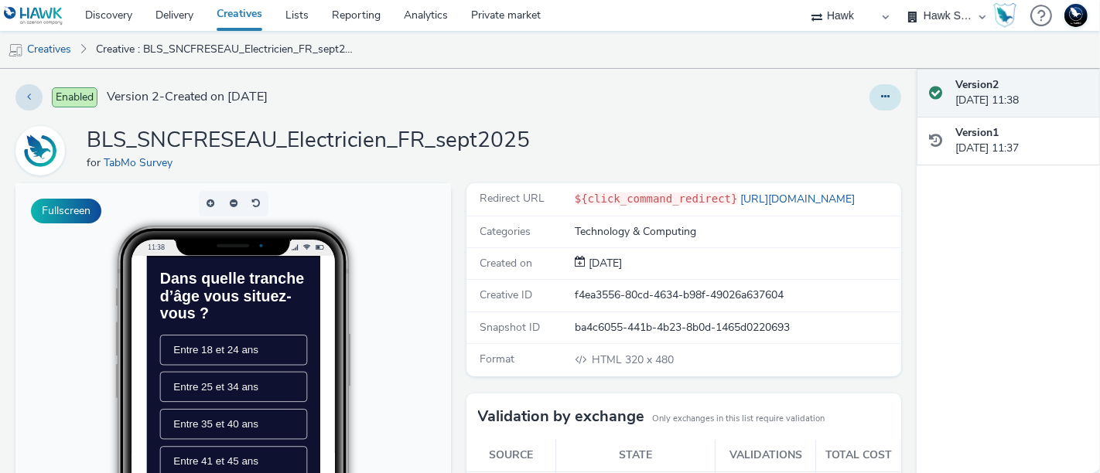
click at [881, 101] on icon at bounding box center [885, 96] width 9 height 11
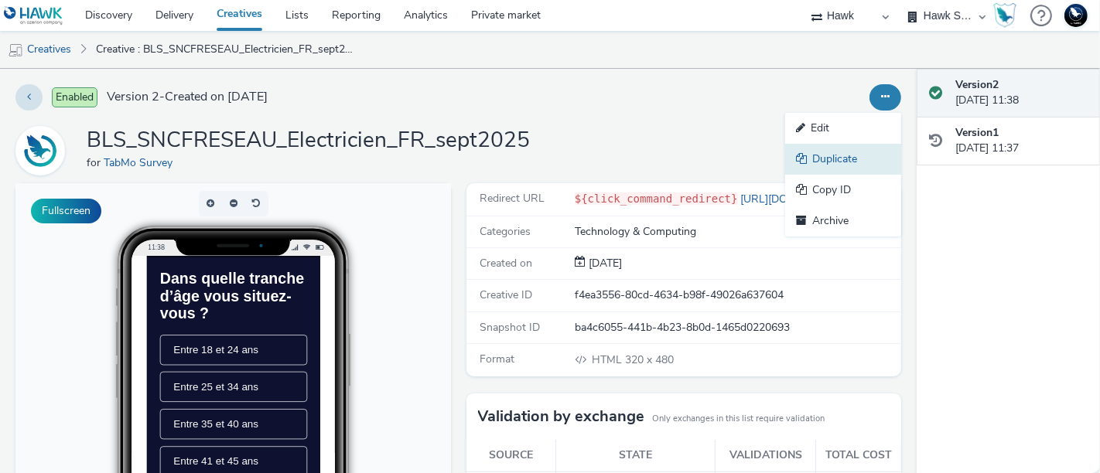
click at [825, 152] on link "Duplicate" at bounding box center [843, 159] width 116 height 31
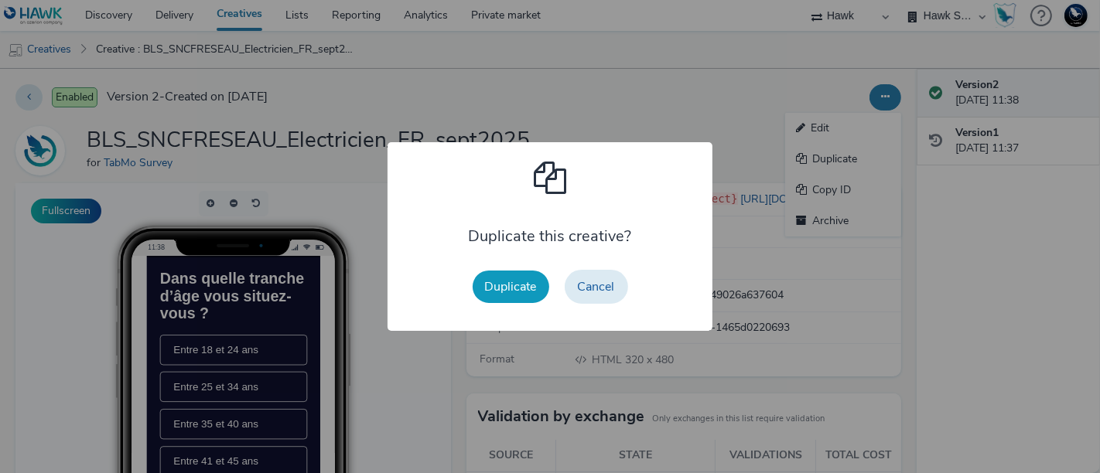
click at [504, 277] on button "Duplicate" at bounding box center [510, 287] width 77 height 32
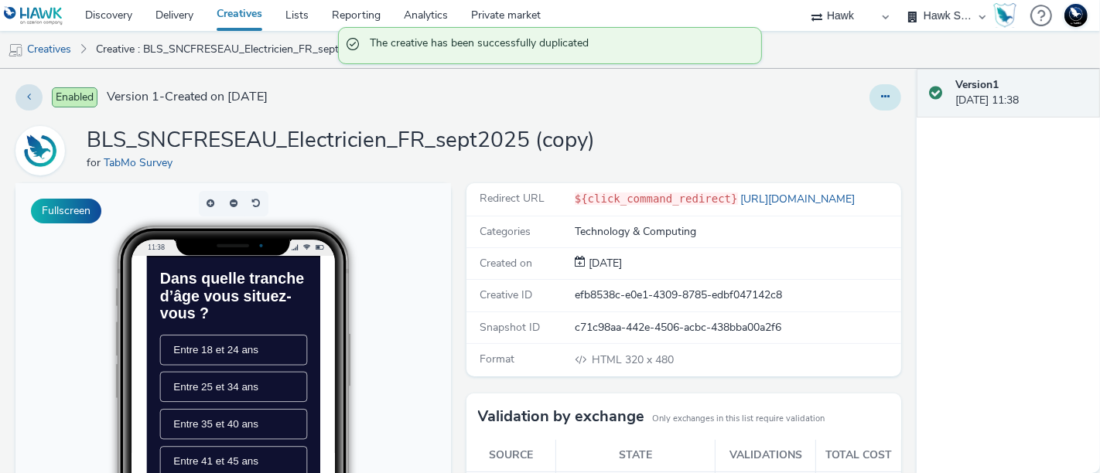
click at [869, 93] on button at bounding box center [885, 97] width 32 height 26
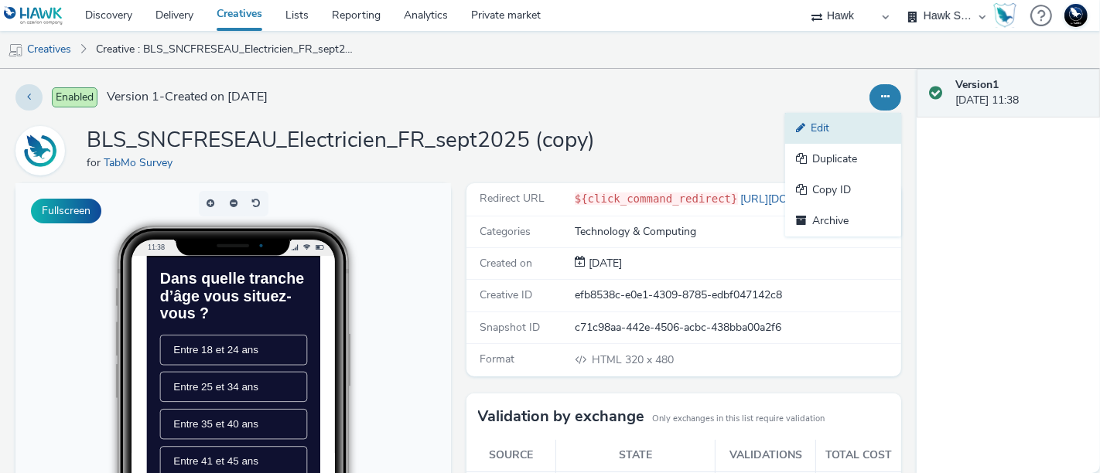
click at [822, 131] on link "Edit" at bounding box center [843, 128] width 116 height 31
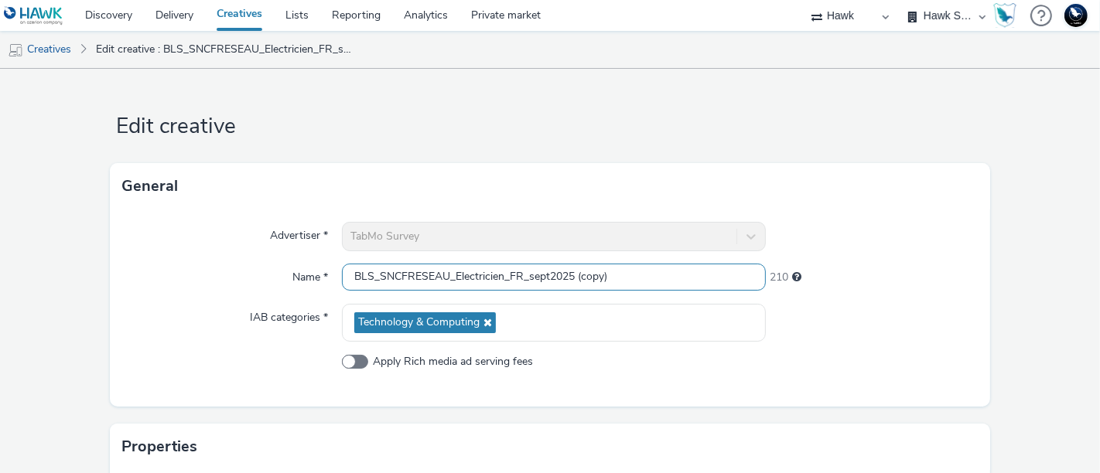
click at [444, 275] on input "BLS_SNCFRESEAU_Electricien_FR_sept2025 (copy)" at bounding box center [554, 277] width 424 height 27
drag, startPoint x: 451, startPoint y: 275, endPoint x: 495, endPoint y: 275, distance: 44.1
click at [495, 275] on input "BLS_SNCFGEODIS_Electricien_FR_sept2025 (copy)" at bounding box center [554, 277] width 424 height 27
click at [554, 278] on input "BLS_SNCFGEODIS_FR_sept2025 (copy)" at bounding box center [554, 277] width 424 height 27
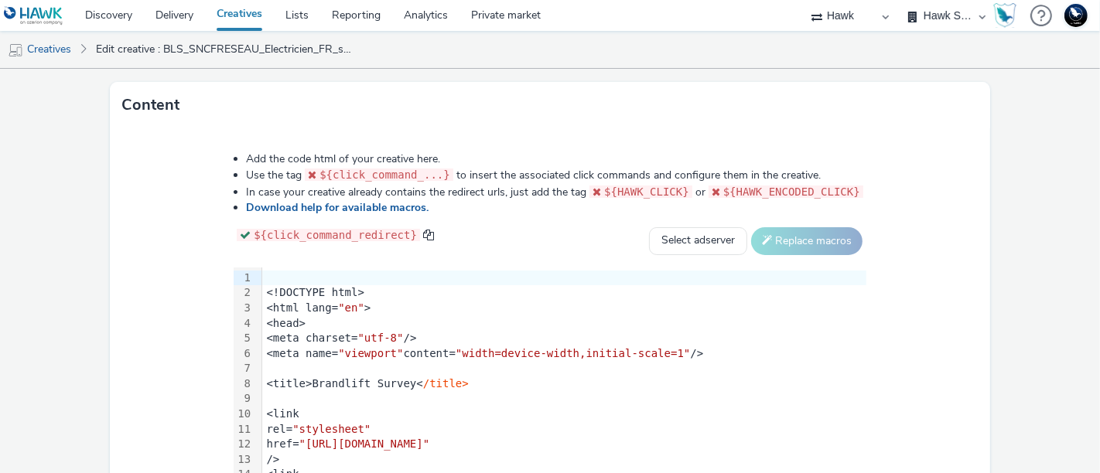
scroll to position [901, 0]
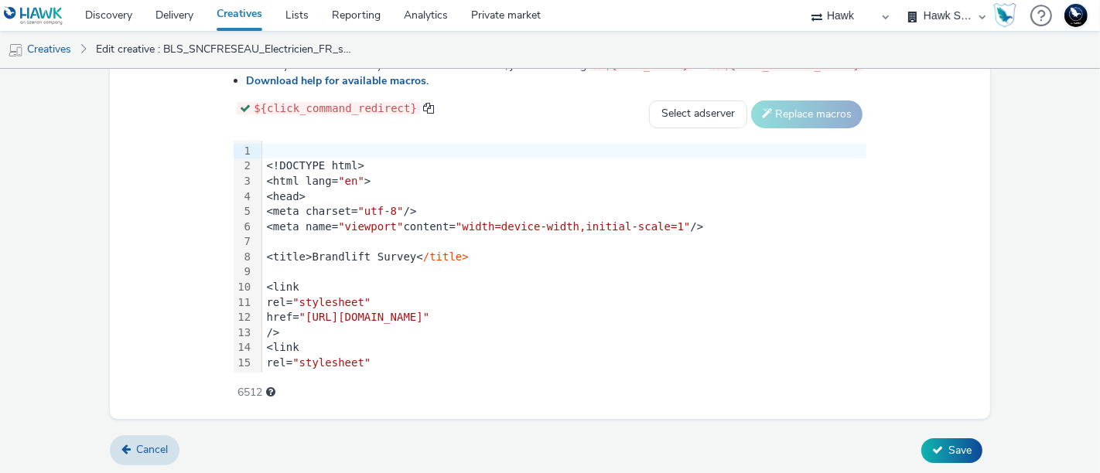
type input "BLS_SNCFGEODIS_FR_sept2025"
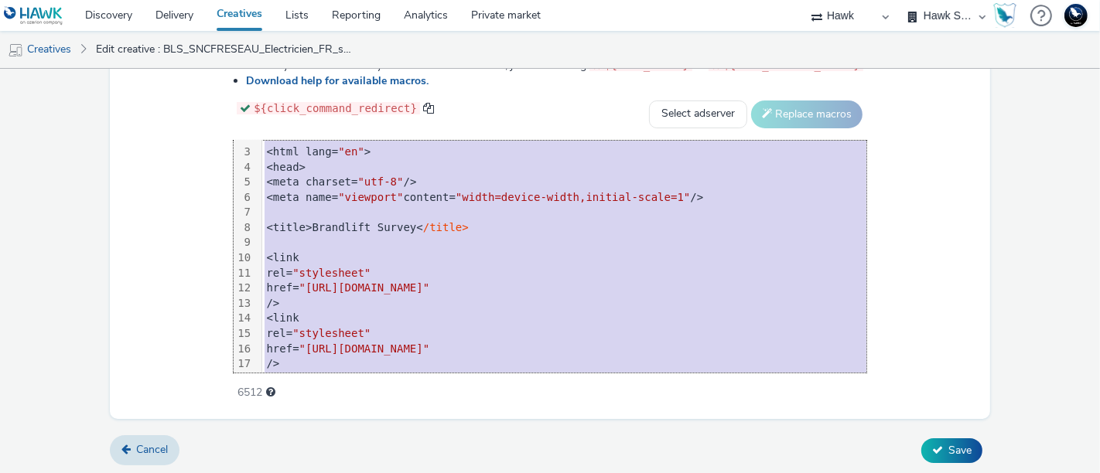
scroll to position [0, 0]
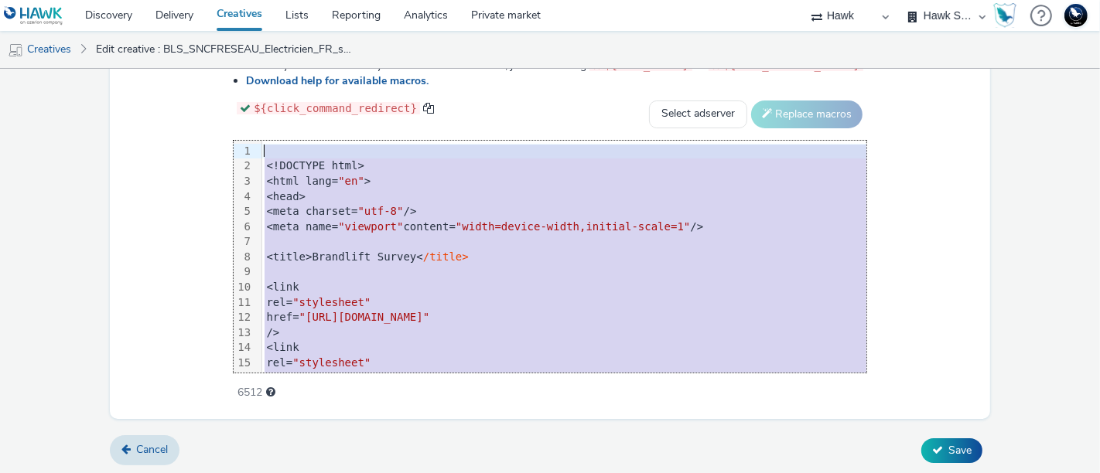
drag, startPoint x: 264, startPoint y: 359, endPoint x: 173, endPoint y: -37, distance: 406.3
click at [173, 0] on html "Discovery Delivery Creatives Lists Reporting Analytics Private market 75 Media …" at bounding box center [550, 236] width 1100 height 473
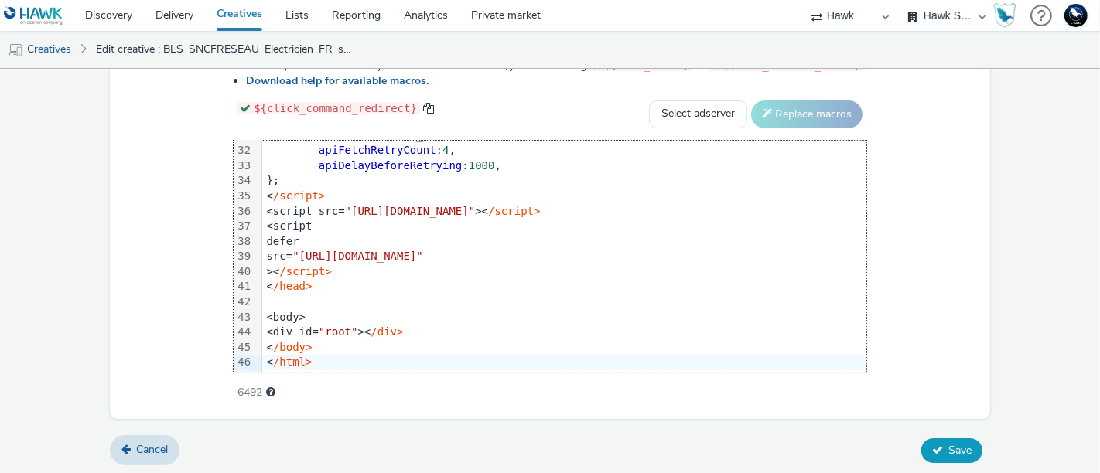
click at [951, 438] on button "Save" at bounding box center [951, 450] width 61 height 25
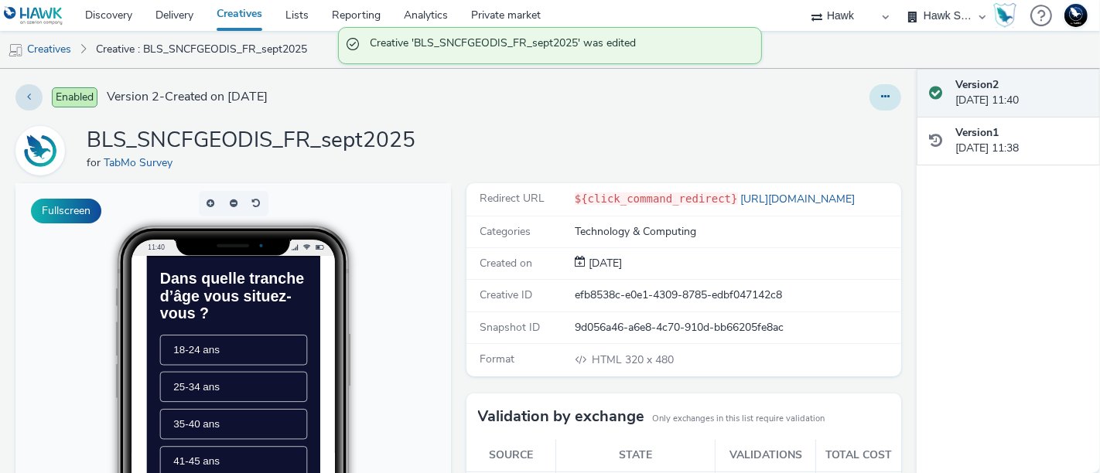
click at [881, 94] on icon at bounding box center [885, 96] width 9 height 11
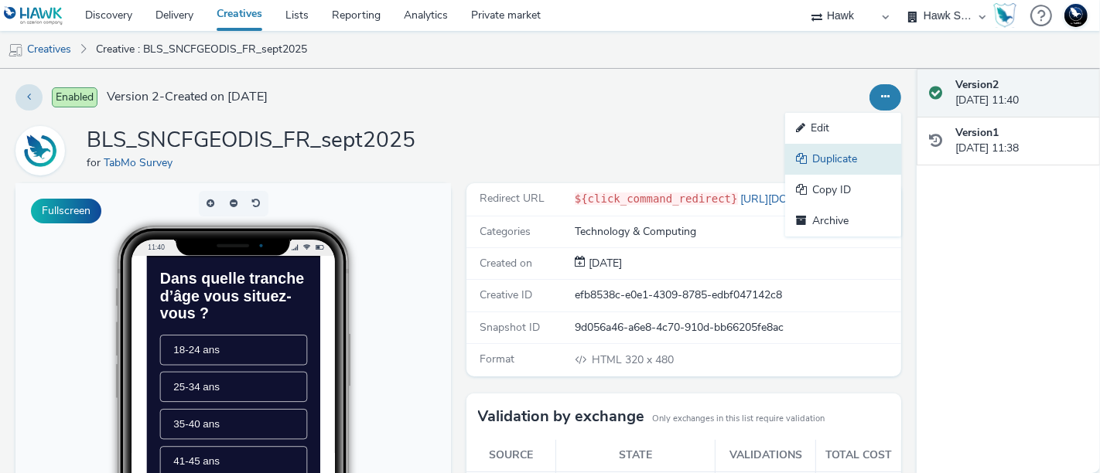
click at [847, 155] on link "Duplicate" at bounding box center [843, 159] width 116 height 31
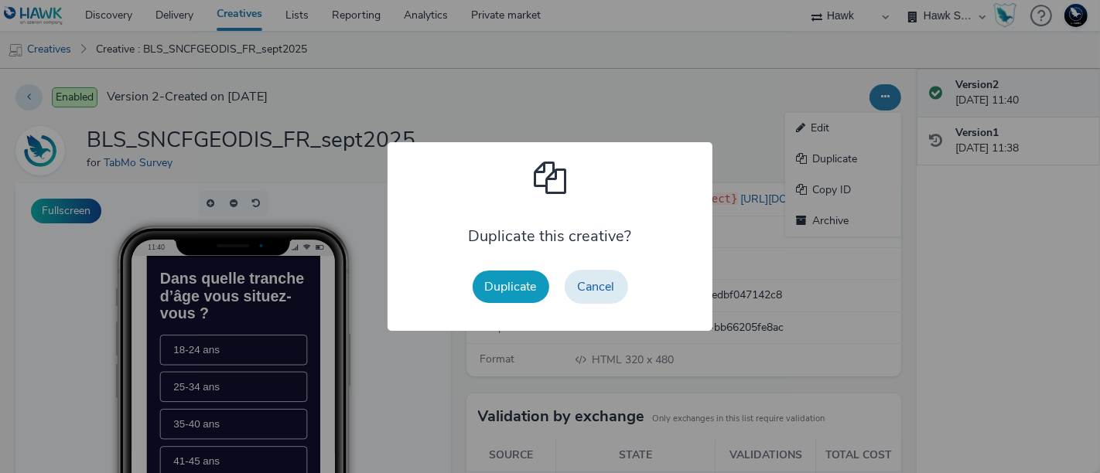
click at [506, 289] on button "Duplicate" at bounding box center [510, 287] width 77 height 32
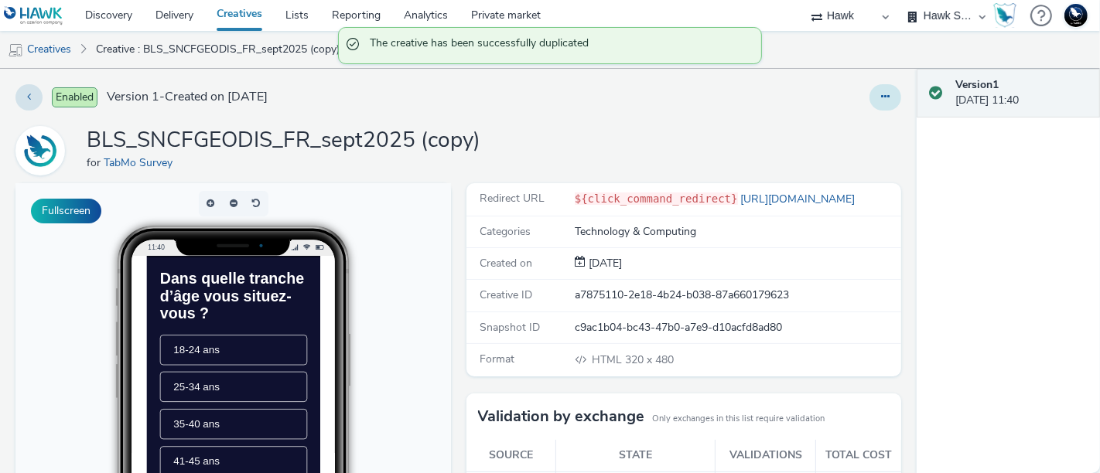
click at [869, 90] on button at bounding box center [885, 97] width 32 height 26
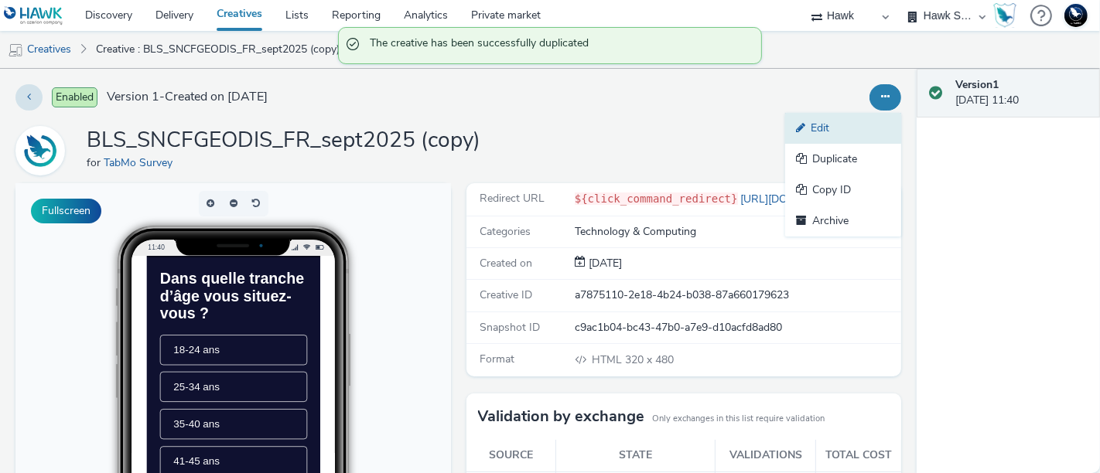
click at [833, 114] on link "Edit" at bounding box center [843, 128] width 116 height 31
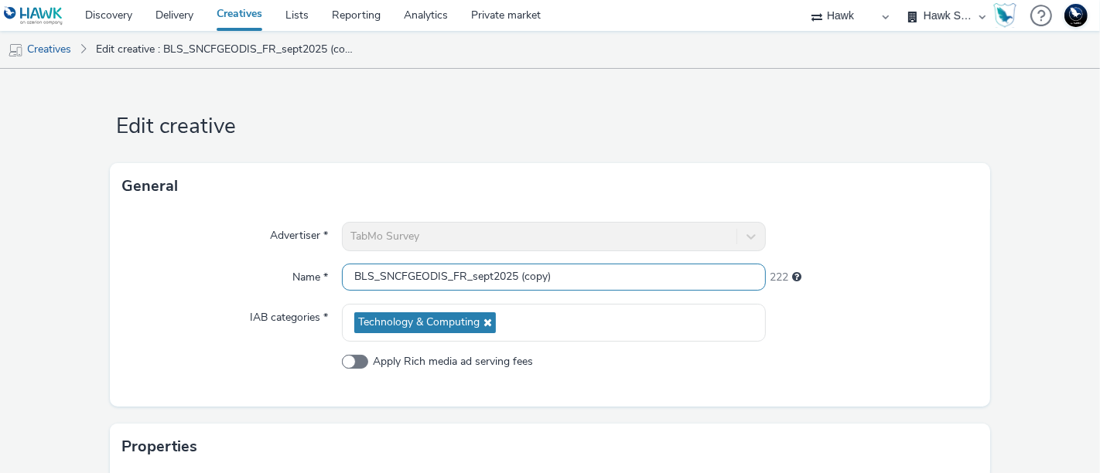
click at [428, 278] on input "BLS_SNCFGEODIS_FR_sept2025 (copy)" at bounding box center [554, 277] width 424 height 27
click at [438, 276] on input "BLS_SNCFGEODIS_FR_sept2025 (copy)" at bounding box center [554, 277] width 424 height 27
drag, startPoint x: 613, startPoint y: 276, endPoint x: 766, endPoint y: 302, distance: 155.4
click at [766, 302] on div "Advertiser * TabMo Survey Name * BLS_SNCFVOYAGEURS_Traincroyabes_FR_sept2025 (c…" at bounding box center [550, 308] width 880 height 197
click at [923, 312] on div at bounding box center [872, 323] width 212 height 38
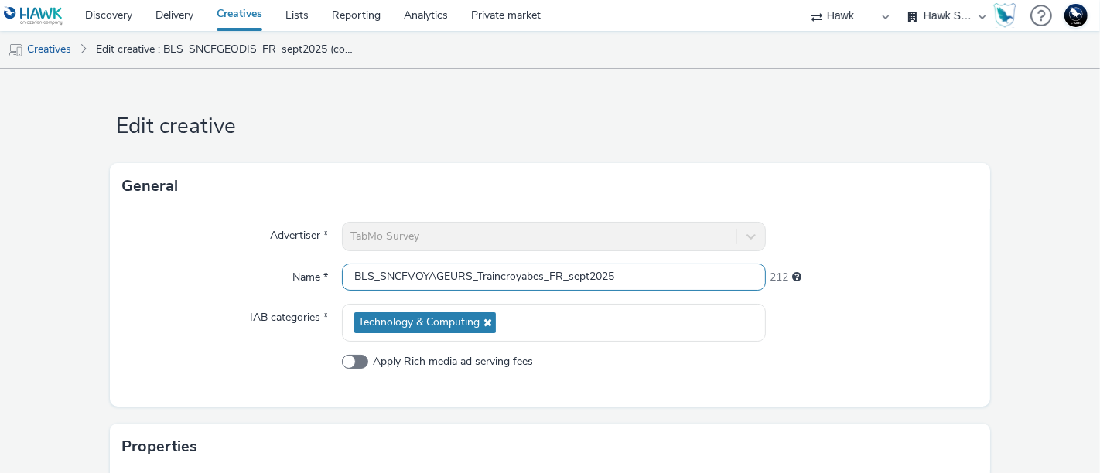
click at [526, 277] on input "BLS_SNCFVOYAGEURS_Traincroyabes_FR_sept2025" at bounding box center [554, 277] width 424 height 27
type input "BLS_SNCFVOYAGEURS_Traincroyables_FR_sept2025"
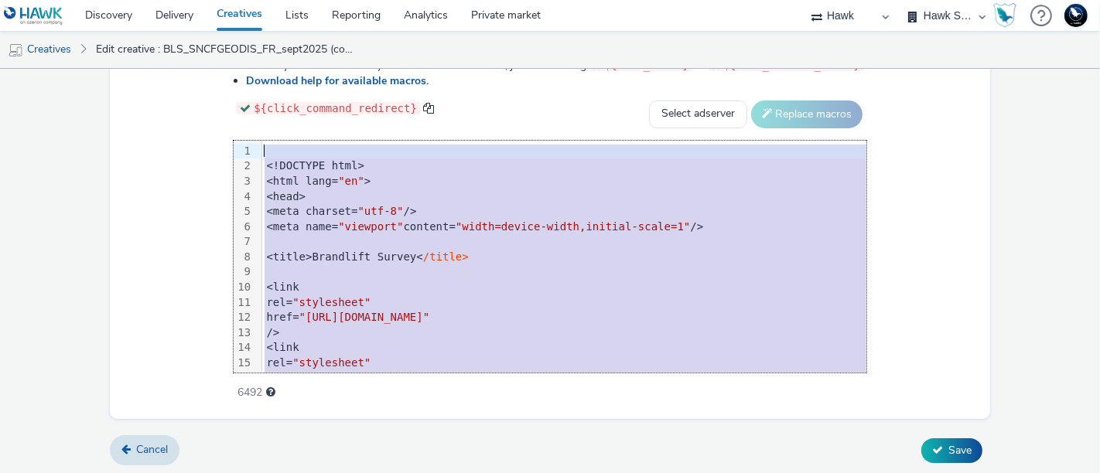
drag, startPoint x: 272, startPoint y: 361, endPoint x: 70, endPoint y: -104, distance: 507.4
click at [70, 0] on html "Discovery Delivery Creatives Lists Reporting Analytics Private market 75 Media …" at bounding box center [550, 236] width 1100 height 473
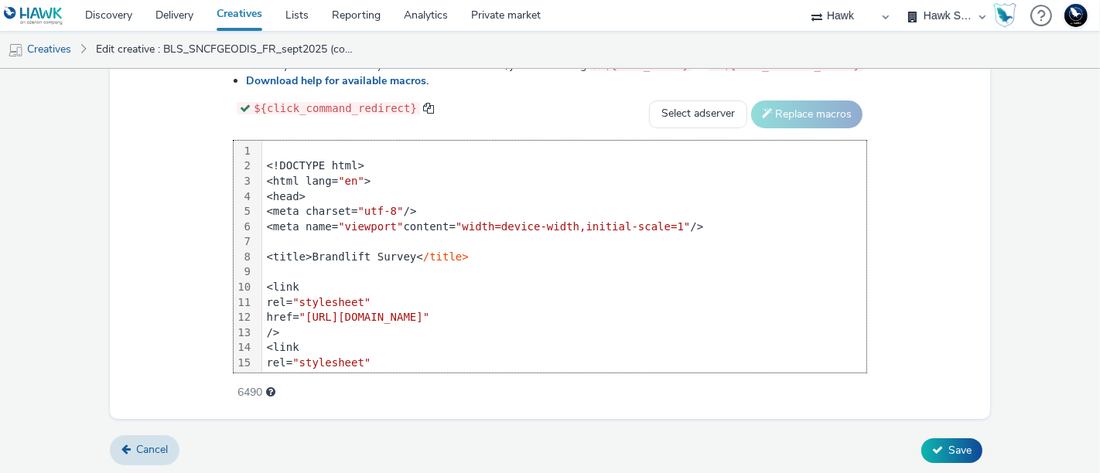
scroll to position [470, 0]
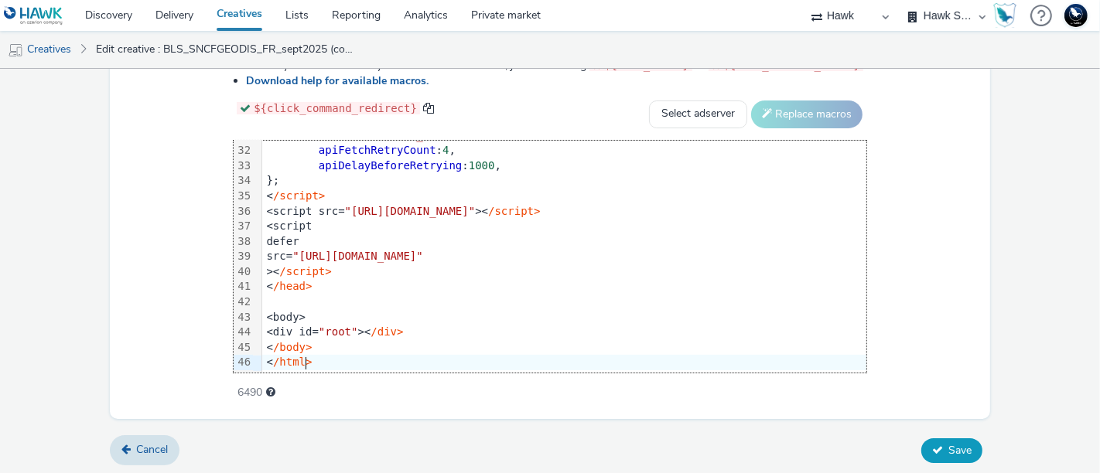
click at [948, 449] on span "Save" at bounding box center [959, 450] width 23 height 15
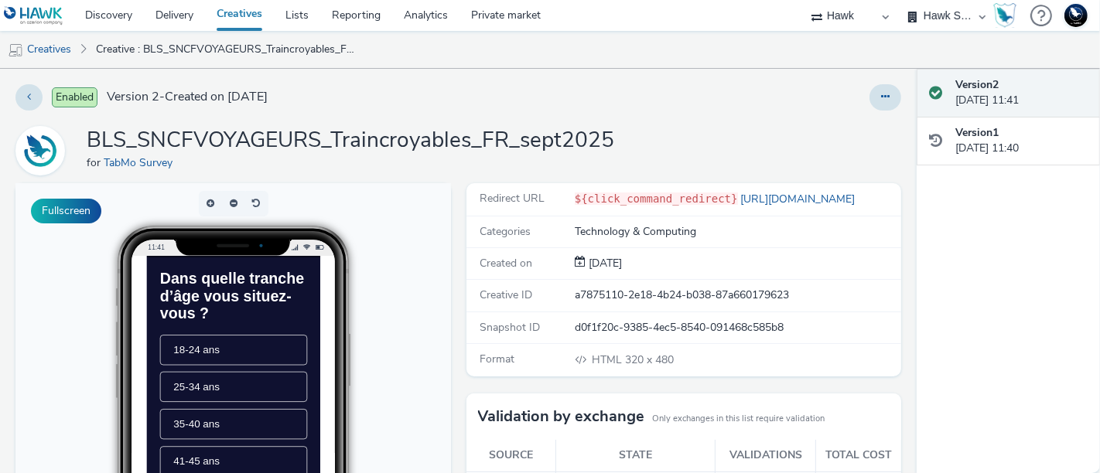
click at [861, 16] on select "75 Media A8 Media Group ABI Media Abkom AB Abovo Ace & Tate Ad-on Media Nordic …" at bounding box center [849, 15] width 93 height 31
select select "43747a01-9d8e-4dea-a0e4-a98d33cfba61"
click at [803, 0] on select "75 Media A8 Media Group ABI Media Abkom AB Abovo Ace & Tate Ad-on Media Nordic …" at bounding box center [849, 15] width 93 height 31
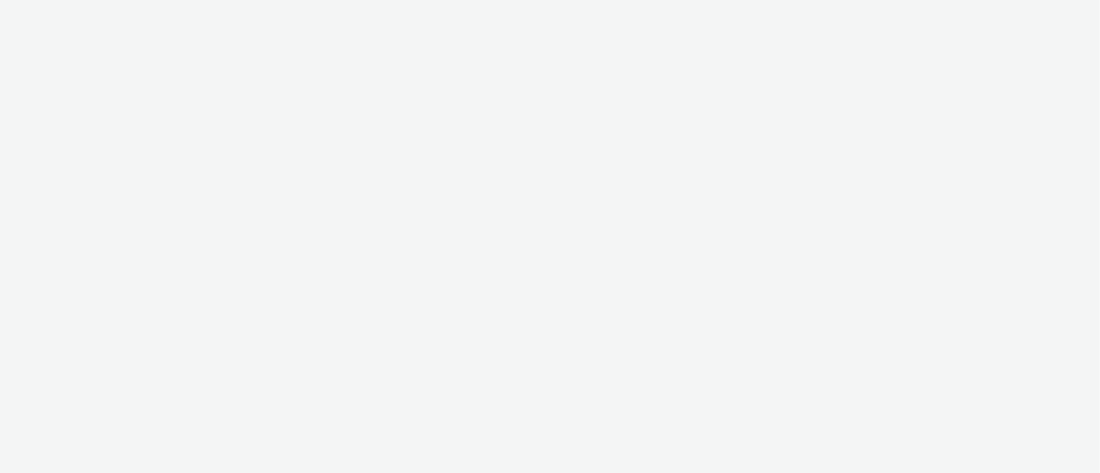
select select "43747a01-9d8e-4dea-a0e4-a98d33cfba61"
select select "5124110c-5ad7-400f-8241-e8aa575c652d"
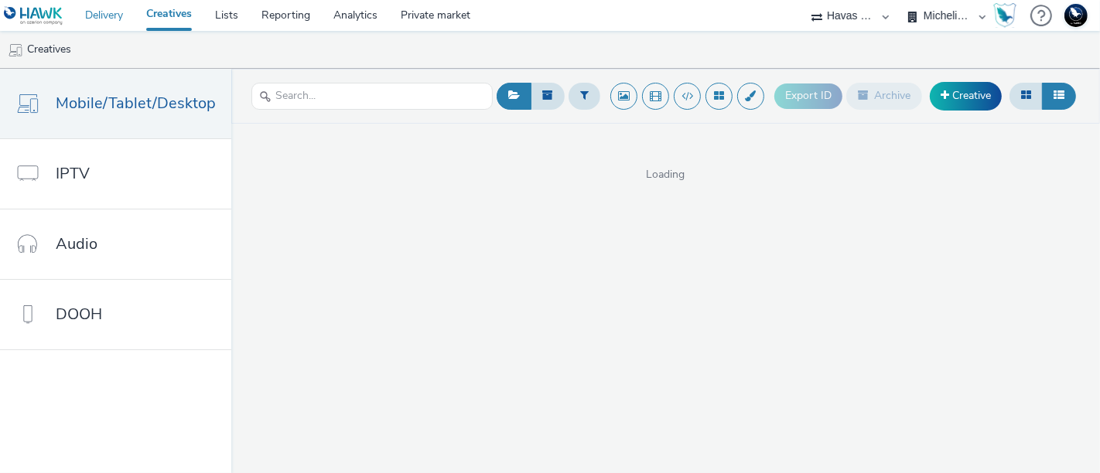
click at [116, 15] on link "Delivery" at bounding box center [103, 15] width 61 height 31
